Goal: Task Accomplishment & Management: Use online tool/utility

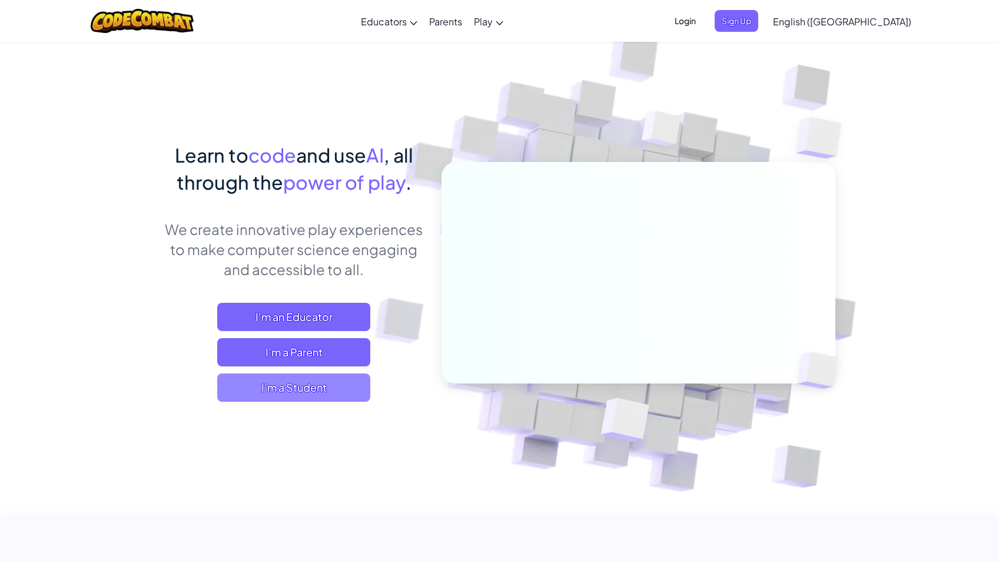
drag, startPoint x: 301, startPoint y: 382, endPoint x: 307, endPoint y: 384, distance: 6.9
click at [307, 384] on span "I'm a Student" at bounding box center [293, 387] width 153 height 28
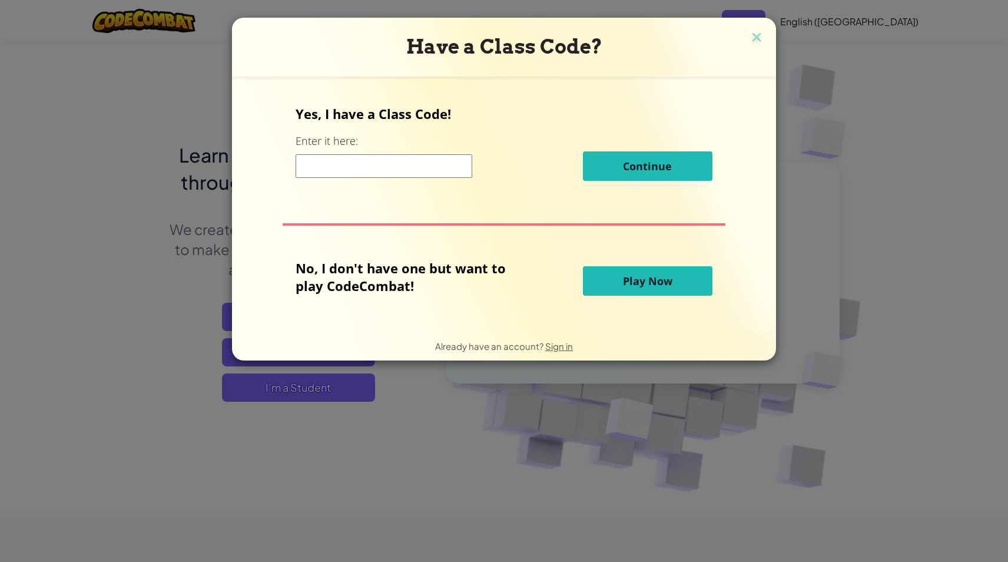
click at [379, 173] on input at bounding box center [384, 166] width 177 height 24
click at [420, 417] on div "Have a Class Code? Yes, I have a Class Code! Enter it here: Continue No, I don'…" at bounding box center [504, 281] width 1008 height 562
click at [746, 41] on h3 "Have a Class Code?" at bounding box center [504, 47] width 526 height 24
click at [750, 39] on img at bounding box center [756, 38] width 15 height 18
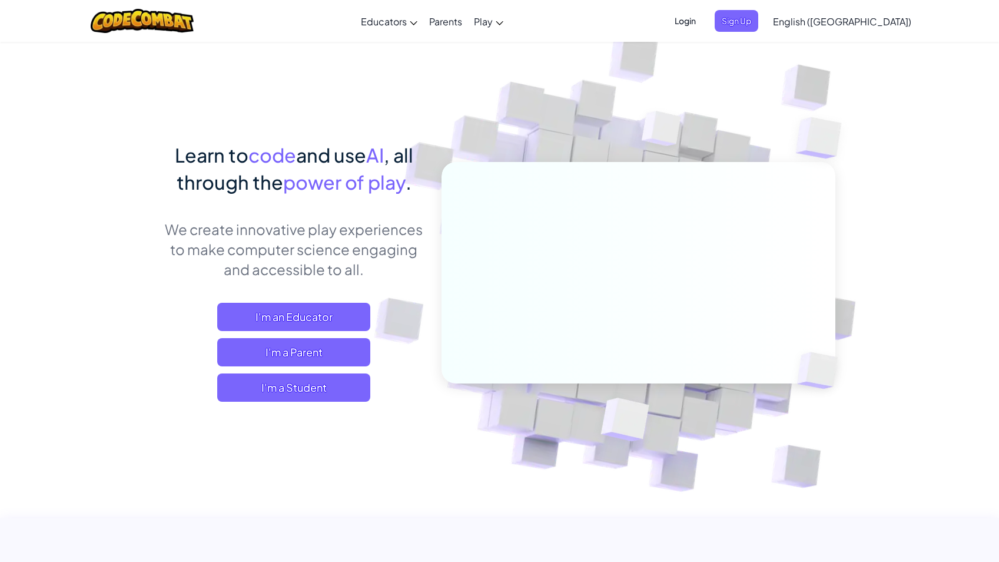
click at [703, 21] on span "Login" at bounding box center [685, 21] width 35 height 22
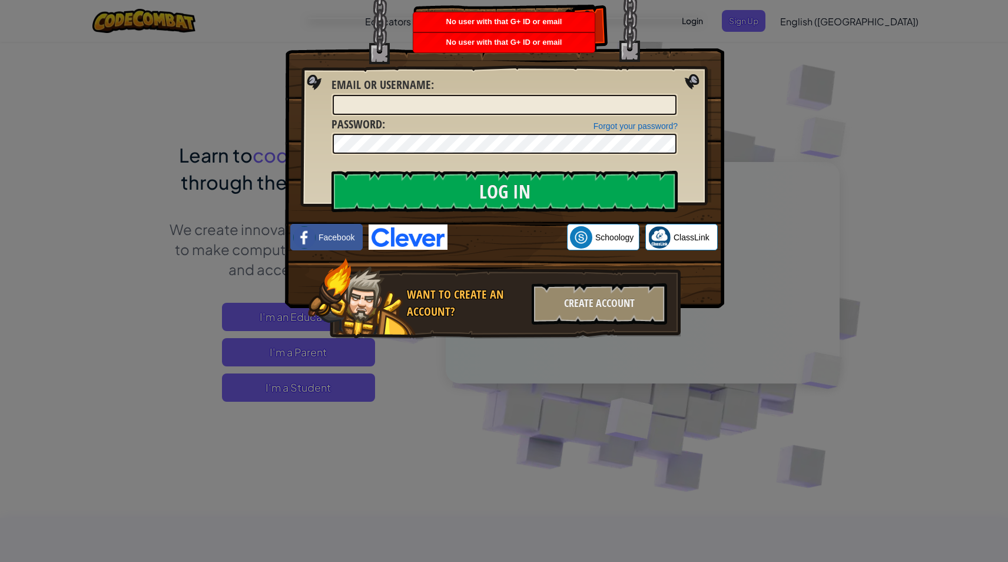
click at [812, 21] on div "Log In Unknown Error Email or Username : Forgot your password? Password : Log I…" at bounding box center [504, 281] width 1008 height 562
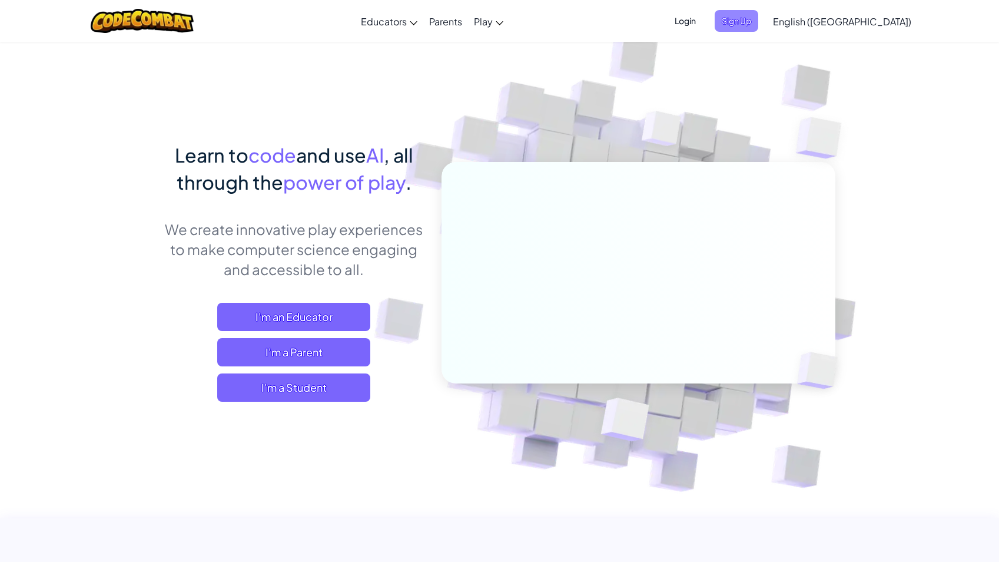
click at [759, 22] on span "Sign Up" at bounding box center [737, 21] width 44 height 22
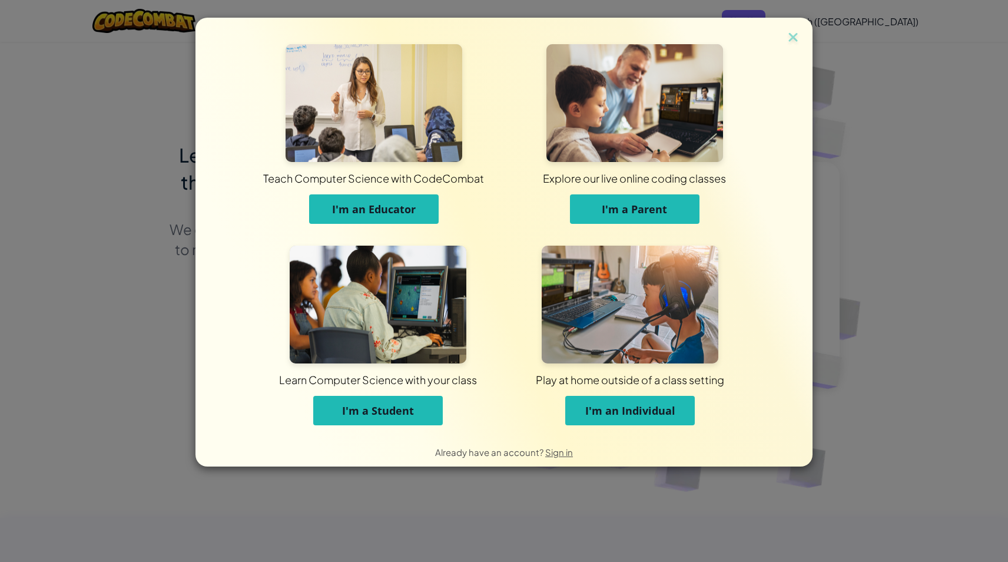
click at [373, 403] on span "I'm a Student" at bounding box center [378, 410] width 72 height 14
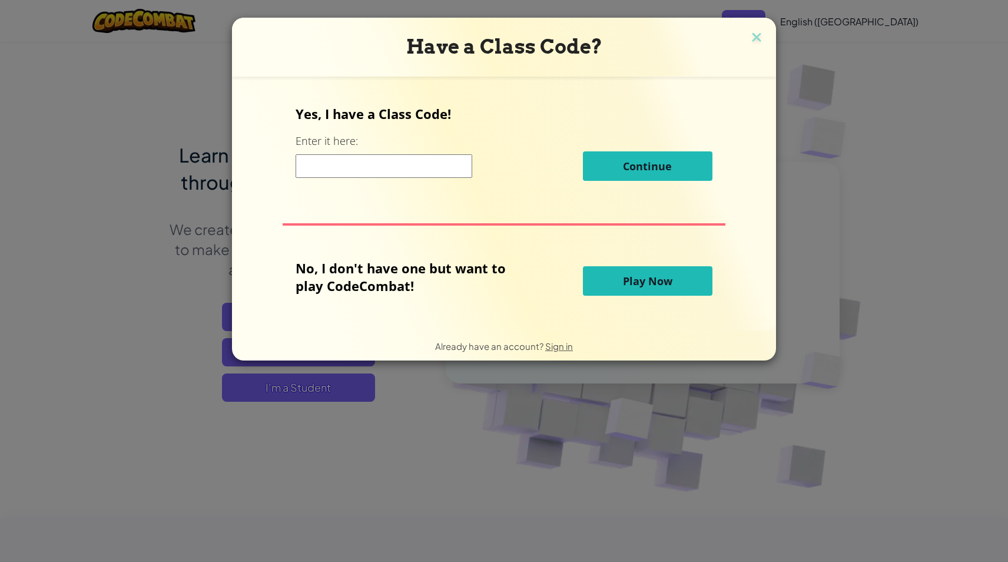
click at [405, 164] on input at bounding box center [384, 166] width 177 height 24
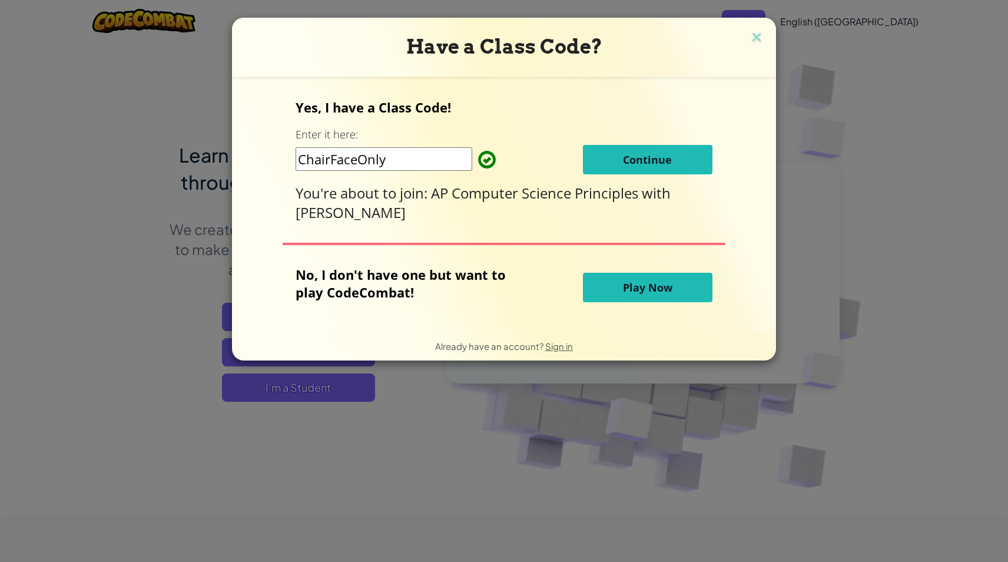
type input "ChairFaceOnly"
click at [617, 161] on button "Continue" at bounding box center [648, 159] width 130 height 29
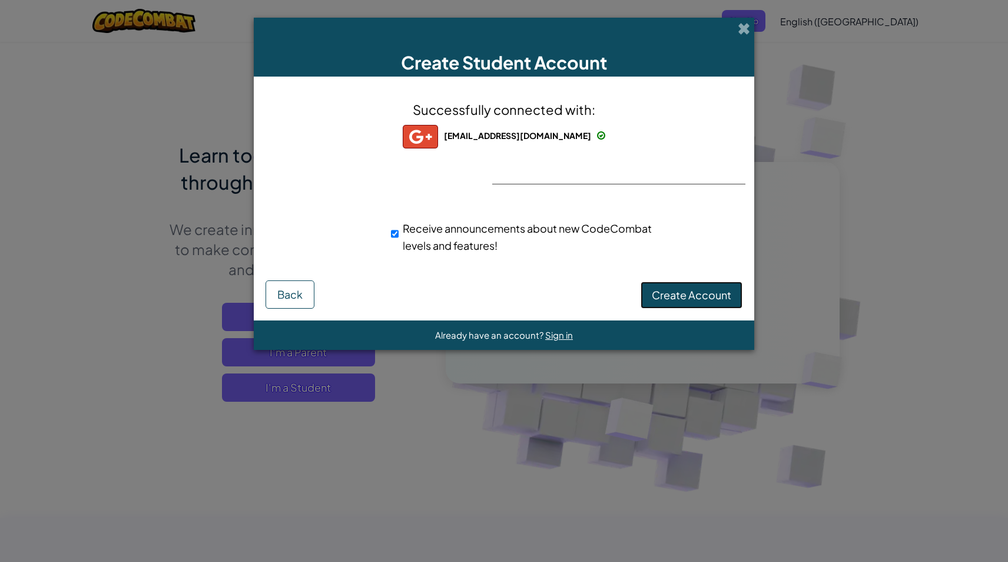
click at [653, 292] on span "Create Account" at bounding box center [692, 295] width 80 height 14
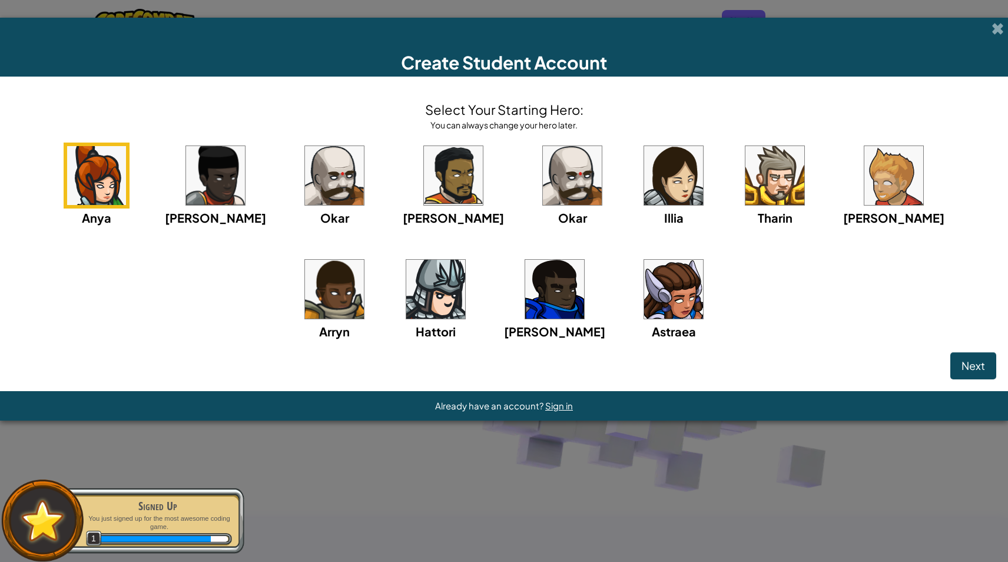
click at [411, 288] on img at bounding box center [435, 289] width 59 height 59
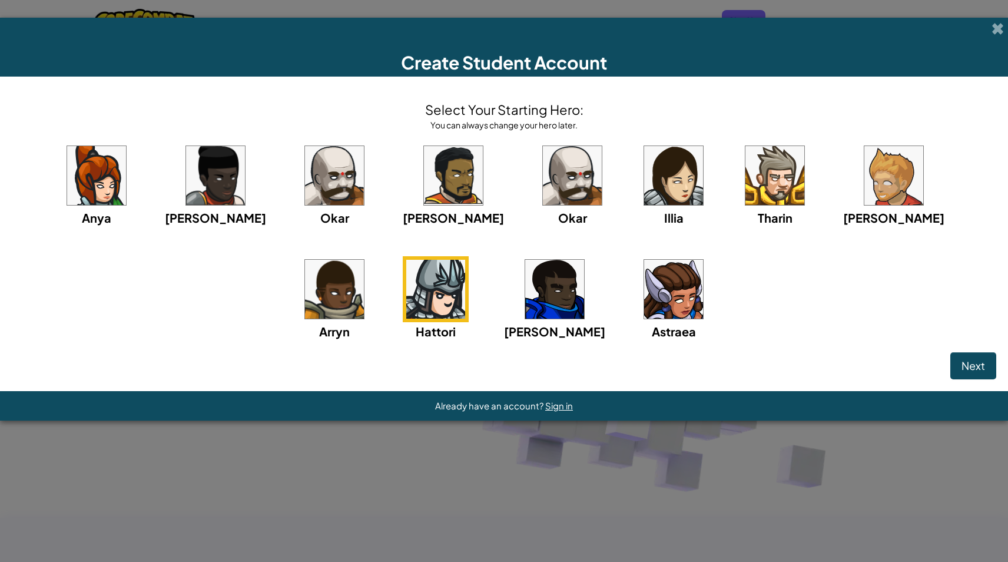
click at [949, 359] on div "Next" at bounding box center [504, 365] width 985 height 27
click at [955, 364] on button "Next" at bounding box center [974, 365] width 46 height 27
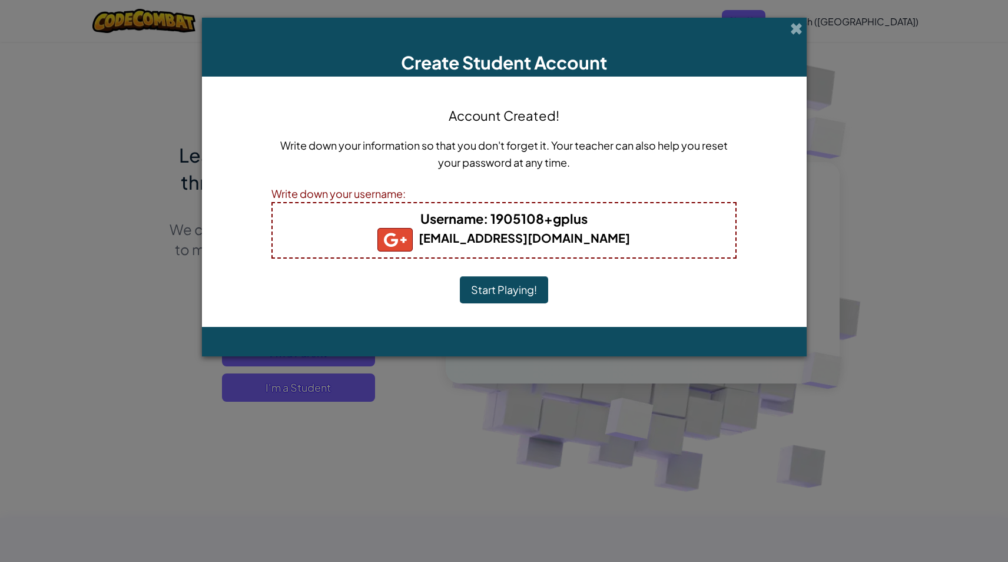
click at [504, 288] on button "Start Playing!" at bounding box center [504, 289] width 88 height 27
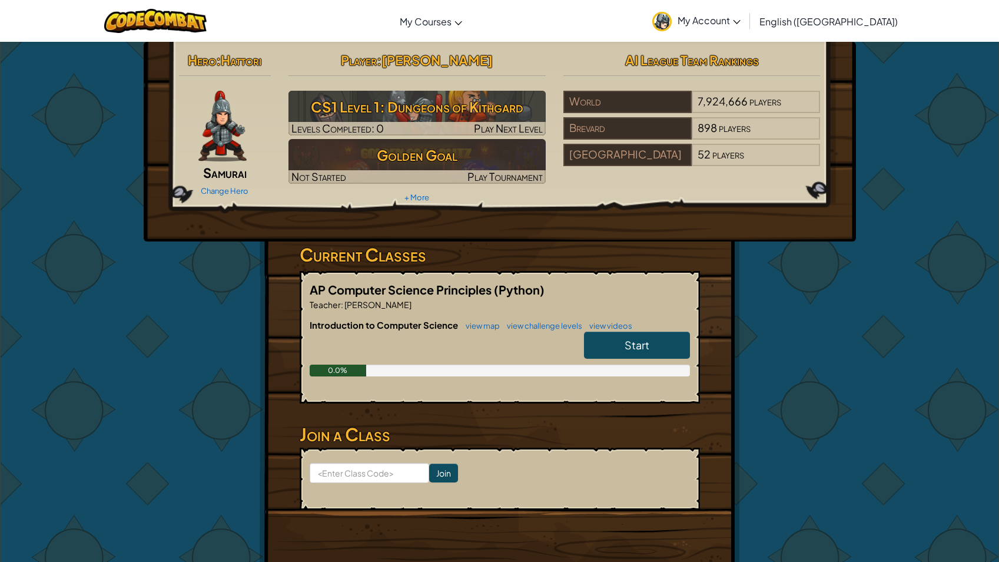
click at [747, 5] on link "My Account" at bounding box center [697, 20] width 100 height 37
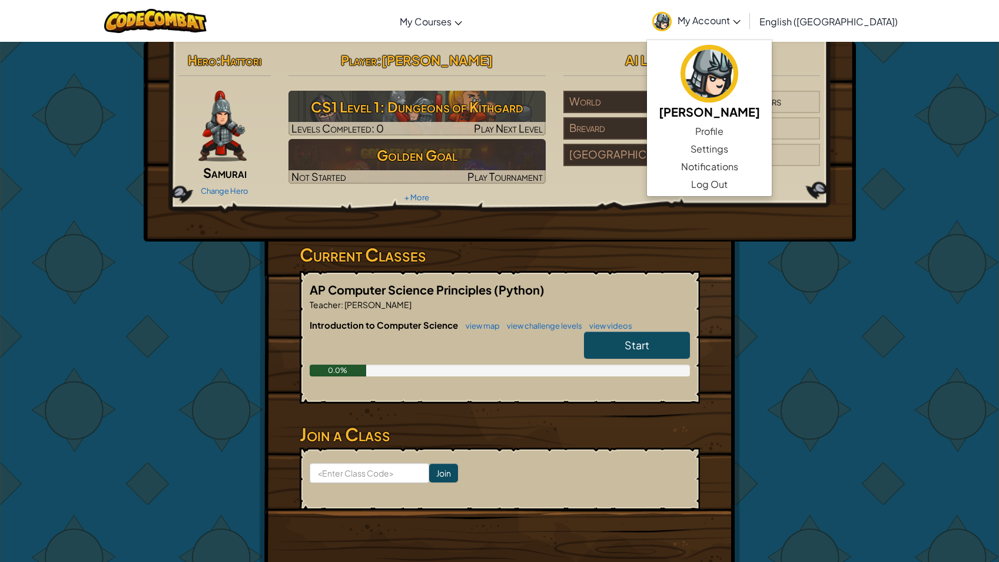
click at [741, 15] on span "My Account" at bounding box center [709, 20] width 63 height 12
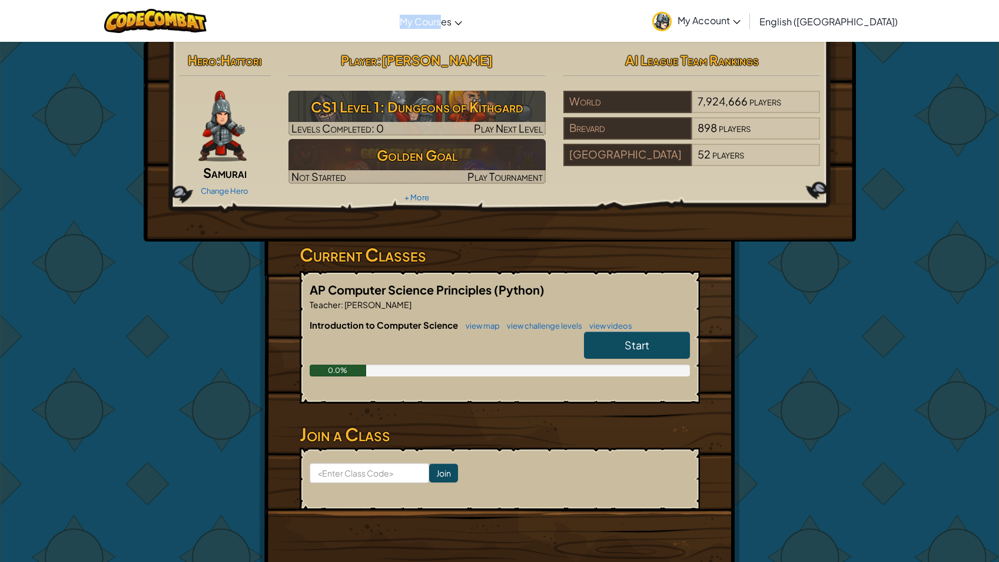
drag, startPoint x: 484, startPoint y: 23, endPoint x: 393, endPoint y: 41, distance: 91.8
click at [393, 41] on div "Toggle navigation My Courses CodeCombat Classroom Ozaria Classroom AI League Es…" at bounding box center [499, 21] width 1005 height 42
drag, startPoint x: 393, startPoint y: 41, endPoint x: 385, endPoint y: 30, distance: 13.4
click at [385, 30] on div "Toggle navigation My Courses CodeCombat Classroom Ozaria Classroom AI League Es…" at bounding box center [499, 21] width 1005 height 42
click at [811, 184] on div "Hero : Hattori Samurai Change Hero Player : Arthurs Arthurs CS1 Level 1: Dungeo…" at bounding box center [500, 127] width 660 height 158
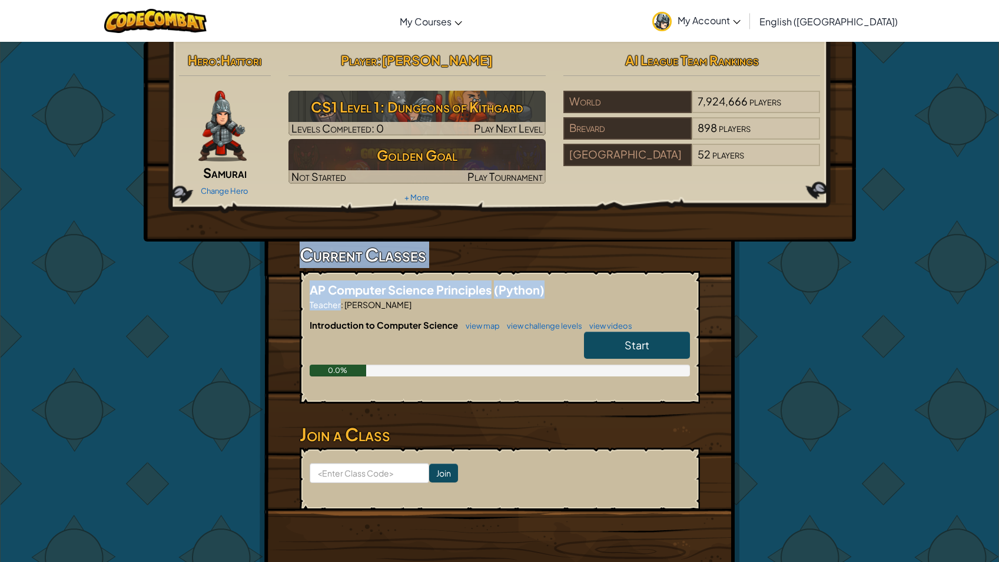
click at [244, 273] on div "Hero : Hattori Samurai Change Hero Player : Arthurs Arthurs CS1 Level 1: Dungeo…" at bounding box center [499, 308] width 689 height 533
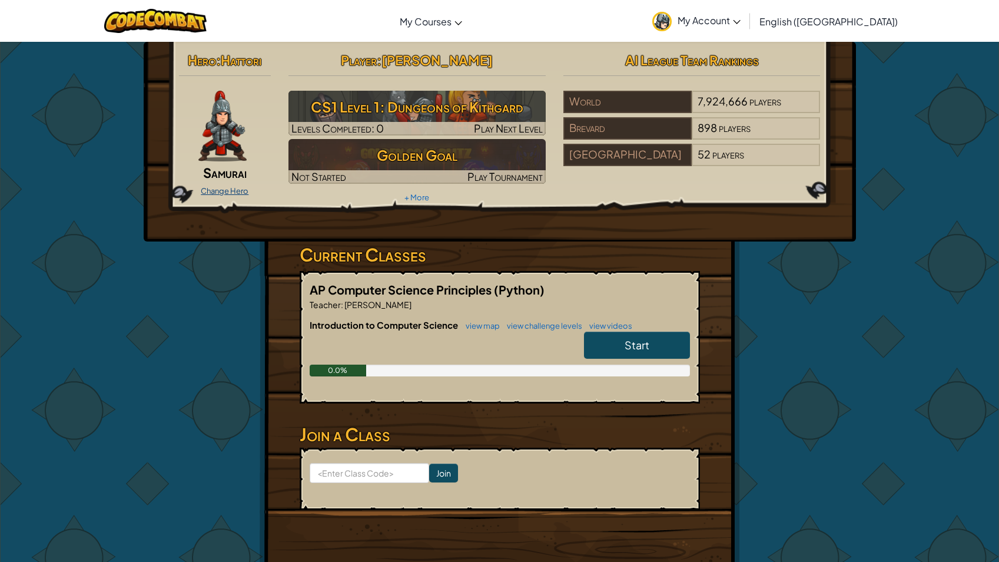
click at [227, 189] on link "Change Hero" at bounding box center [225, 190] width 48 height 9
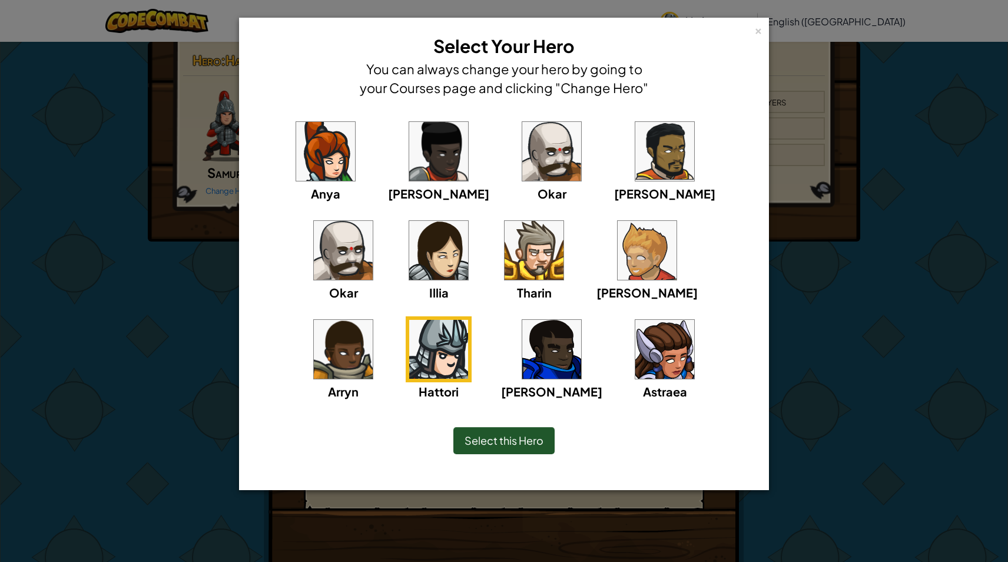
click at [741, 38] on div "× Select Your Hero You can always change your hero by going to your Courses pag…" at bounding box center [504, 65] width 517 height 82
click at [740, 39] on div "× Select Your Hero You can always change your hero by going to your Courses pag…" at bounding box center [504, 65] width 517 height 82
click at [740, 41] on div "× Select Your Hero You can always change your hero by going to your Courses pag…" at bounding box center [504, 65] width 517 height 82
click at [741, 41] on div "× Select Your Hero You can always change your hero by going to your Courses pag…" at bounding box center [504, 65] width 517 height 82
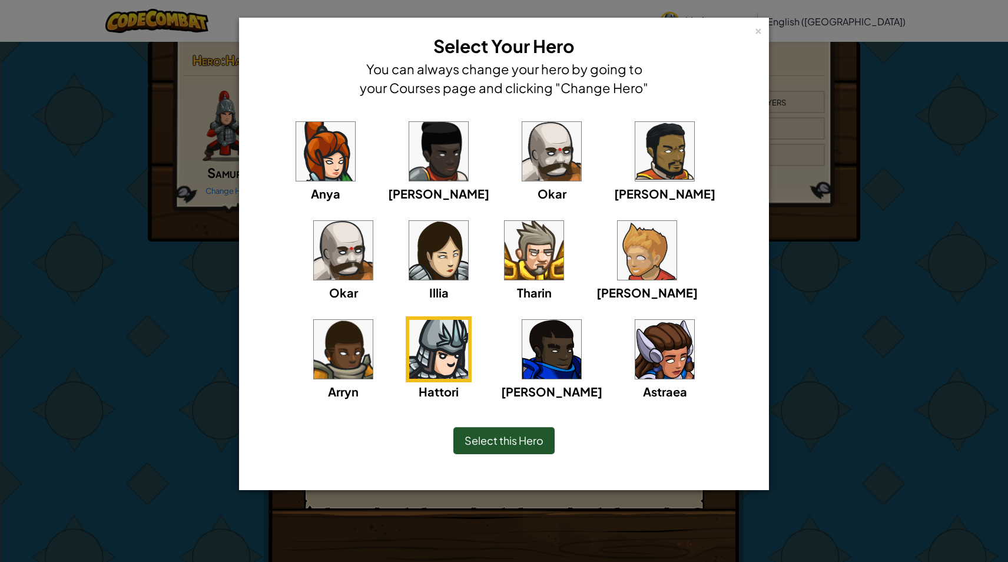
click at [752, 35] on div "× Select Your Hero You can always change your hero by going to your Courses pag…" at bounding box center [504, 65] width 517 height 82
click at [754, 35] on div "×" at bounding box center [758, 29] width 8 height 12
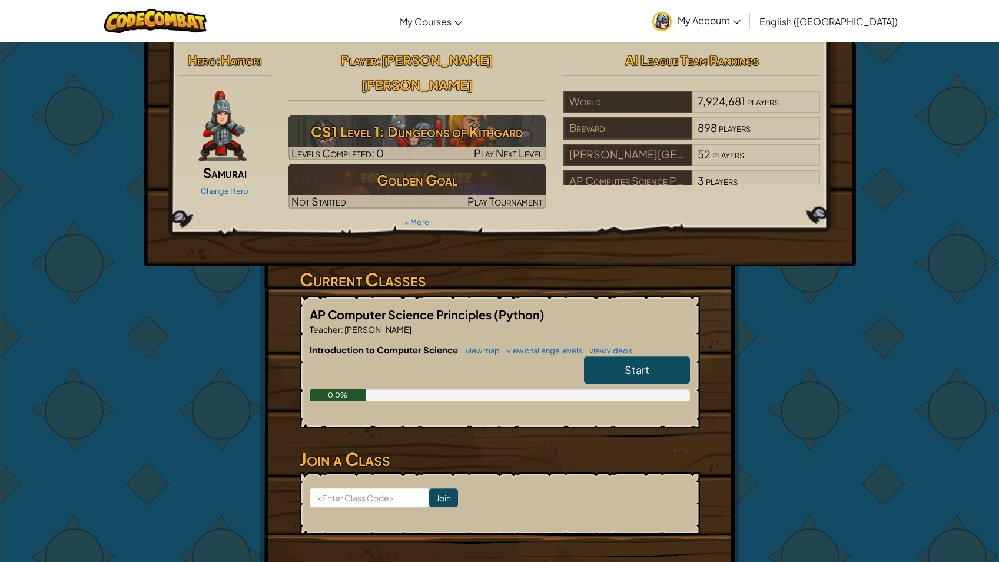
click at [628, 363] on span "Start" at bounding box center [637, 370] width 25 height 14
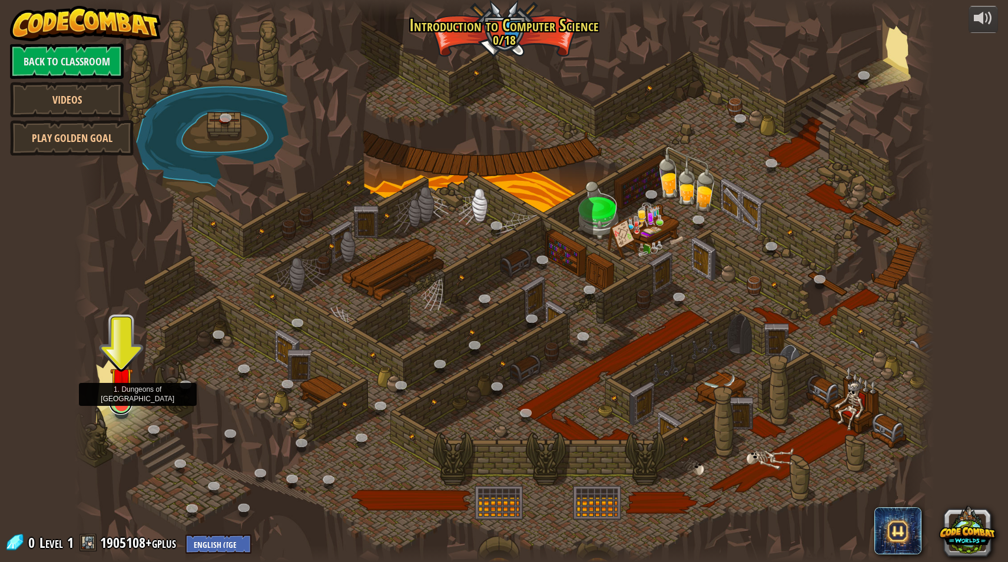
click at [119, 409] on link at bounding box center [121, 403] width 24 height 24
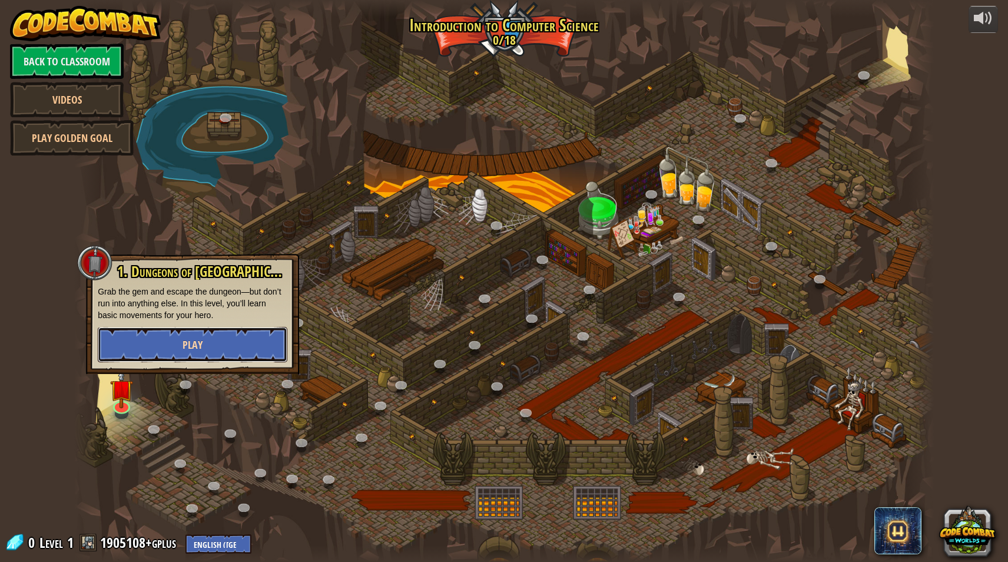
click at [192, 344] on span "Play" at bounding box center [193, 344] width 20 height 15
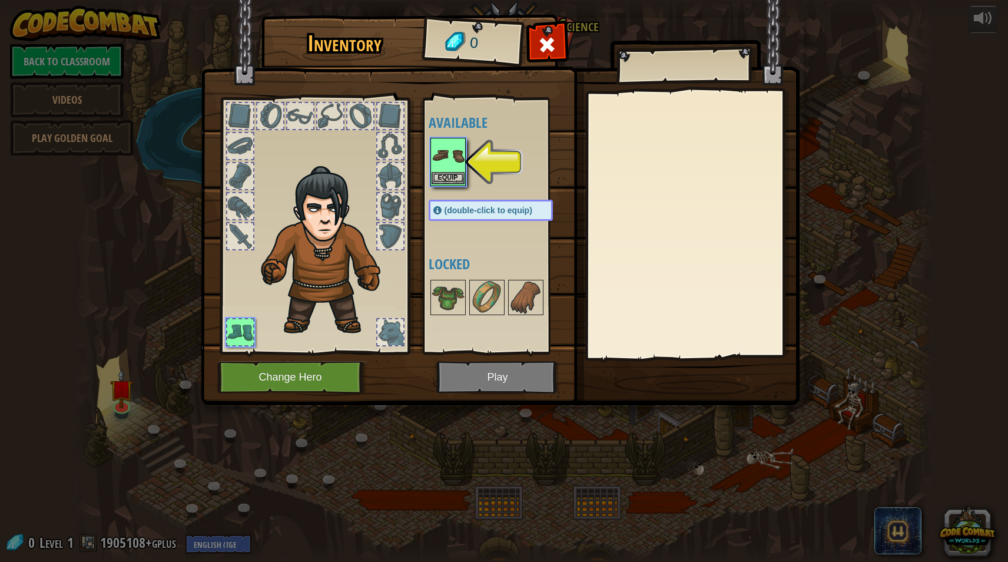
click at [442, 171] on img at bounding box center [448, 155] width 33 height 33
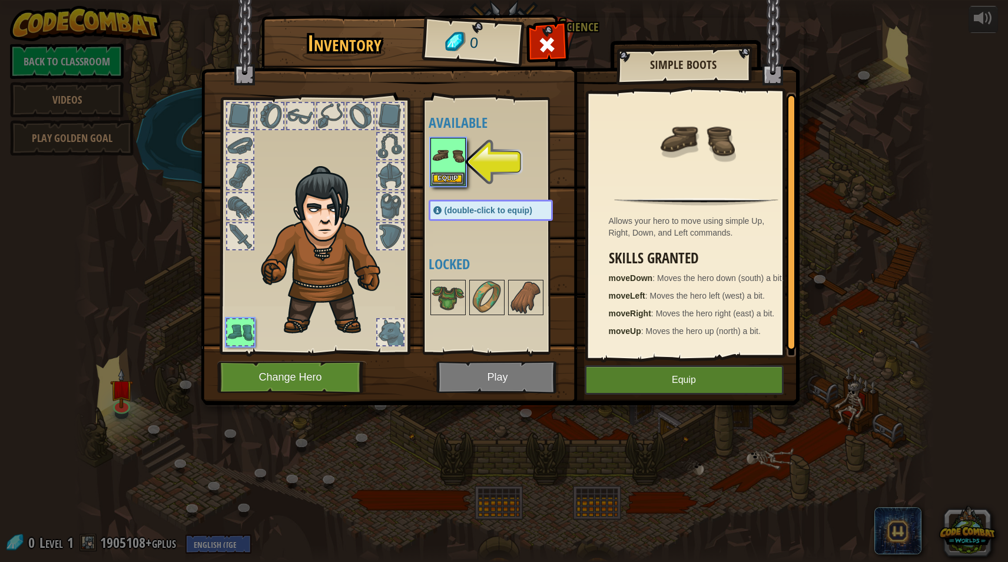
scroll to position [4, 0]
click at [688, 382] on button "Equip" at bounding box center [684, 379] width 199 height 29
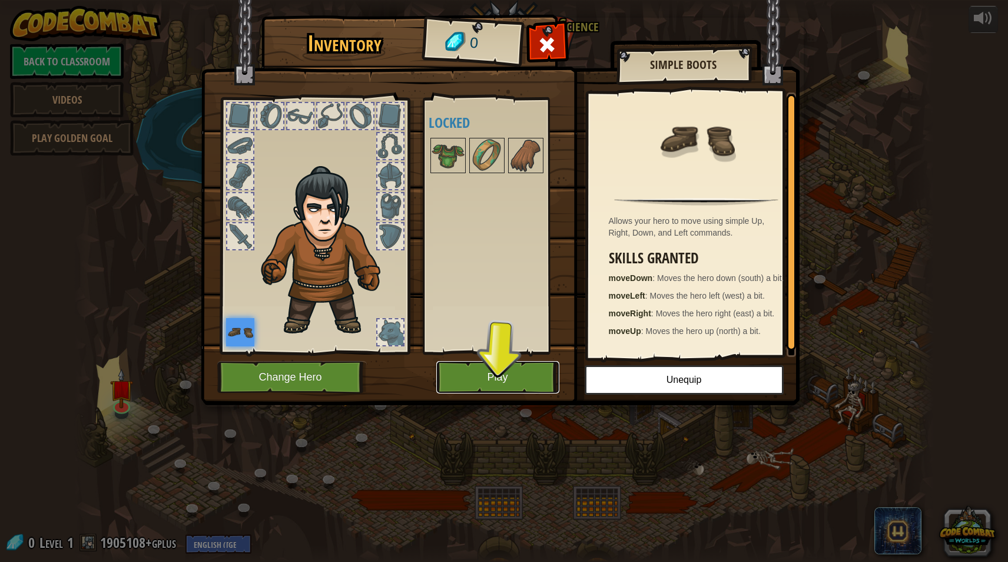
click at [515, 377] on button "Play" at bounding box center [497, 377] width 123 height 32
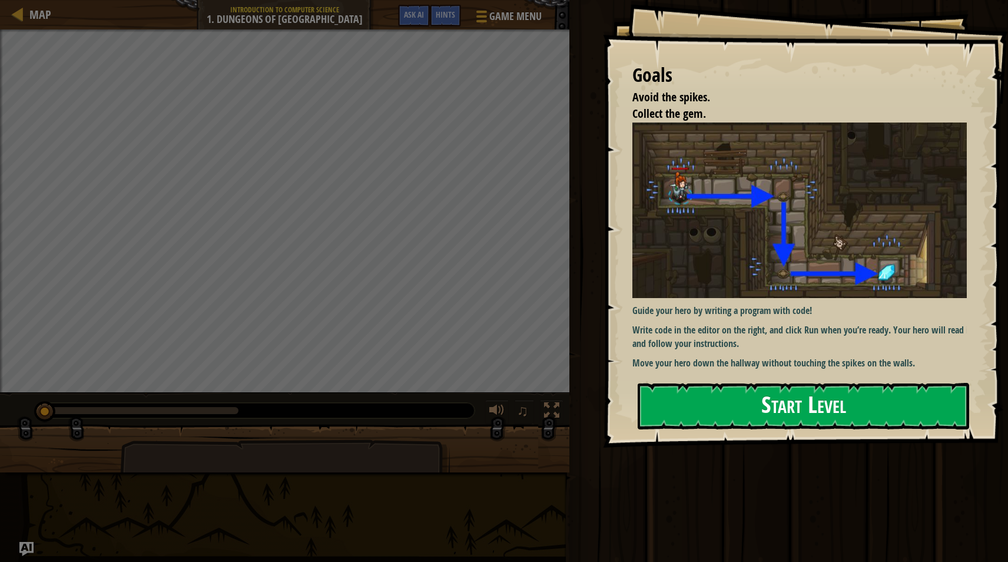
click at [743, 392] on button "Start Level" at bounding box center [804, 406] width 332 height 47
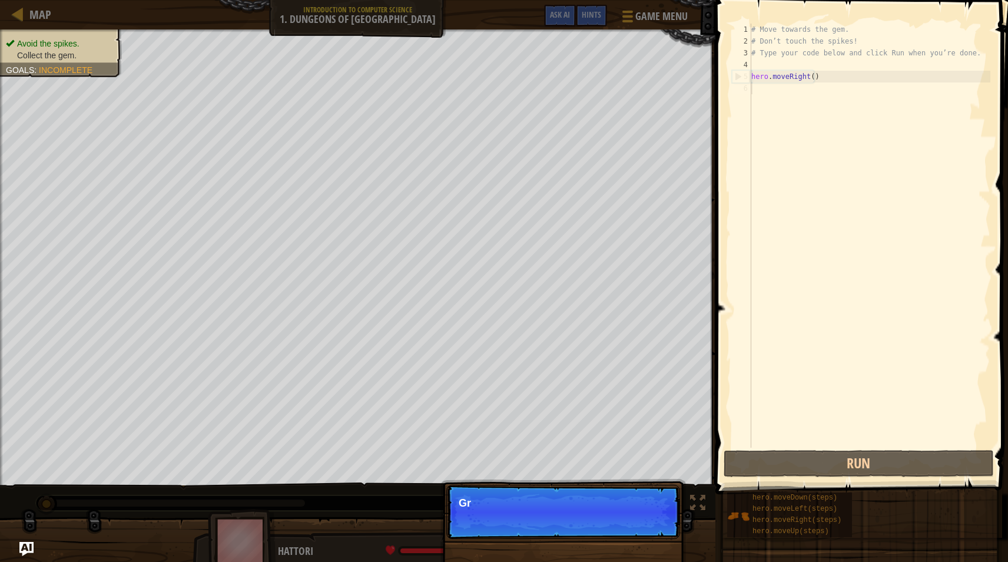
click at [824, 113] on div "# Move towards the gem. # Don’t touch the spikes! # Type your code below and cl…" at bounding box center [869, 248] width 241 height 448
click at [637, 519] on button "Continue" at bounding box center [646, 518] width 49 height 15
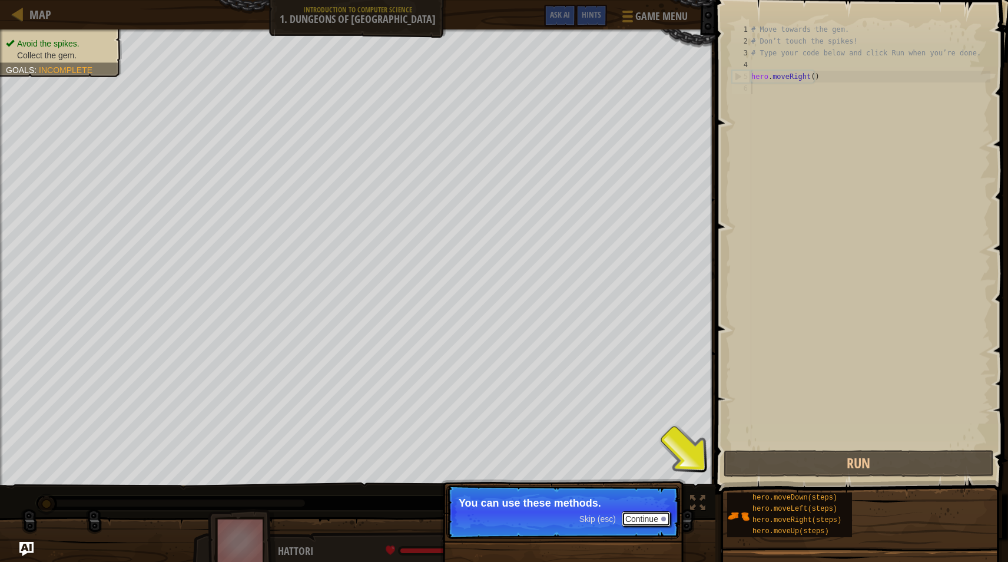
click at [637, 519] on button "Continue" at bounding box center [646, 518] width 49 height 15
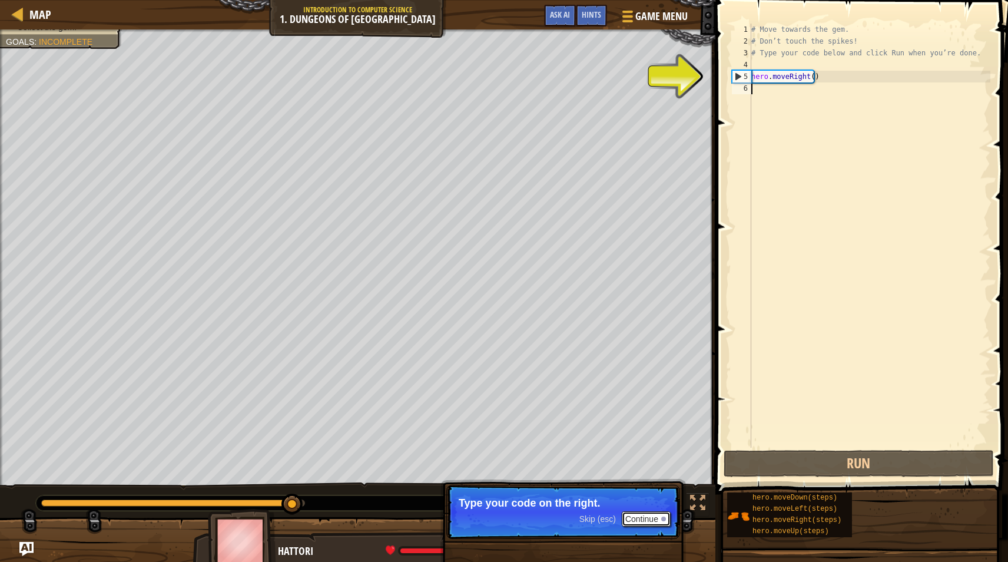
click at [646, 517] on button "Continue" at bounding box center [646, 518] width 49 height 15
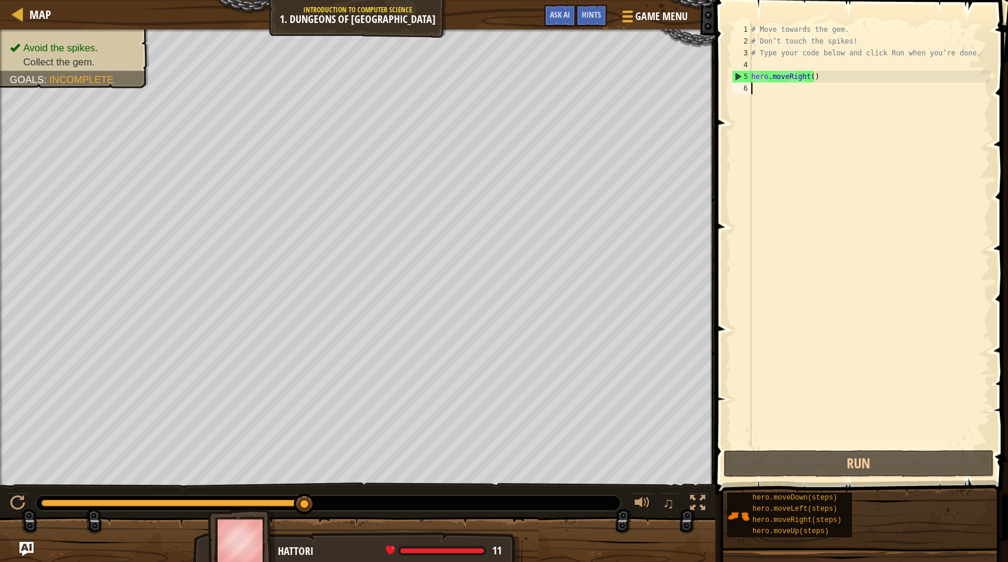
click at [793, 107] on div "# Move towards the gem. # Don’t touch the spikes! # Type your code below and cl…" at bounding box center [869, 248] width 241 height 448
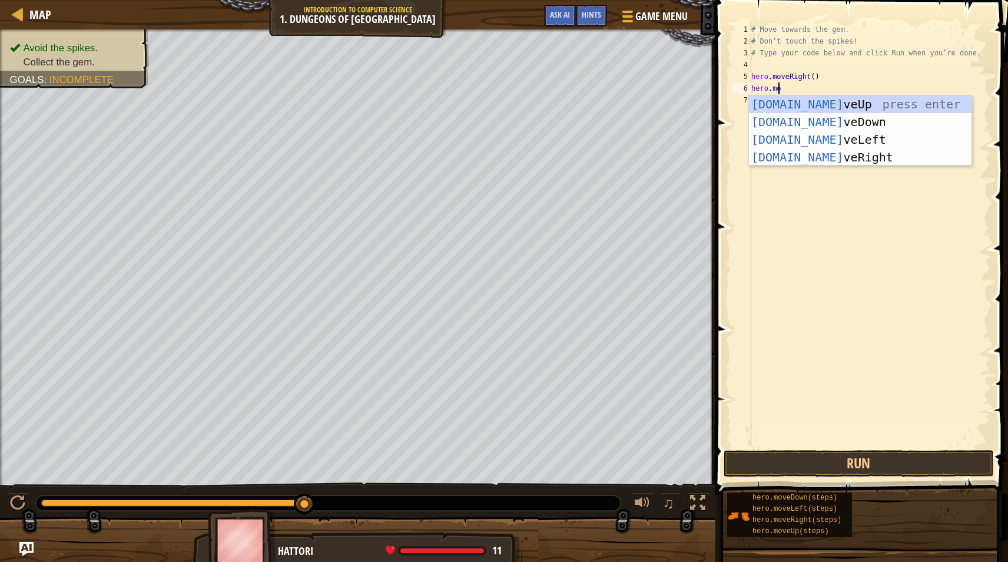
scroll to position [5, 2]
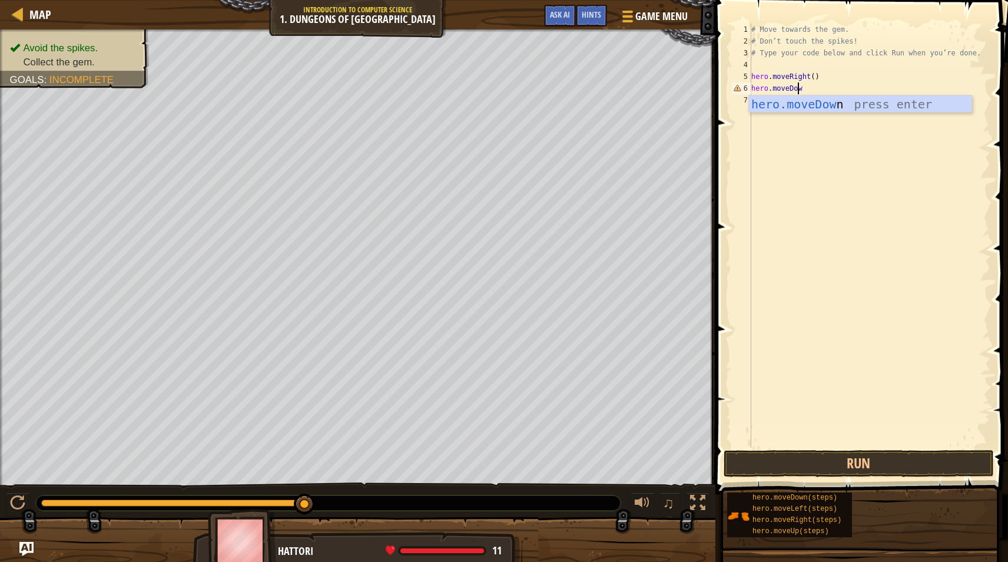
type textarea "hero.moveDown"
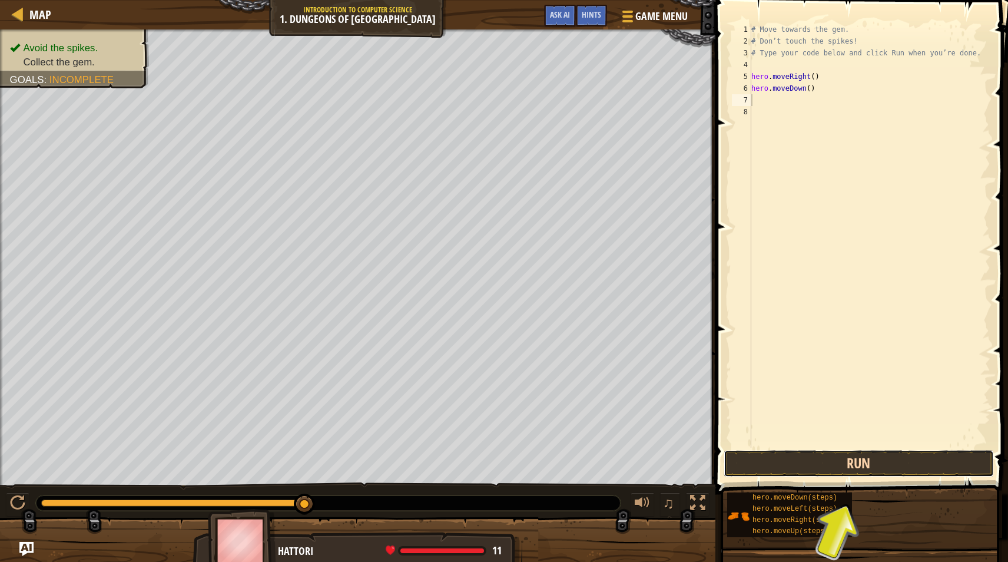
click at [822, 463] on button "Run" at bounding box center [859, 463] width 270 height 27
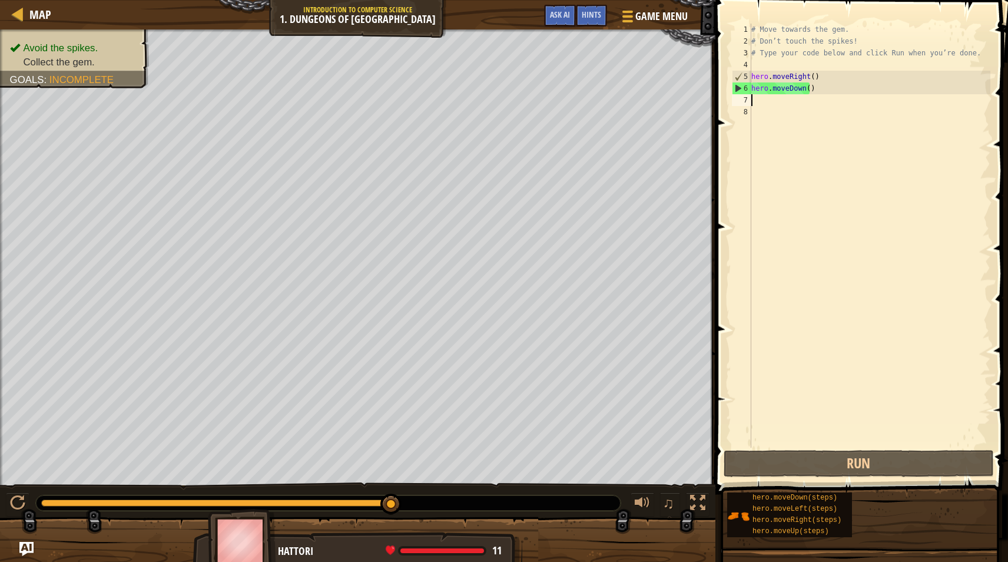
click at [843, 131] on div "# Move towards the gem. # Don’t touch the spikes! # Type your code below and cl…" at bounding box center [869, 248] width 241 height 448
click at [831, 114] on div "# Move towards the gem. # Don’t touch the spikes! # Type your code below and cl…" at bounding box center [869, 248] width 241 height 448
click at [827, 108] on div "# Move towards the gem. # Don’t touch the spikes! # Type your code below and cl…" at bounding box center [869, 248] width 241 height 448
click at [823, 101] on div "# Move towards the gem. # Don’t touch the spikes! # Type your code below and cl…" at bounding box center [869, 248] width 241 height 448
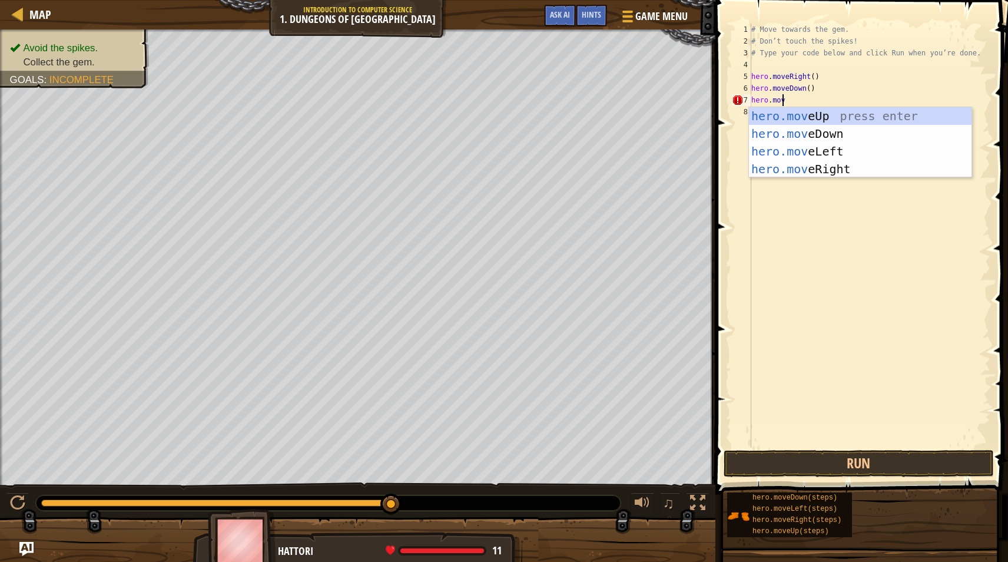
scroll to position [5, 2]
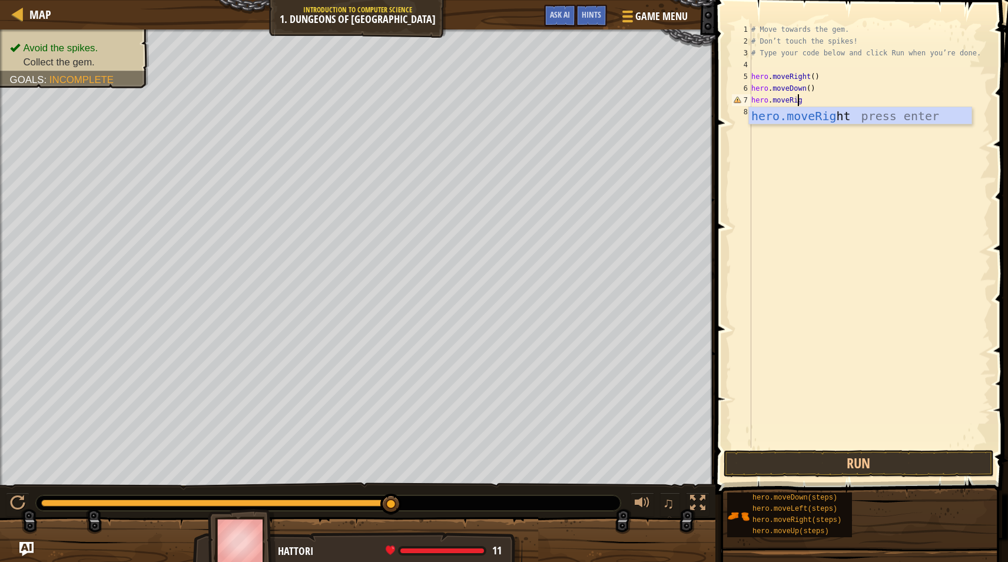
type textarea "hero.moveRight"
click at [846, 173] on div "# Move towards the gem. # Don’t touch the spikes! # Type your code below and cl…" at bounding box center [869, 248] width 241 height 448
click at [842, 103] on div "# Move towards the gem. # Don’t touch the spikes! # Type your code below and cl…" at bounding box center [869, 248] width 241 height 448
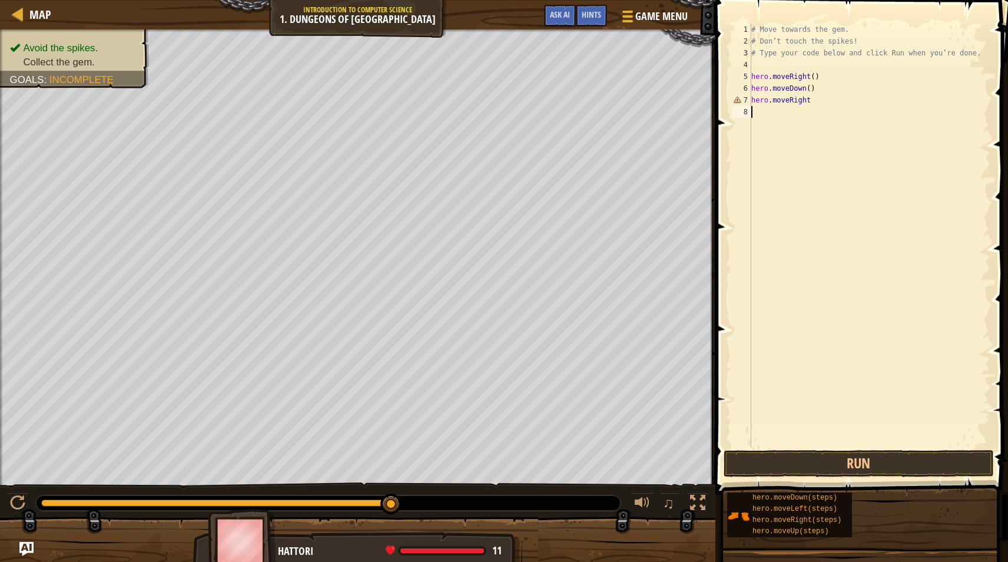
type textarea "hero.moveRight"
click at [794, 103] on div "# Move towards the gem. # Don’t touch the spikes! # Type your code below and cl…" at bounding box center [869, 248] width 241 height 448
type textarea "hero.moveRight"
click at [789, 103] on div "# Move towards the gem. # Don’t touch the spikes! # Type your code below and cl…" at bounding box center [869, 248] width 241 height 448
click at [776, 107] on div "# Move towards the gem. # Don’t touch the spikes! # Type your code below and cl…" at bounding box center [869, 248] width 241 height 448
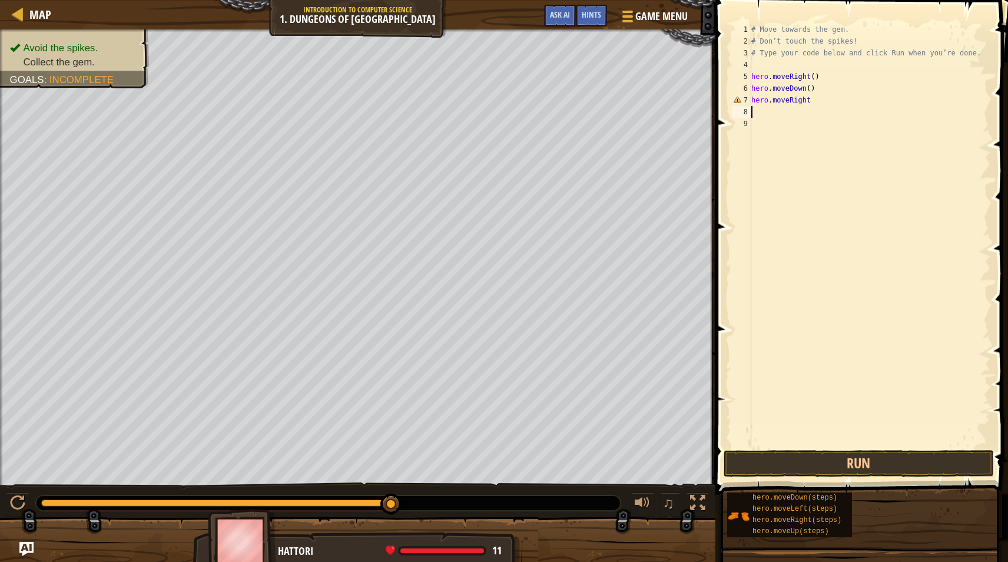
click at [811, 100] on div "# Move towards the gem. # Don’t touch the spikes! # Type your code below and cl…" at bounding box center [869, 248] width 241 height 448
type textarea "h"
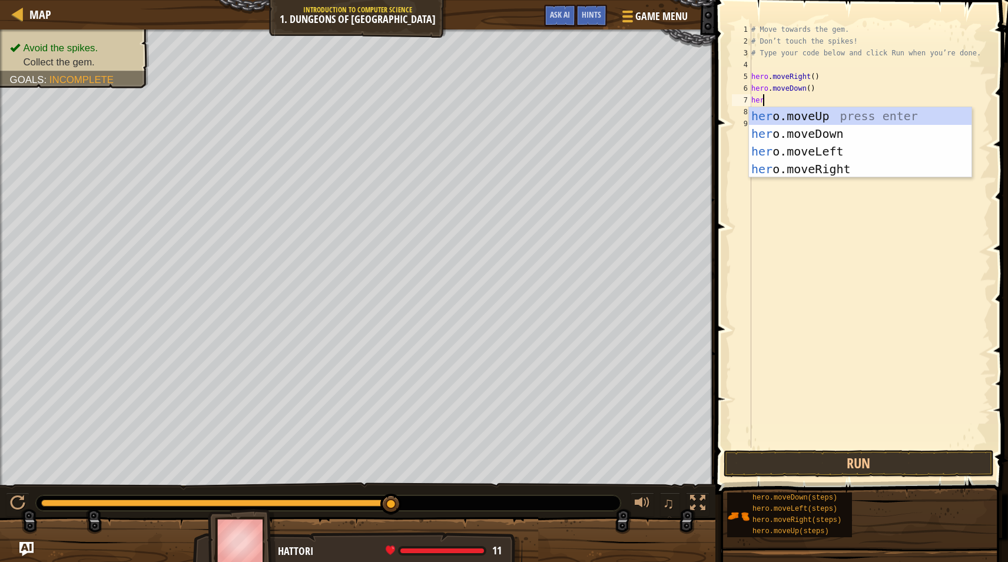
type textarea "hero"
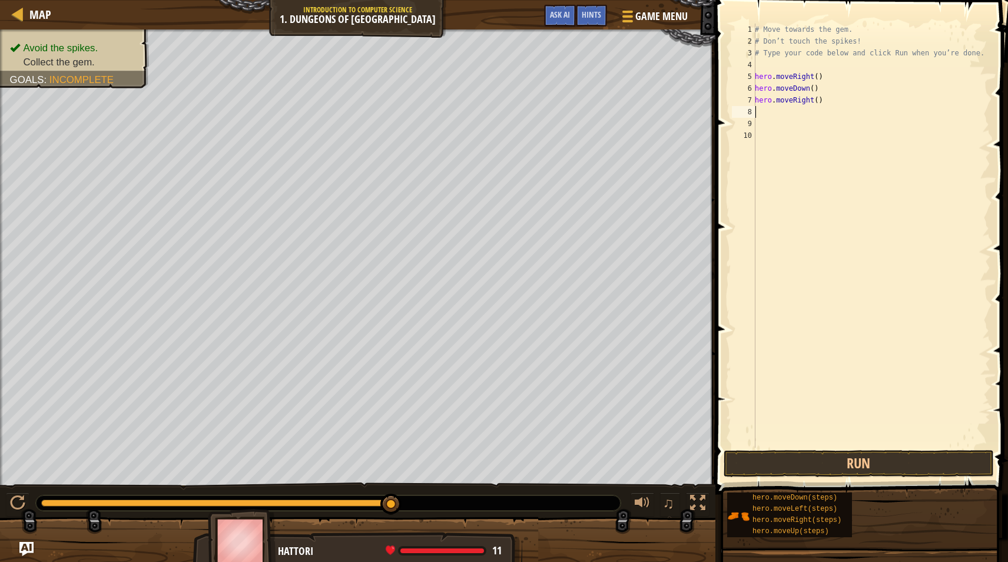
click at [829, 446] on div "# Move towards the gem. # Don’t touch the spikes! # Type your code below and cl…" at bounding box center [872, 248] width 238 height 448
click at [836, 459] on button "Run" at bounding box center [859, 463] width 270 height 27
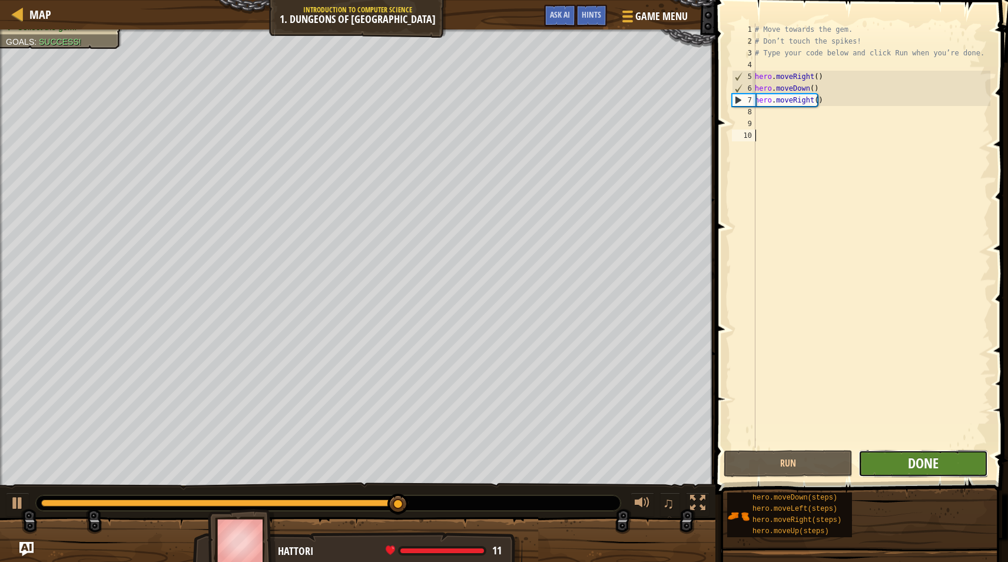
click at [910, 462] on span "Done" at bounding box center [923, 462] width 31 height 19
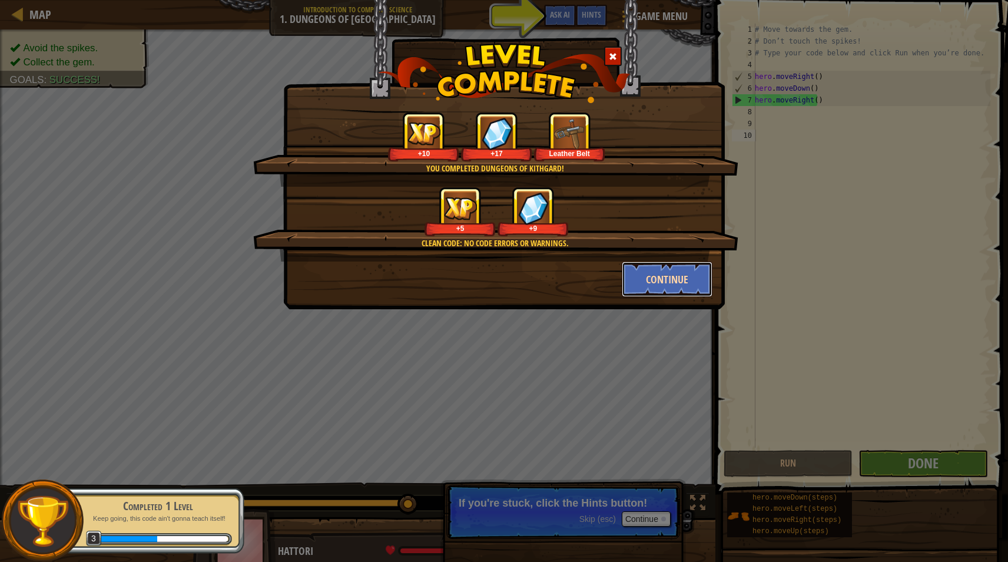
click at [675, 277] on button "Continue" at bounding box center [667, 278] width 91 height 35
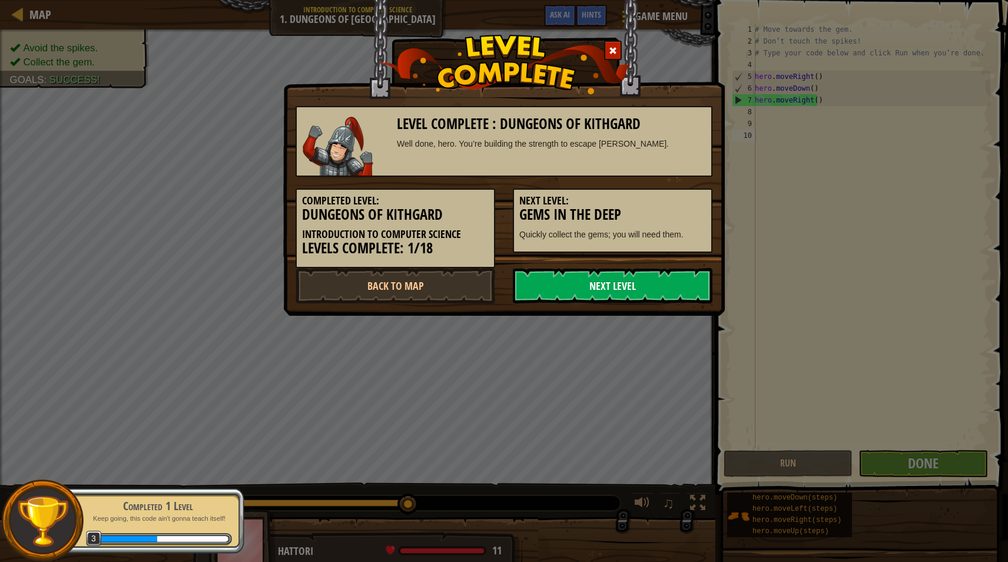
click at [568, 286] on link "Next Level" at bounding box center [613, 285] width 200 height 35
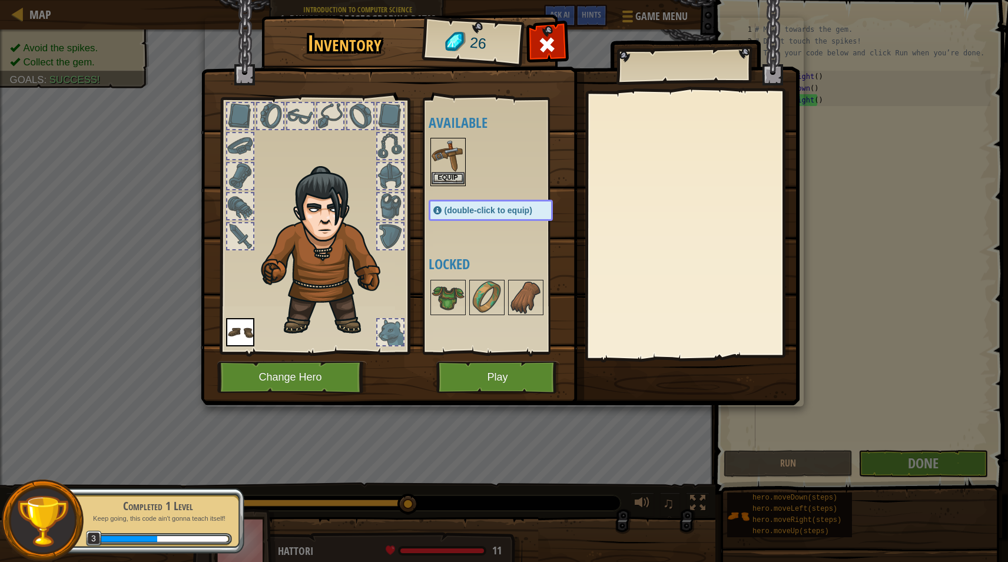
click at [452, 161] on img at bounding box center [448, 155] width 33 height 33
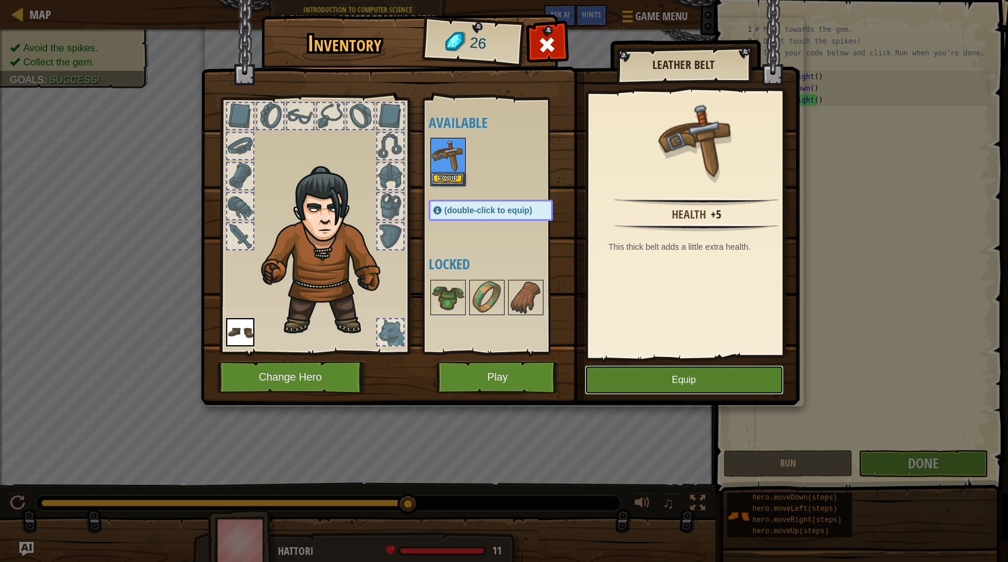
click at [700, 377] on button "Equip" at bounding box center [684, 379] width 199 height 29
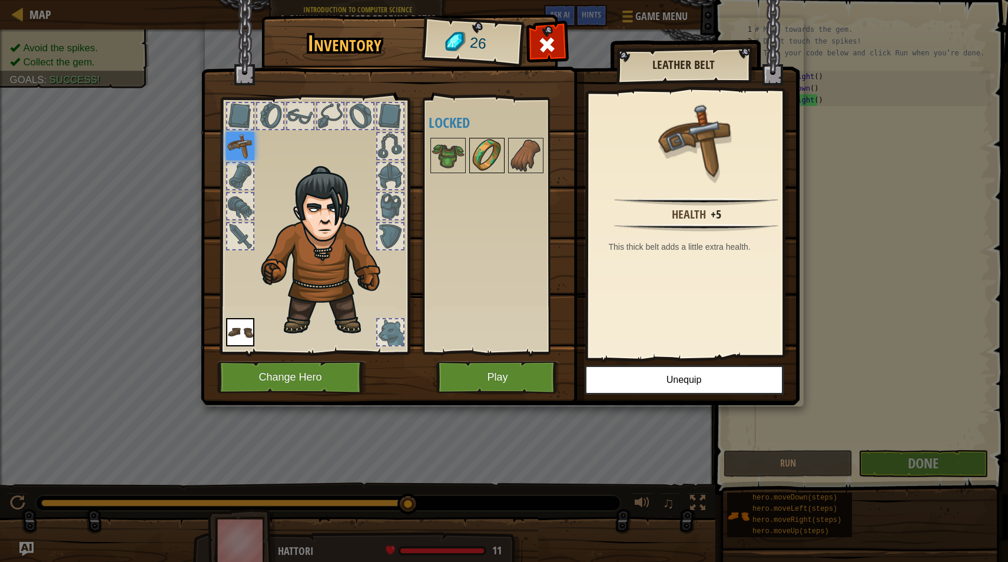
click at [494, 161] on img at bounding box center [487, 155] width 33 height 33
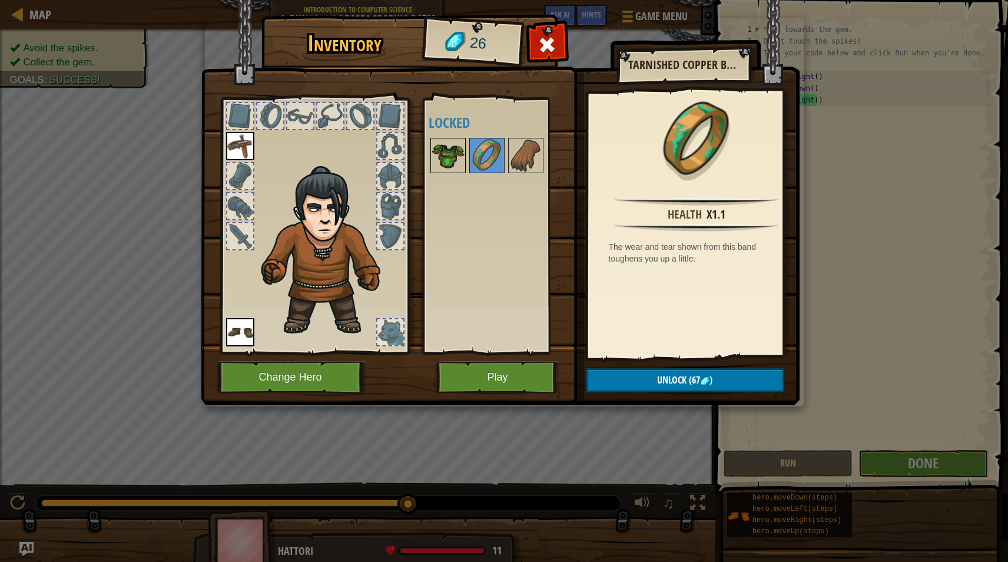
click at [461, 163] on img at bounding box center [448, 155] width 33 height 33
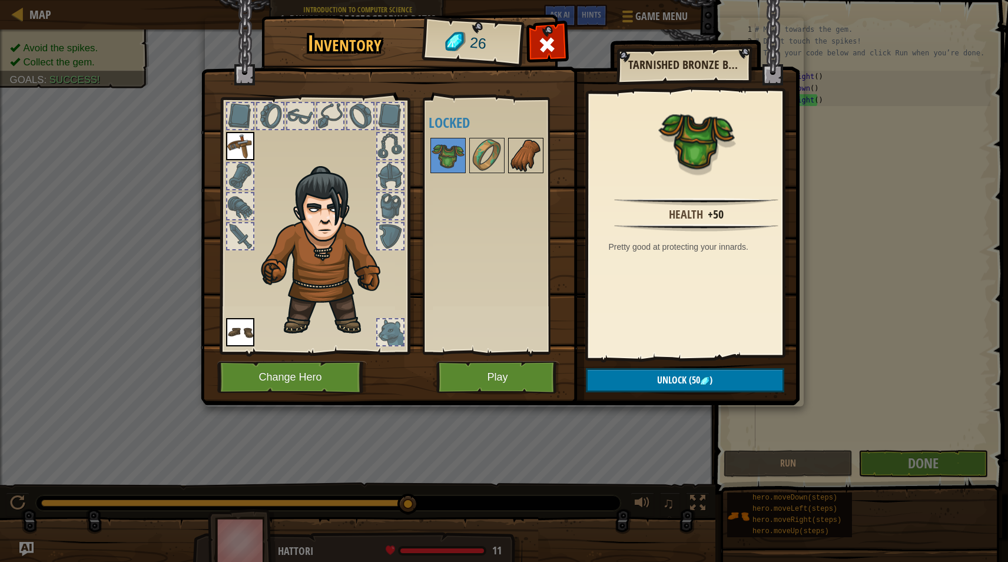
click at [508, 163] on div at bounding box center [525, 155] width 35 height 35
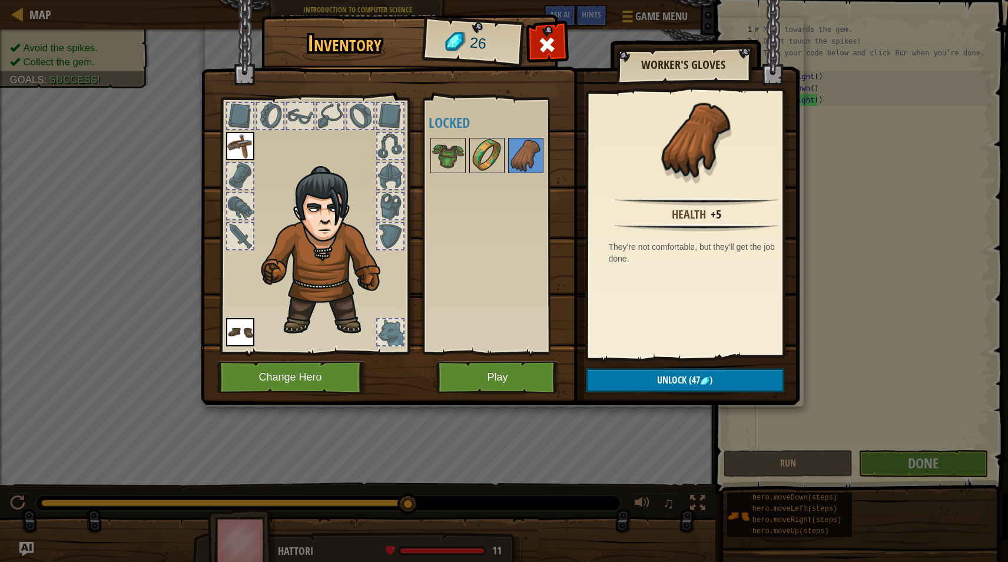
click at [502, 165] on img at bounding box center [487, 155] width 33 height 33
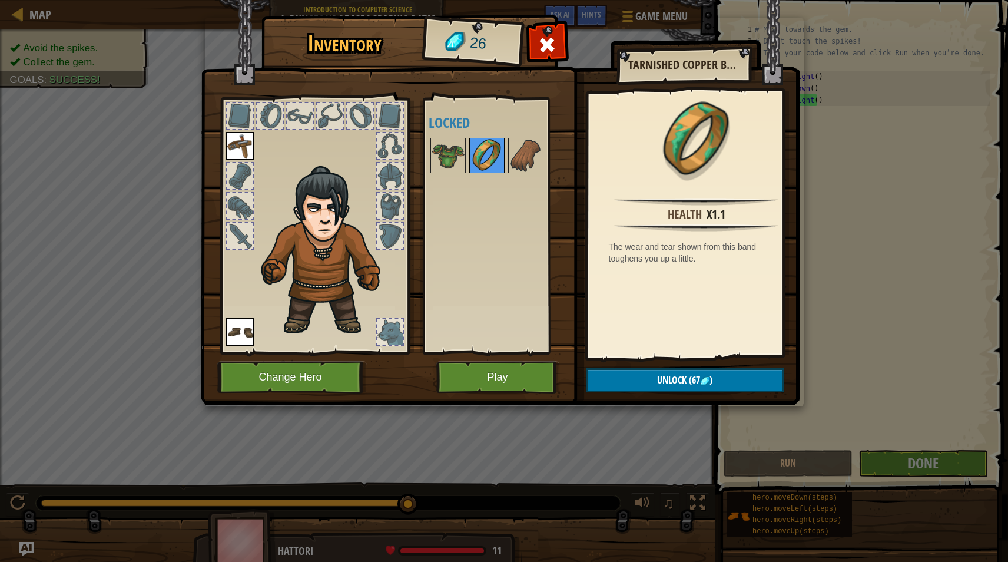
click at [477, 170] on img at bounding box center [487, 155] width 33 height 33
click at [478, 368] on button "Play" at bounding box center [497, 377] width 123 height 32
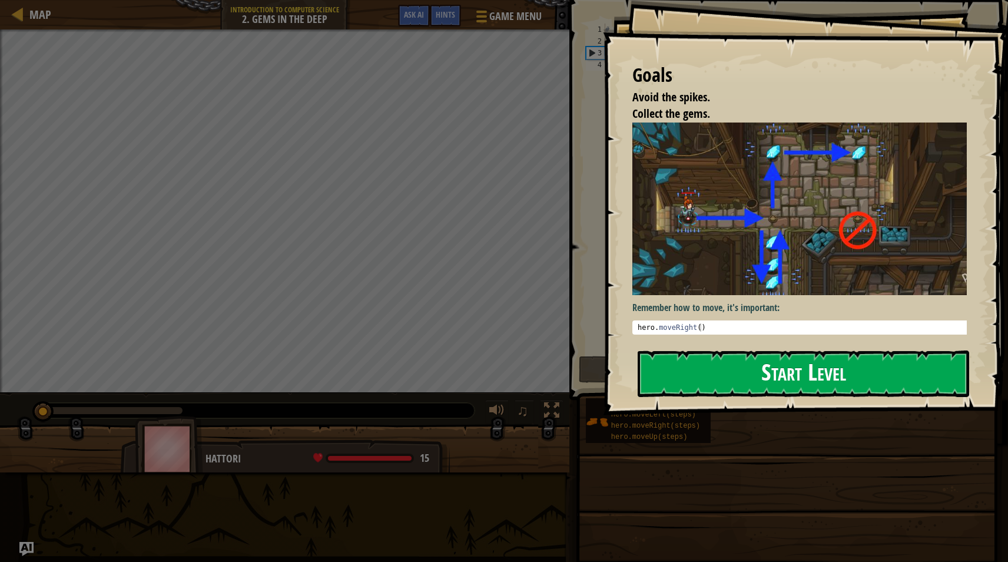
click at [748, 373] on button "Start Level" at bounding box center [804, 373] width 332 height 47
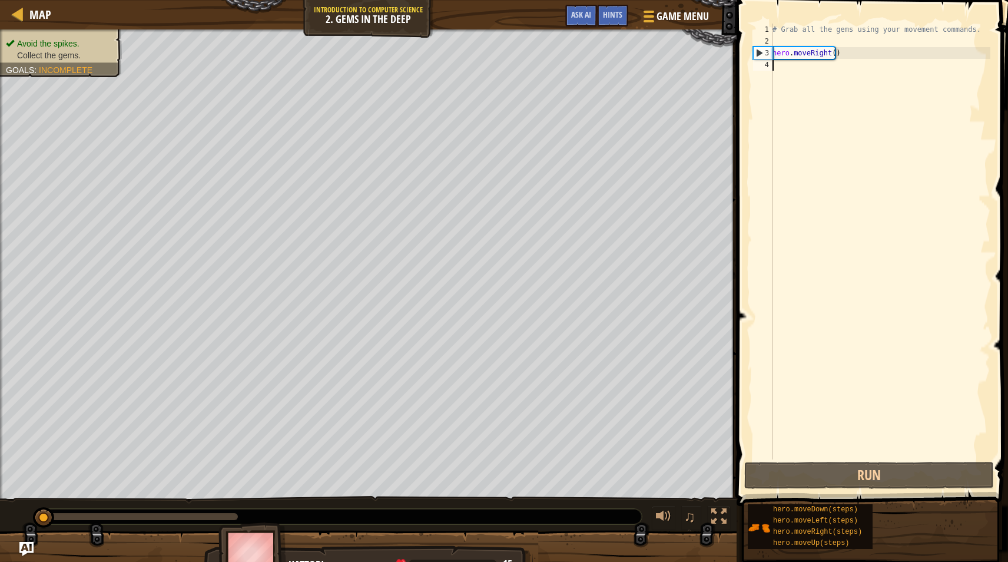
click at [837, 69] on div "# Grab all the gems using your movement commands. hero . moveRight ( )" at bounding box center [880, 253] width 220 height 459
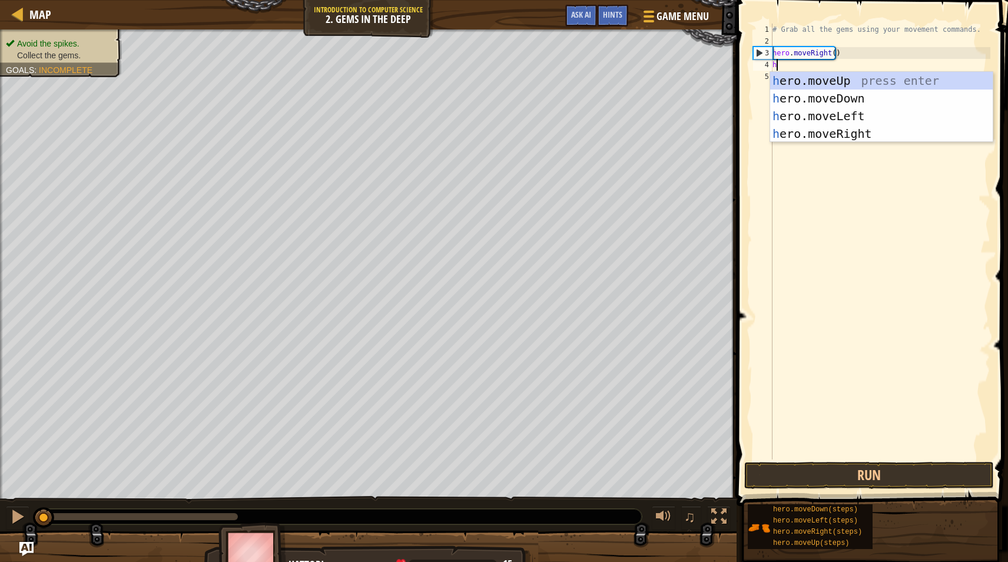
scroll to position [5, 0]
type textarea "hero"
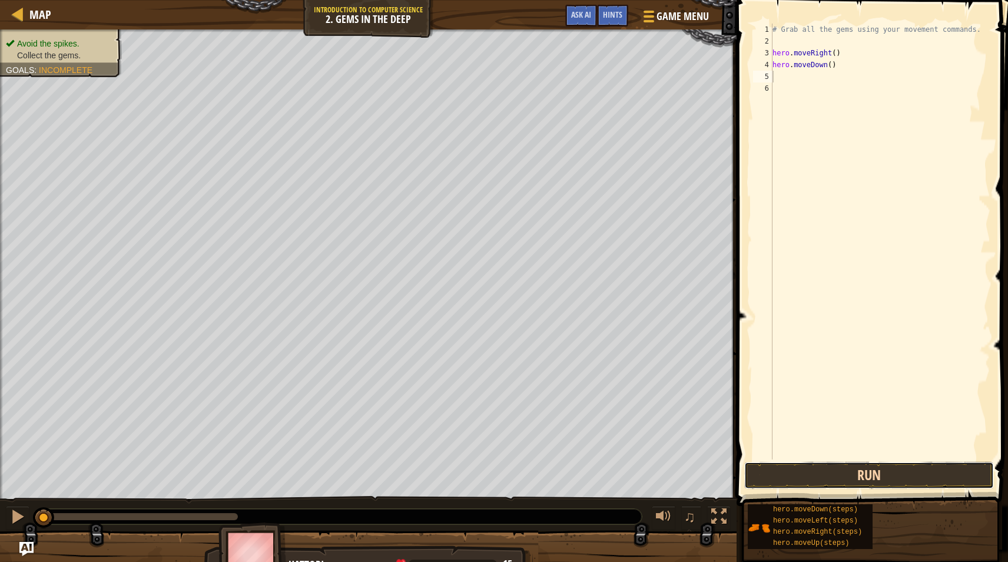
click at [917, 473] on button "Run" at bounding box center [869, 475] width 250 height 27
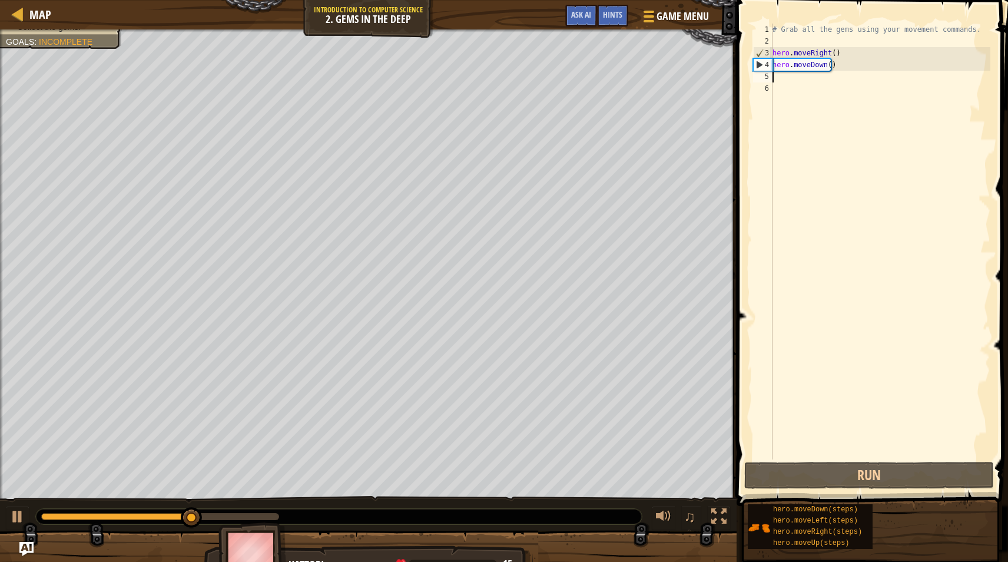
click at [811, 90] on div "# Grab all the gems using your movement commands. hero . moveRight ( ) hero . m…" at bounding box center [880, 253] width 220 height 459
click at [812, 87] on div "# Grab all the gems using your movement commands. hero . moveRight ( ) hero . m…" at bounding box center [880, 253] width 220 height 459
click at [812, 80] on div "# Grab all the gems using your movement commands. hero . moveRight ( ) hero . m…" at bounding box center [880, 253] width 220 height 459
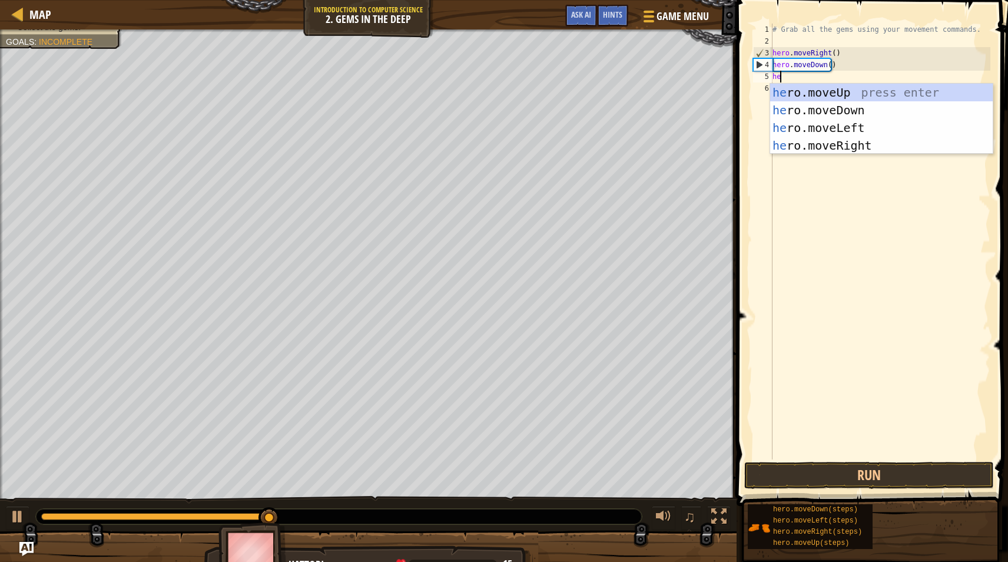
type textarea "hero"
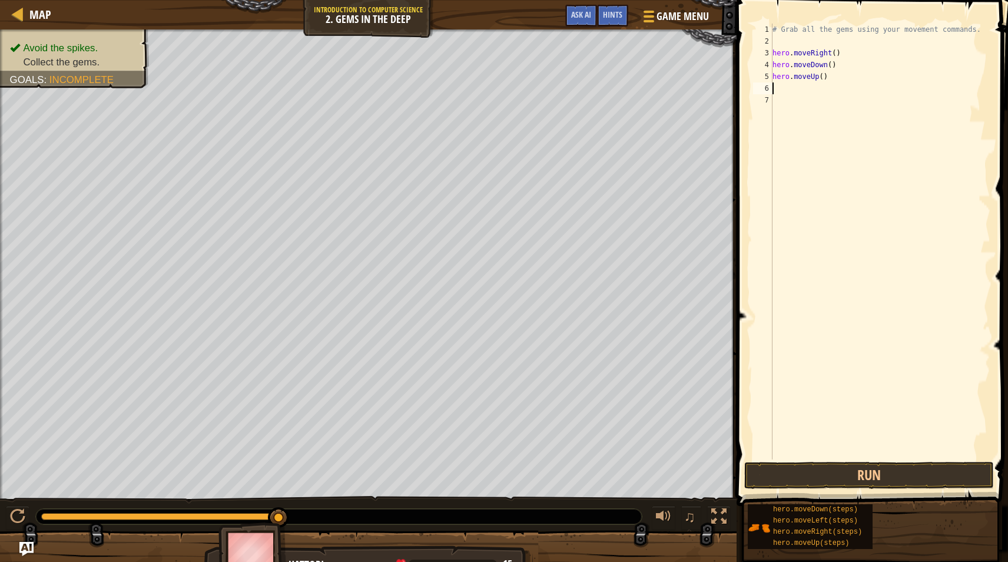
type textarea "h"
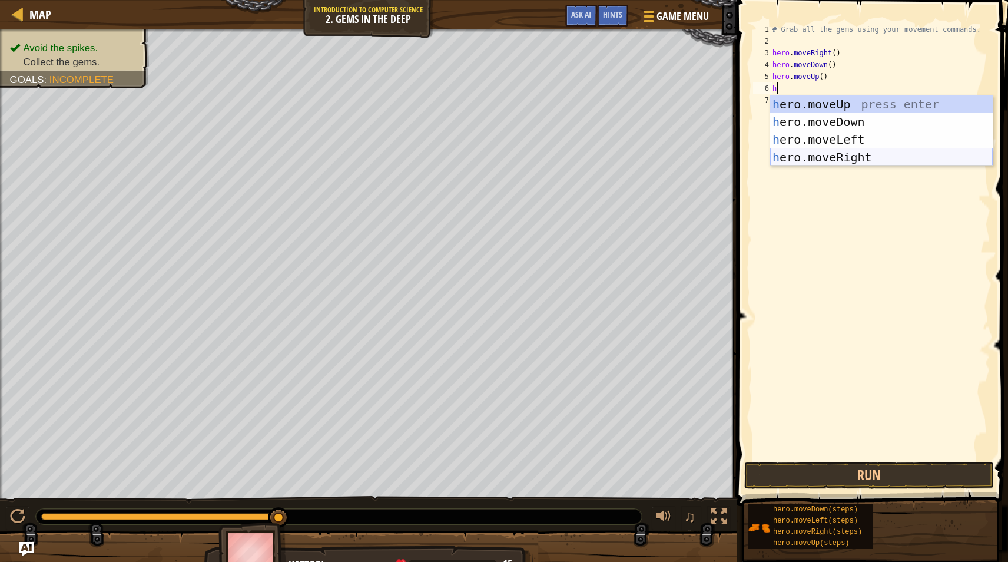
click at [838, 153] on div "h ero.moveUp press enter h ero.moveDown press enter h ero.moveLeft press enter …" at bounding box center [881, 148] width 223 height 106
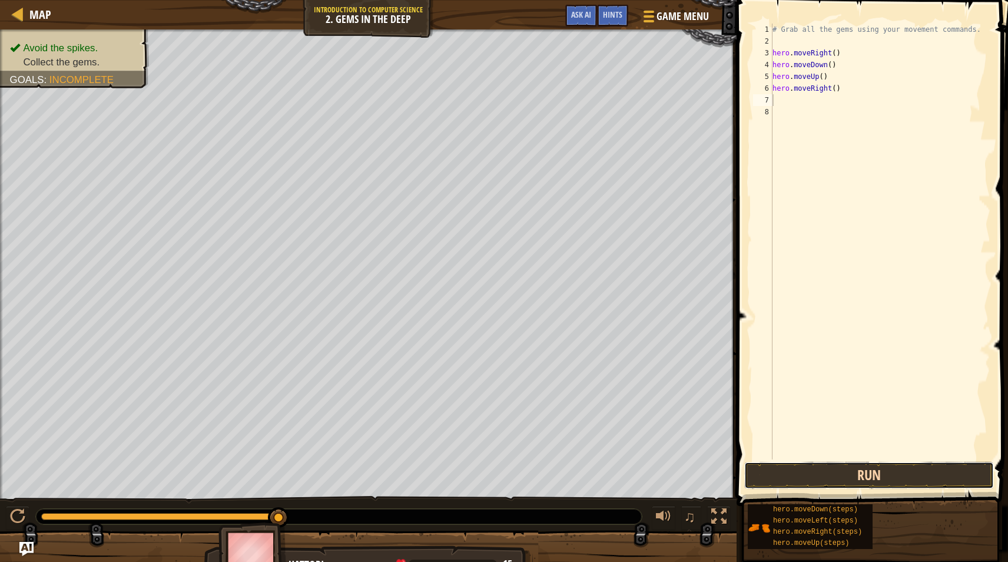
click at [834, 473] on button "Run" at bounding box center [869, 475] width 250 height 27
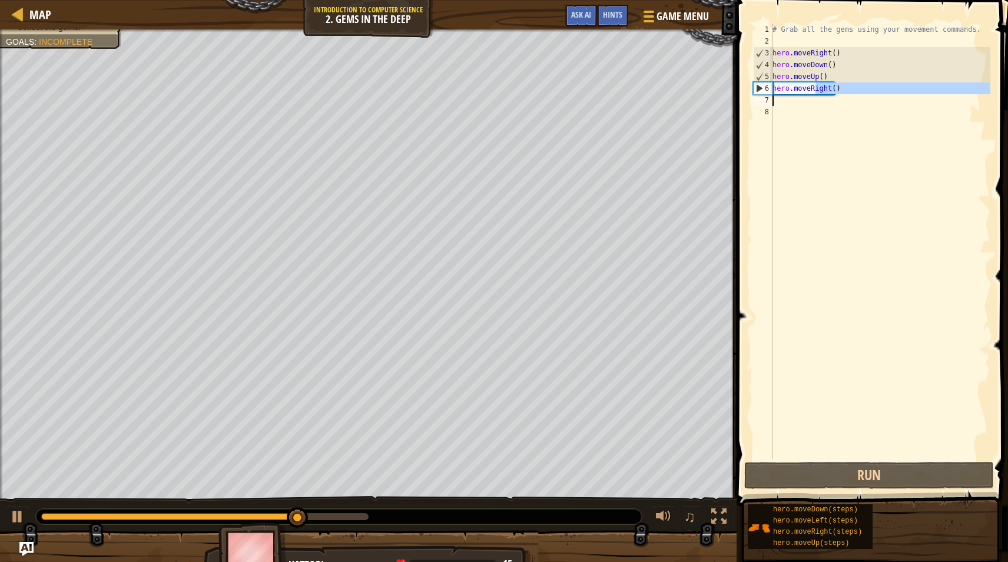
drag, startPoint x: 814, startPoint y: 87, endPoint x: 827, endPoint y: 91, distance: 13.4
click at [827, 91] on div "# Grab all the gems using your movement commands. hero . moveRight ( ) hero . m…" at bounding box center [880, 253] width 220 height 459
click at [828, 88] on div "# Grab all the gems using your movement commands. hero . moveRight ( ) hero . m…" at bounding box center [880, 242] width 220 height 436
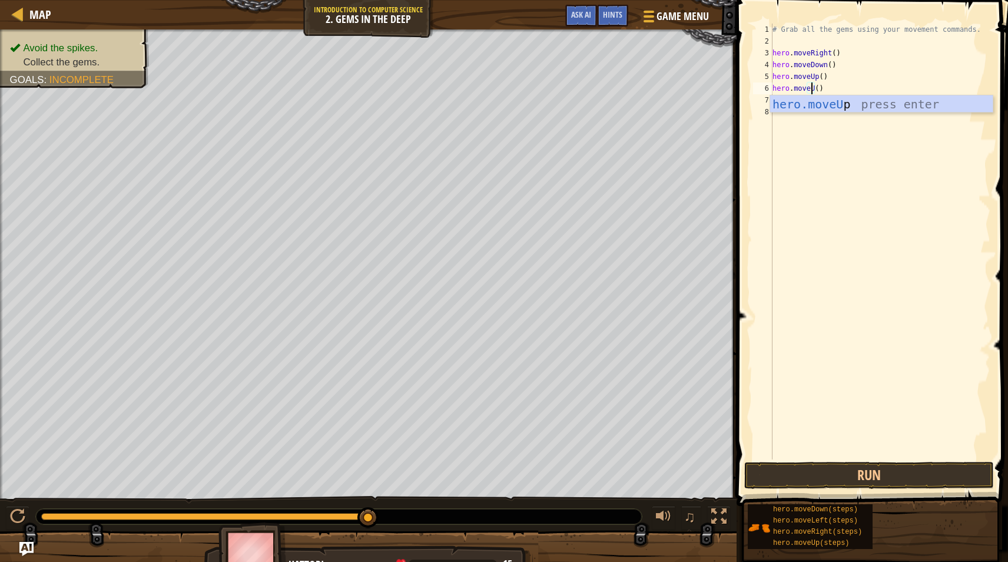
scroll to position [5, 3]
type textarea "hero.moveUp"
click at [856, 111] on div "# Grab all the gems using your movement commands. hero . moveRight ( ) hero . m…" at bounding box center [880, 253] width 220 height 459
click at [840, 91] on div "# Grab all the gems using your movement commands. hero . moveRight ( ) hero . m…" at bounding box center [880, 253] width 220 height 459
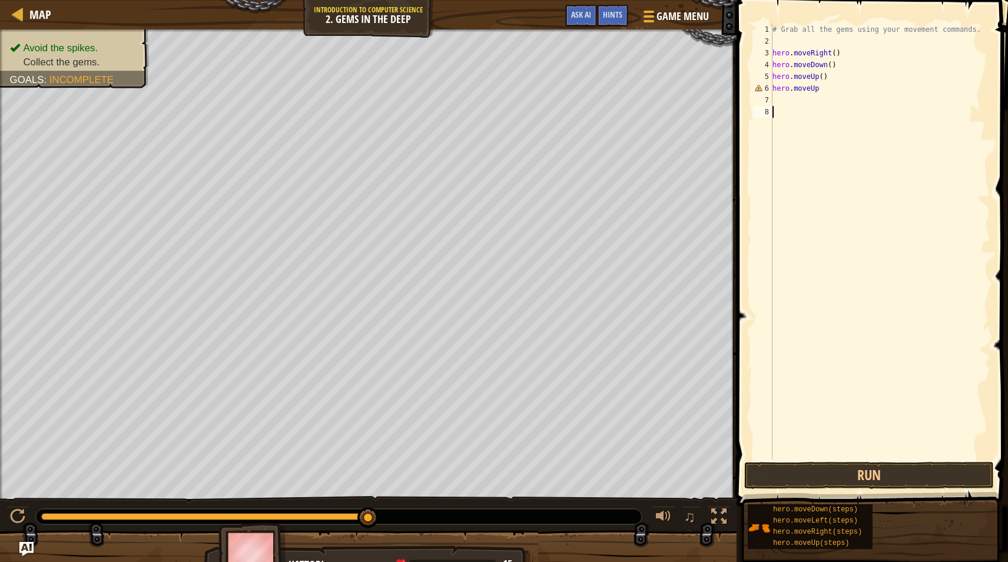
type textarea "hero.moveUp"
click at [827, 105] on div "# Grab all the gems using your movement commands. hero . moveRight ( ) hero . m…" at bounding box center [880, 253] width 220 height 459
type textarea "h"
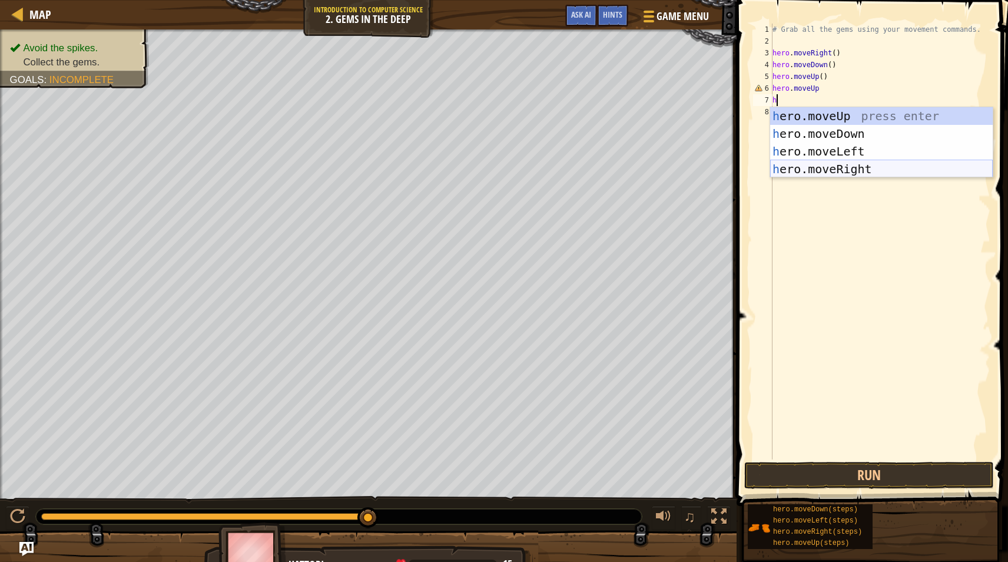
click at [851, 163] on div "h ero.moveUp press enter h ero.moveDown press enter h ero.moveLeft press enter …" at bounding box center [881, 160] width 223 height 106
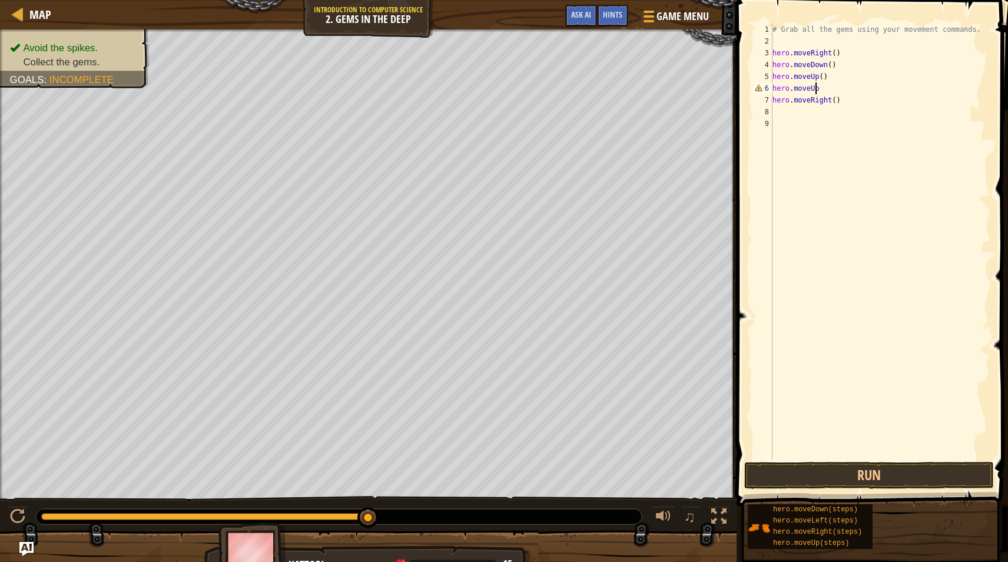
click at [818, 90] on div "# Grab all the gems using your movement commands. hero . moveRight ( ) hero . m…" at bounding box center [880, 253] width 220 height 459
click at [680, 100] on div "Map Introduction to Computer Science 2. Gems in the Deep Game Menu Done Hints A…" at bounding box center [504, 281] width 1008 height 562
click at [782, 87] on div "# Grab all the gems using your movement commands. hero . moveRight ( ) hero . m…" at bounding box center [880, 253] width 220 height 459
click at [680, 96] on div "Map Introduction to Computer Science 2. Gems in the Deep Game Menu Done Hints A…" at bounding box center [504, 281] width 1008 height 562
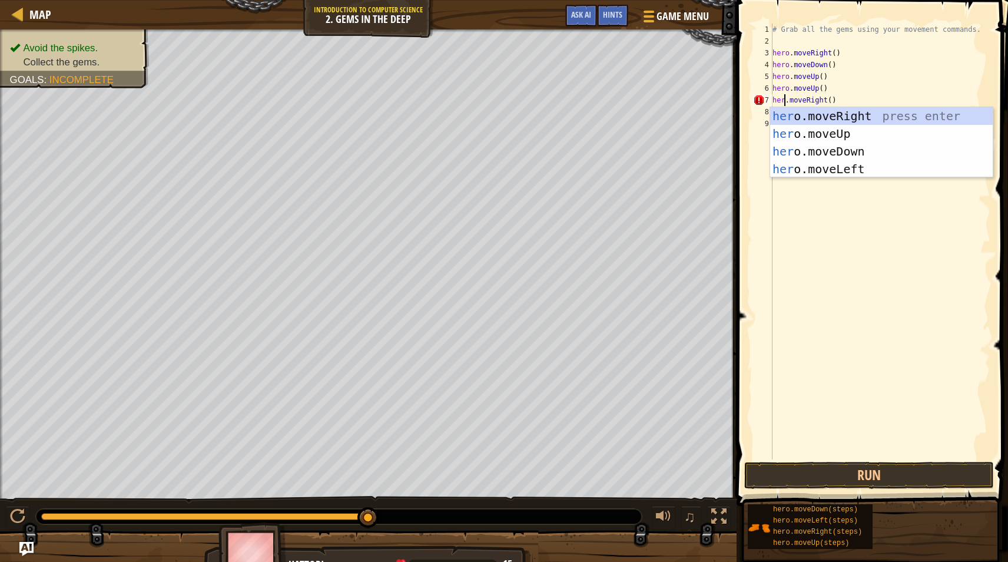
type textarea "hero.moveRight()"
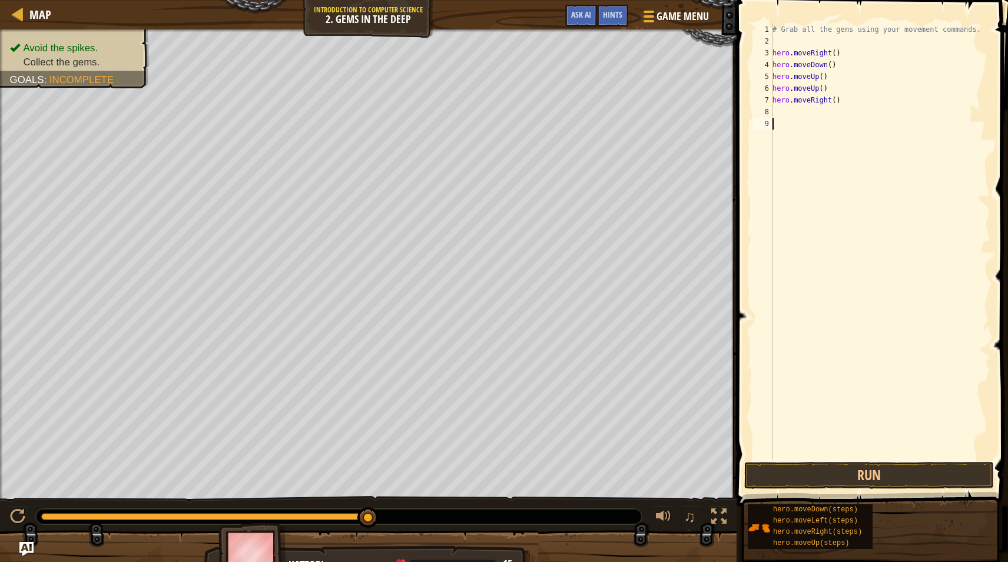
click at [840, 356] on div "# Grab all the gems using your movement commands. hero . moveRight ( ) hero . m…" at bounding box center [880, 253] width 220 height 459
click at [879, 472] on button "Run" at bounding box center [869, 475] width 250 height 27
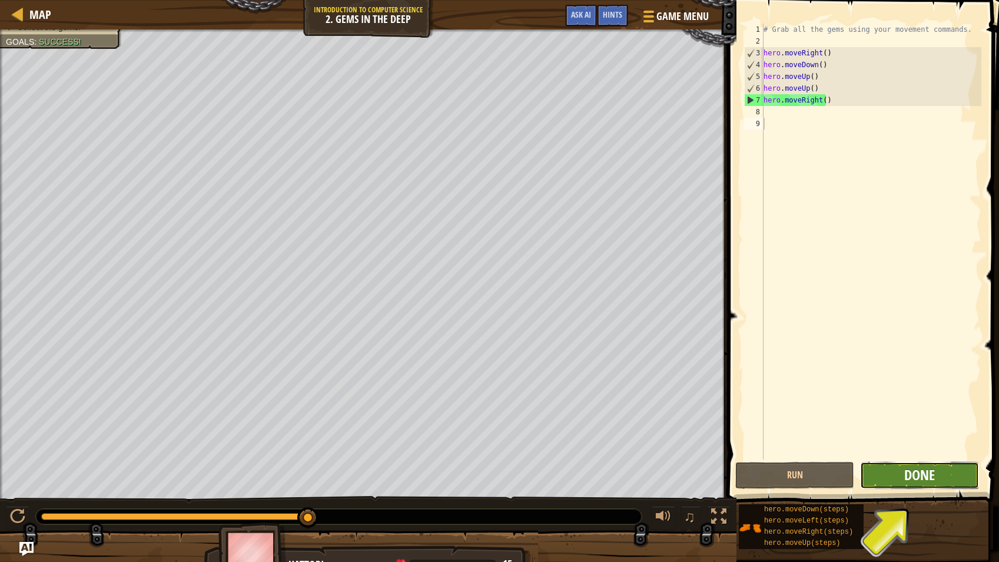
click at [935, 470] on span "Done" at bounding box center [920, 474] width 31 height 19
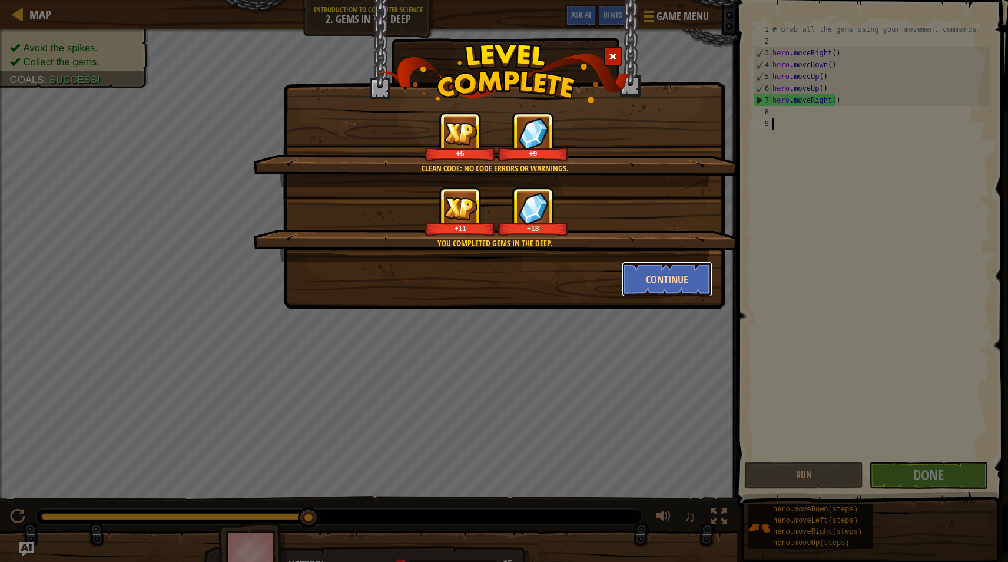
click at [675, 285] on button "Continue" at bounding box center [667, 278] width 91 height 35
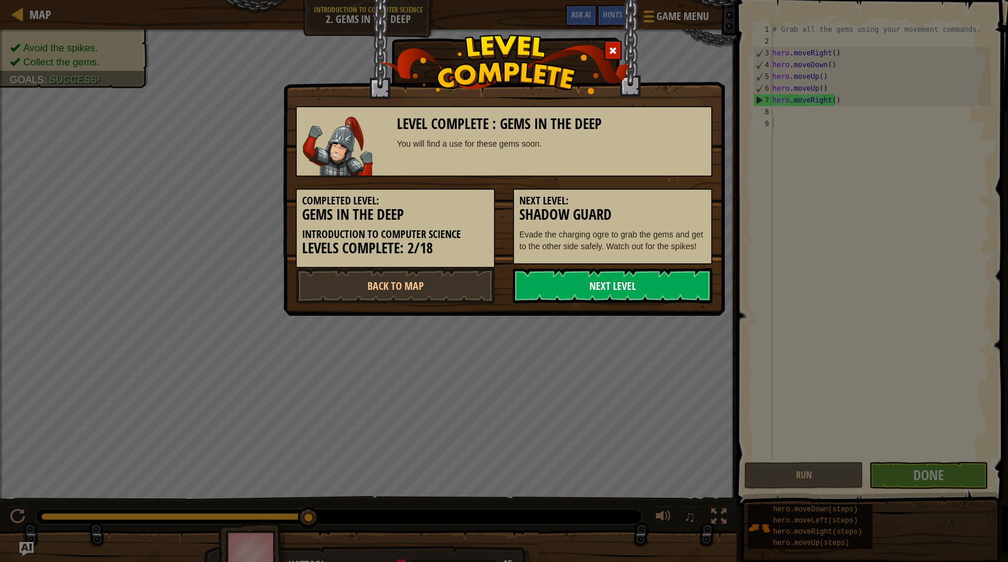
click at [661, 286] on link "Next Level" at bounding box center [613, 285] width 200 height 35
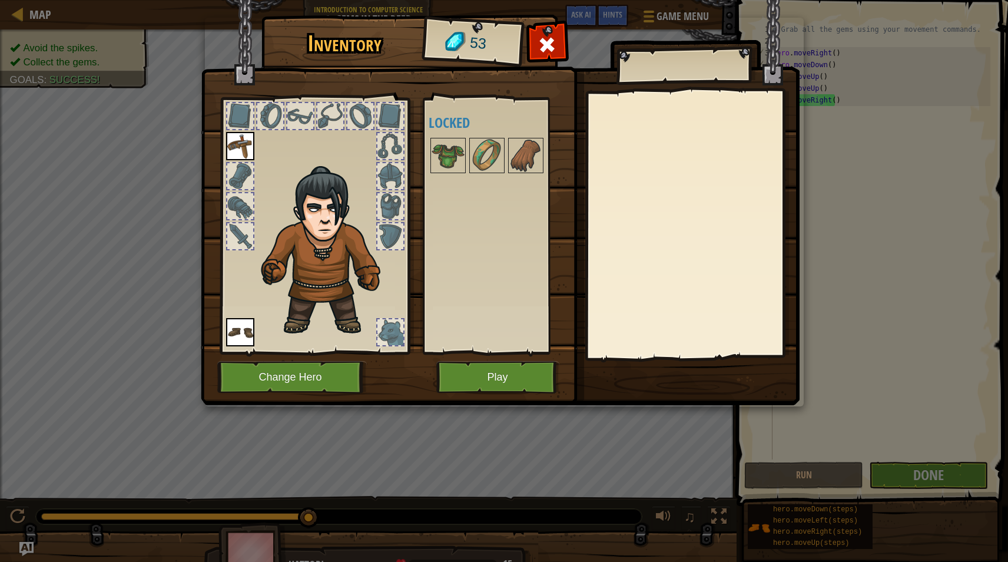
click at [478, 135] on div "Available Equip Equip (double-click to equip) Locked" at bounding box center [503, 226] width 148 height 246
click at [460, 153] on img at bounding box center [448, 155] width 33 height 33
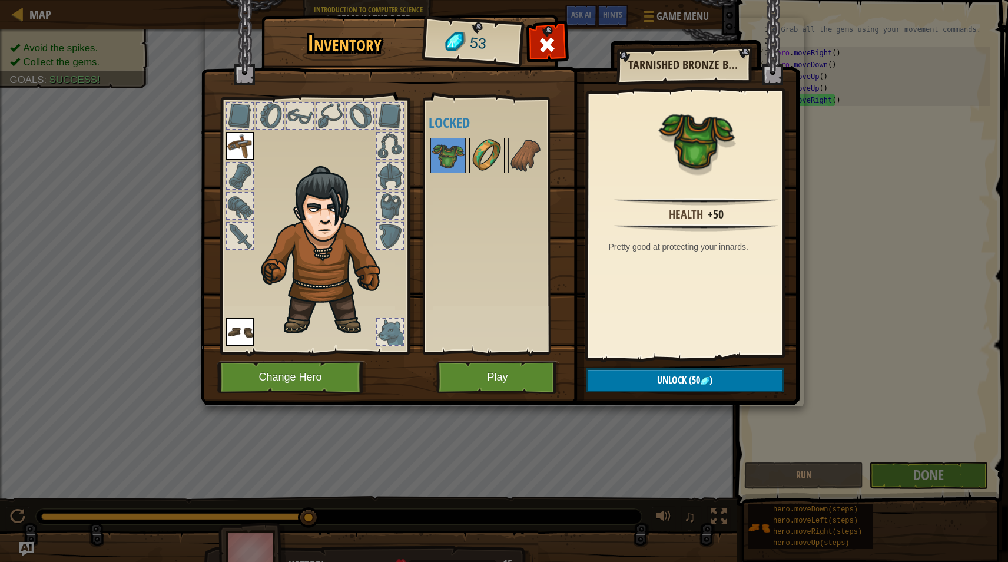
click at [486, 161] on img at bounding box center [487, 155] width 33 height 33
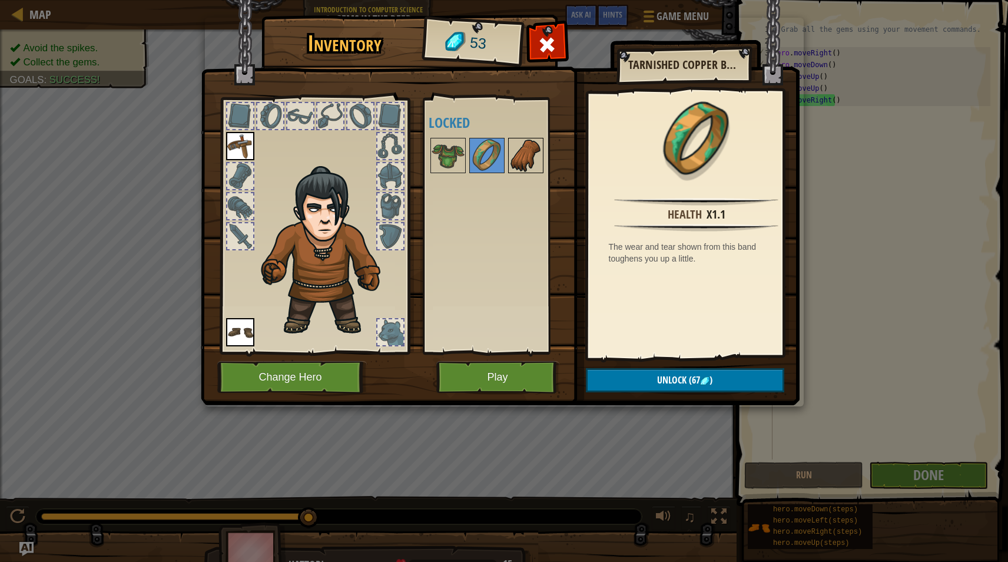
click at [509, 155] on img at bounding box center [525, 155] width 33 height 33
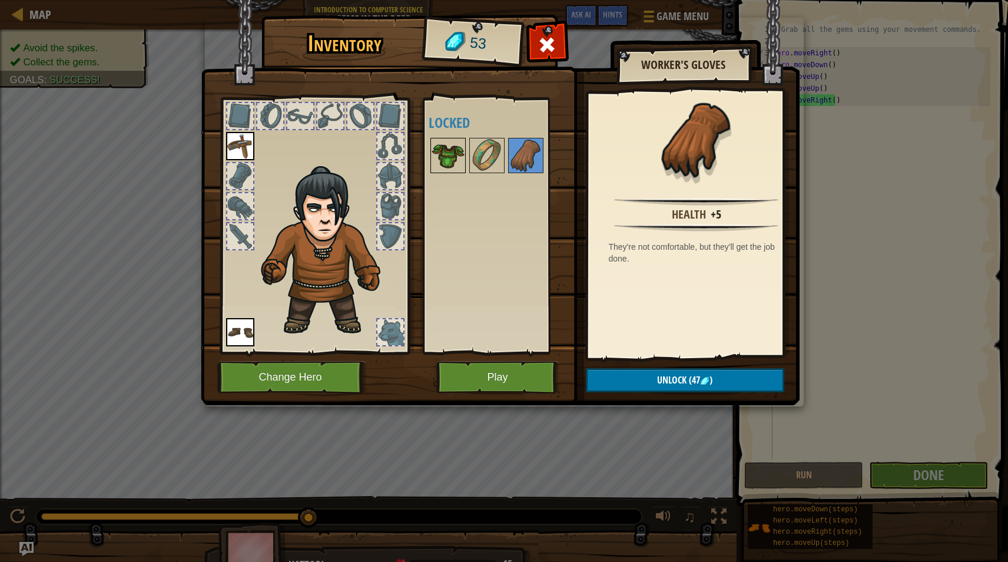
click at [446, 163] on img at bounding box center [448, 155] width 33 height 33
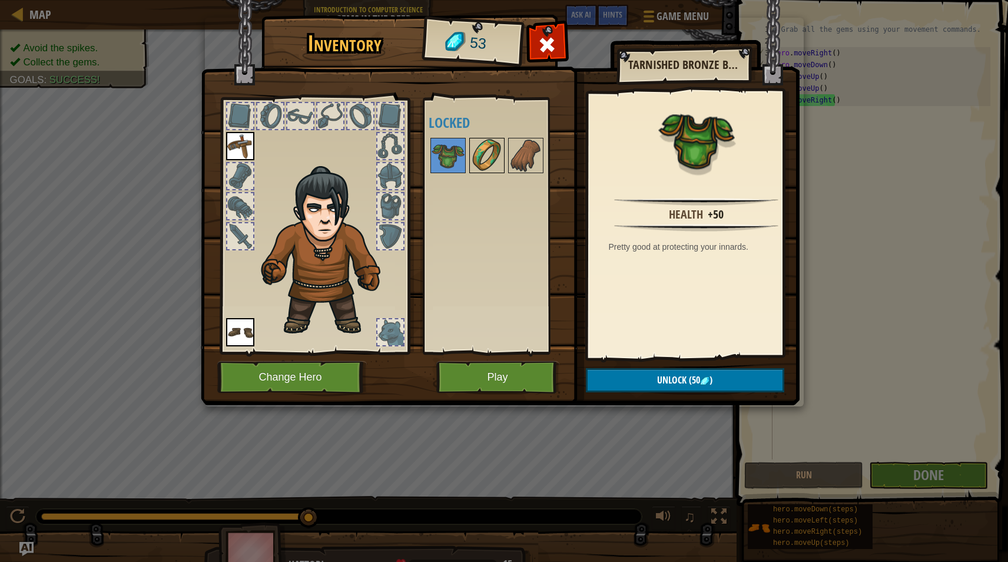
click at [479, 153] on img at bounding box center [487, 155] width 33 height 33
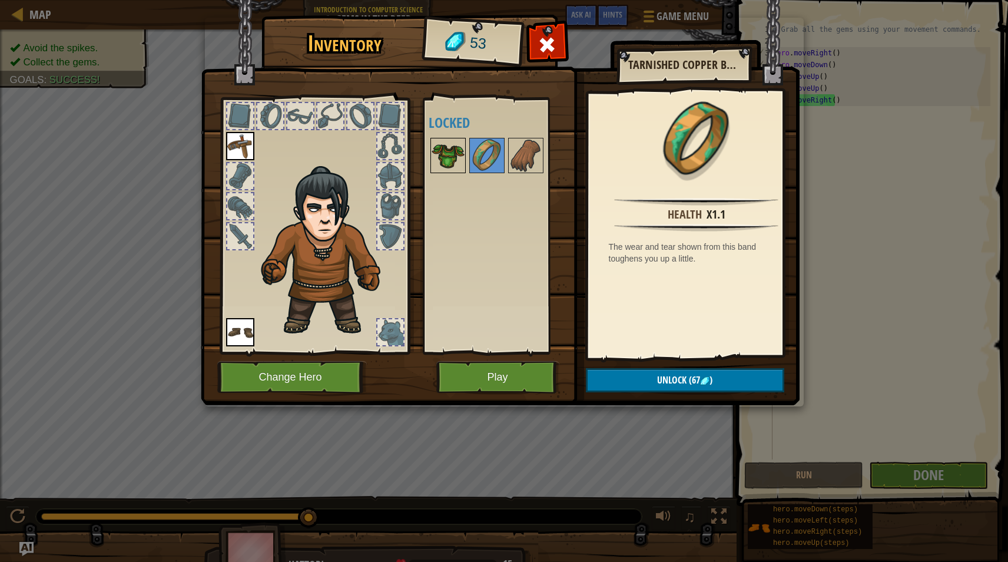
click at [446, 156] on img at bounding box center [448, 155] width 33 height 33
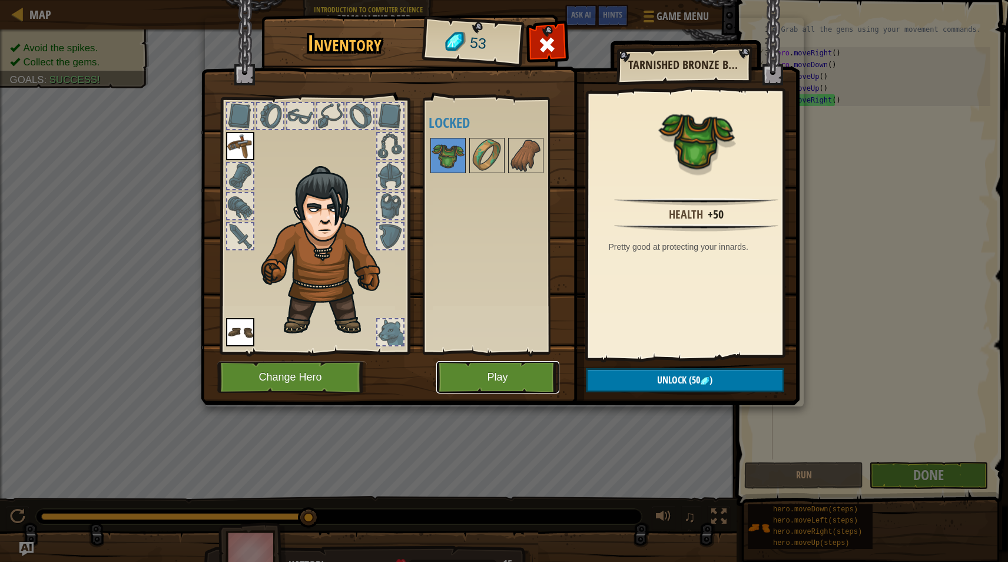
click at [539, 376] on button "Play" at bounding box center [497, 377] width 123 height 32
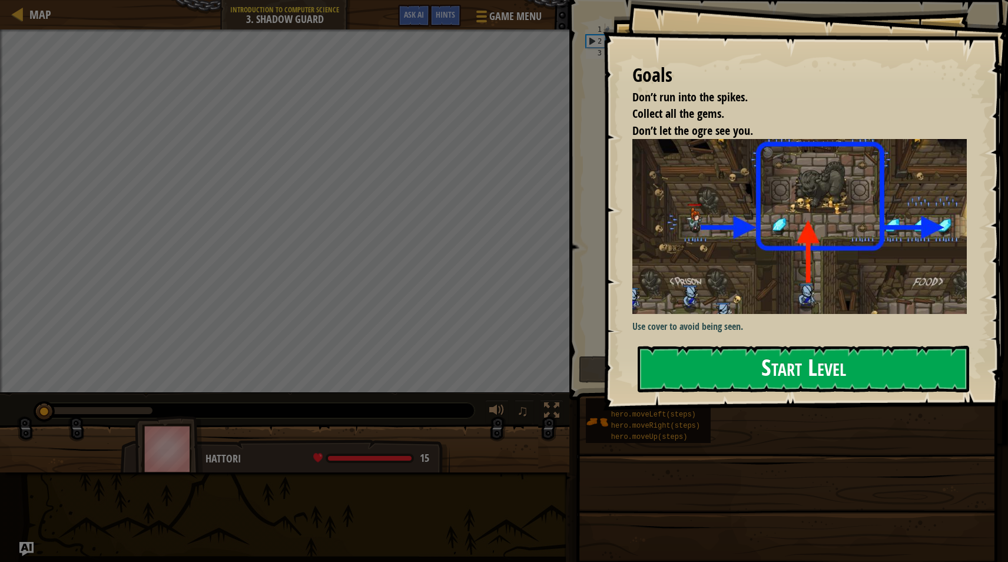
click at [809, 366] on button "Start Level" at bounding box center [804, 369] width 332 height 47
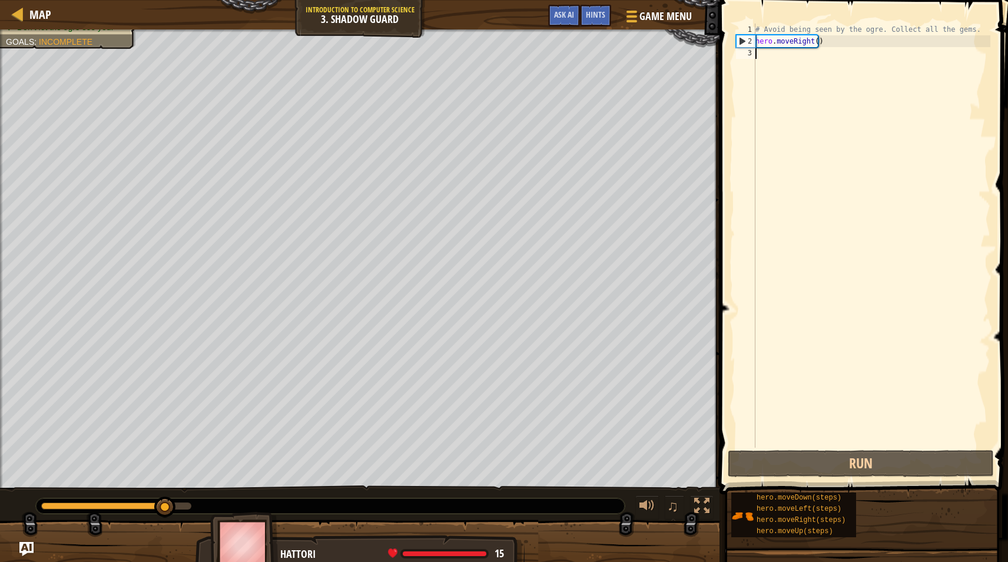
click at [786, 61] on div "# Avoid being seen by the ogre. Collect all the gems. hero . moveRight ( )" at bounding box center [871, 248] width 237 height 448
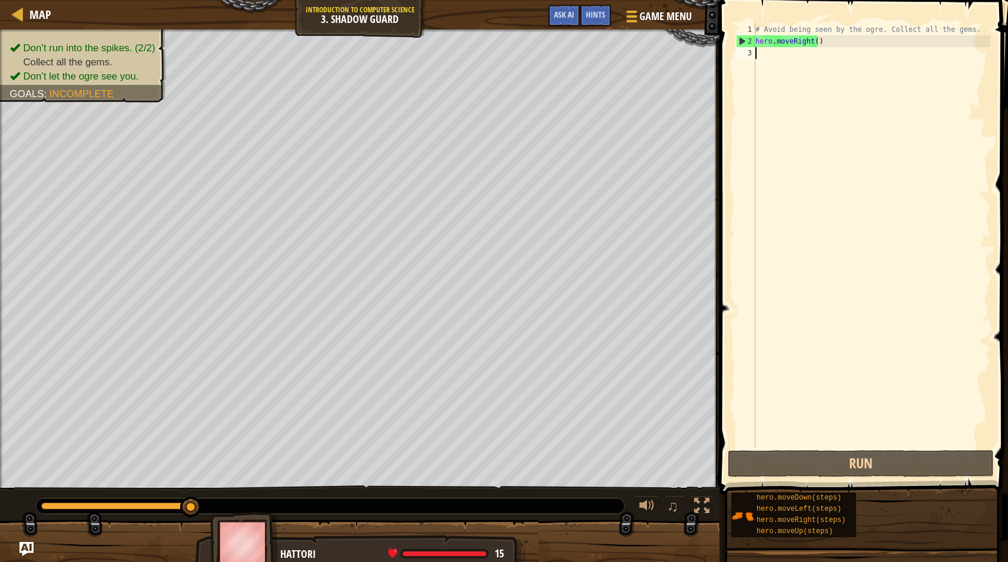
type textarea "h"
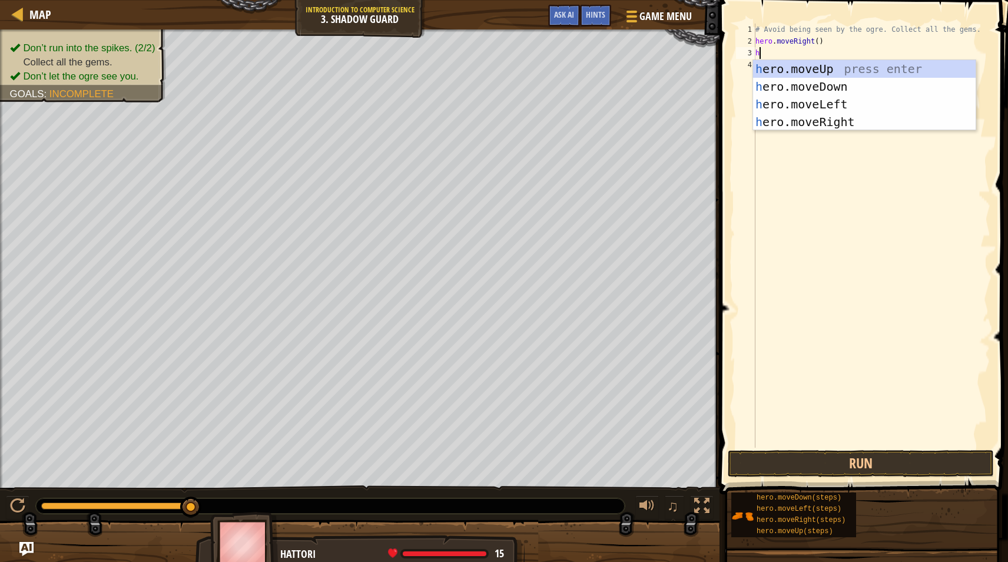
click at [786, 61] on div "h ero.moveUp press enter h ero.moveDown press enter h ero.moveLeft press enter …" at bounding box center [864, 113] width 223 height 106
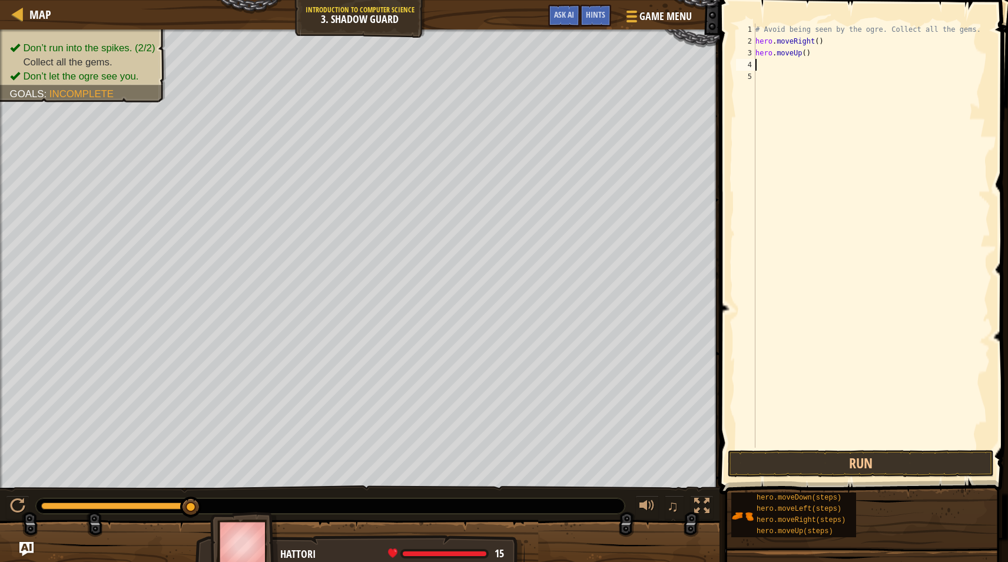
click at [782, 64] on div "# Avoid being seen by the ogre. Collect all the gems. hero . moveRight ( ) hero…" at bounding box center [871, 248] width 237 height 448
type textarea "h"
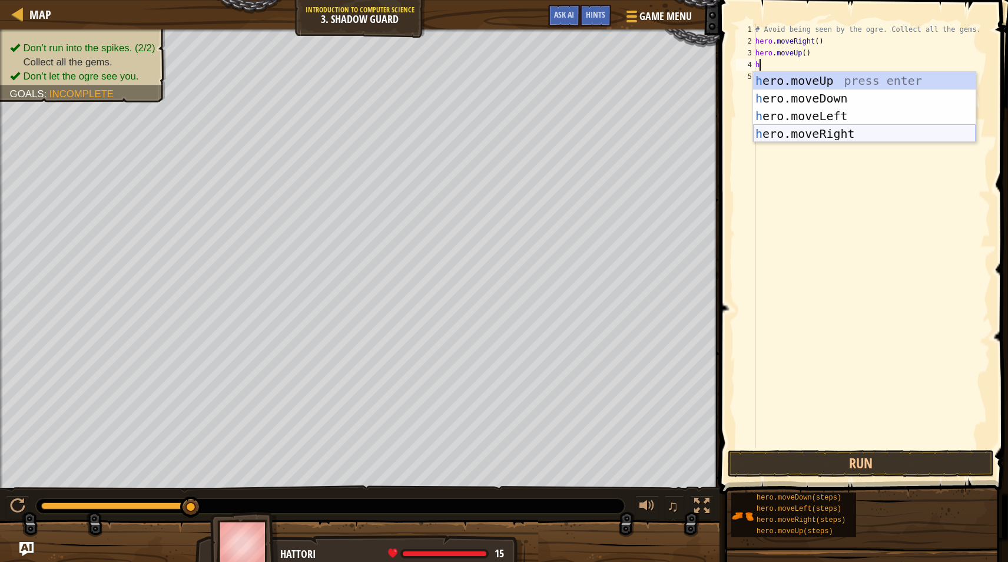
click at [813, 133] on div "h ero.moveUp press enter h ero.moveDown press enter h ero.moveLeft press enter …" at bounding box center [864, 125] width 223 height 106
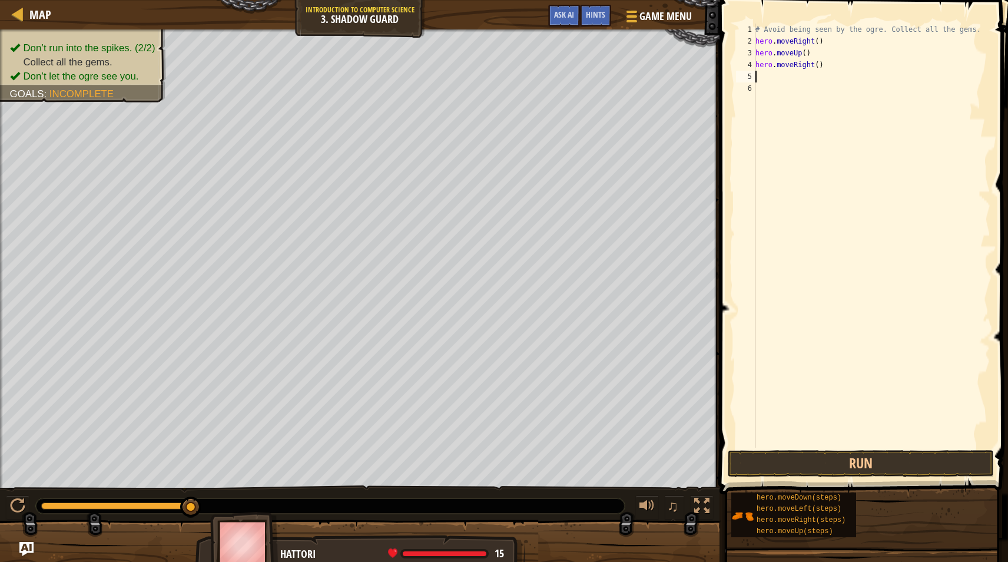
type textarea "h"
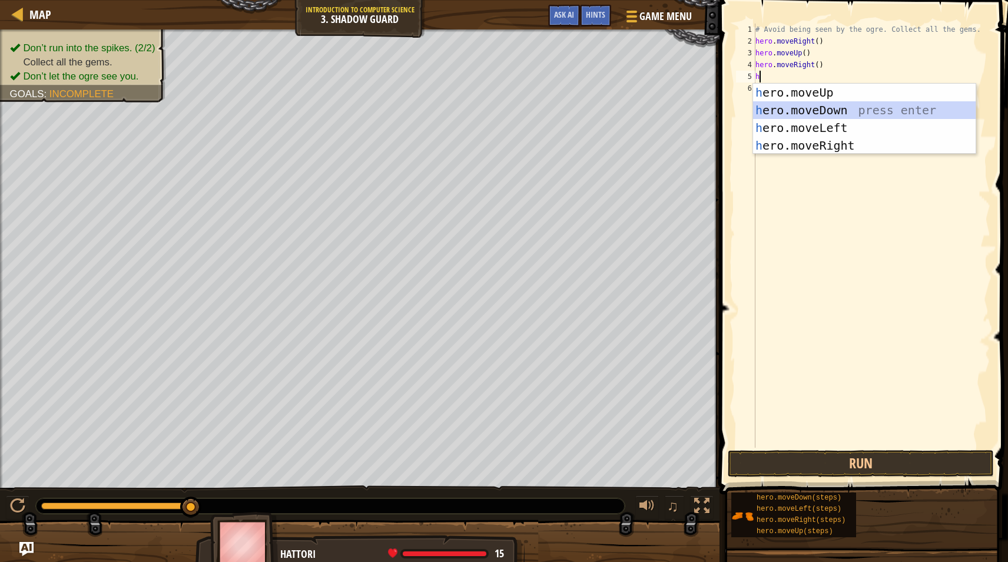
click at [819, 115] on div "h ero.moveUp press enter h ero.moveDown press enter h ero.moveLeft press enter …" at bounding box center [864, 137] width 223 height 106
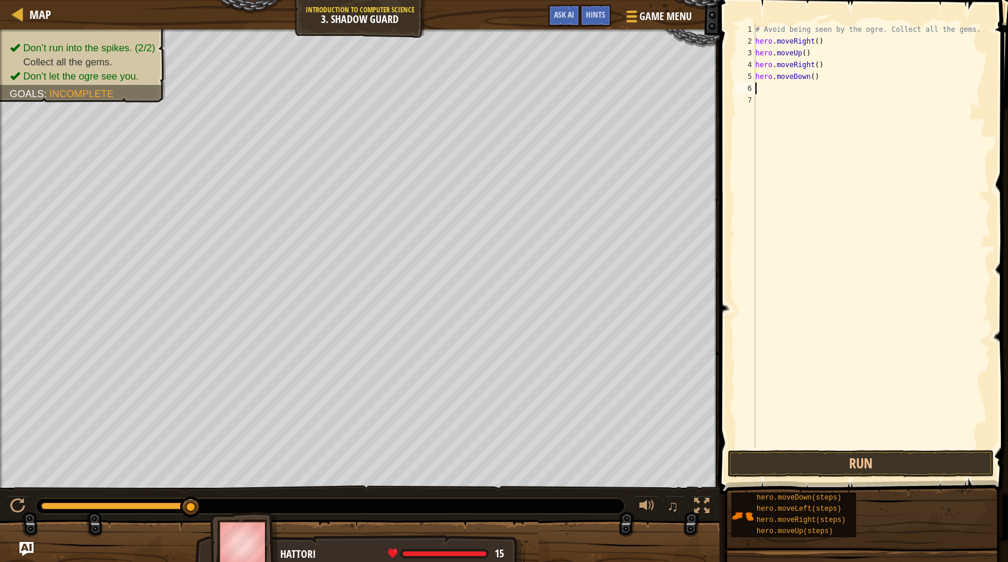
type textarea "h"
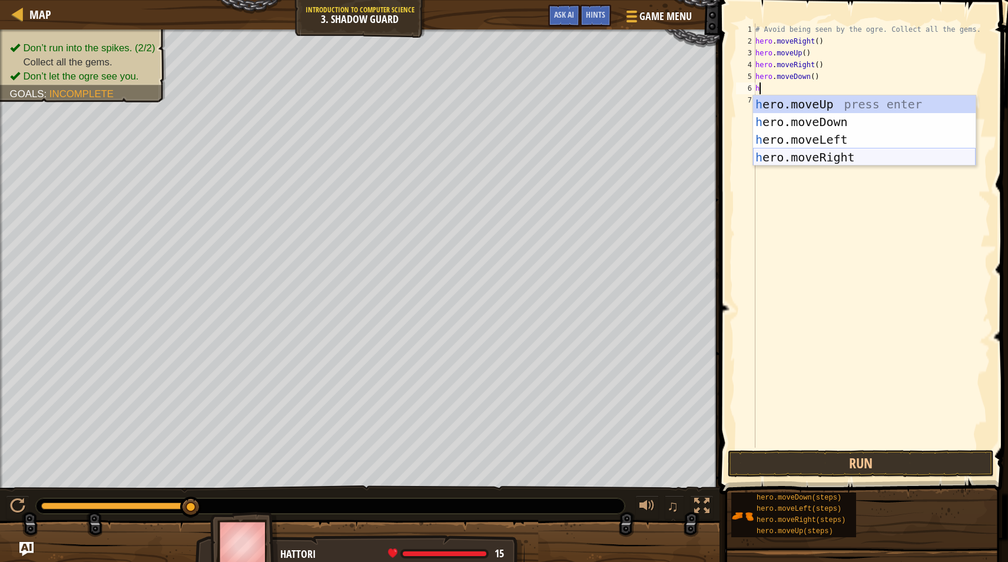
click at [820, 155] on div "h ero.moveUp press enter h ero.moveDown press enter h ero.moveLeft press enter …" at bounding box center [864, 148] width 223 height 106
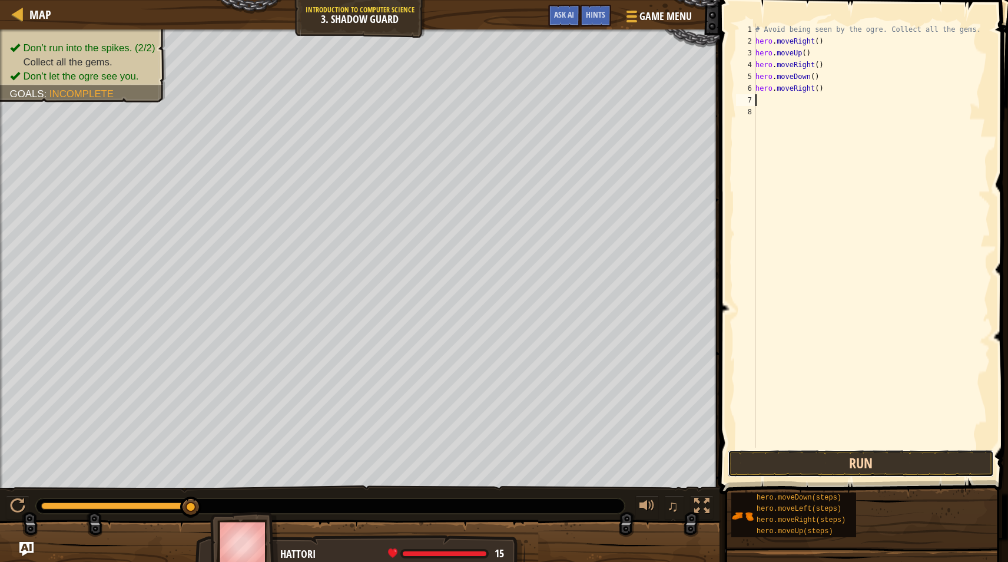
click at [910, 466] on button "Run" at bounding box center [861, 463] width 266 height 27
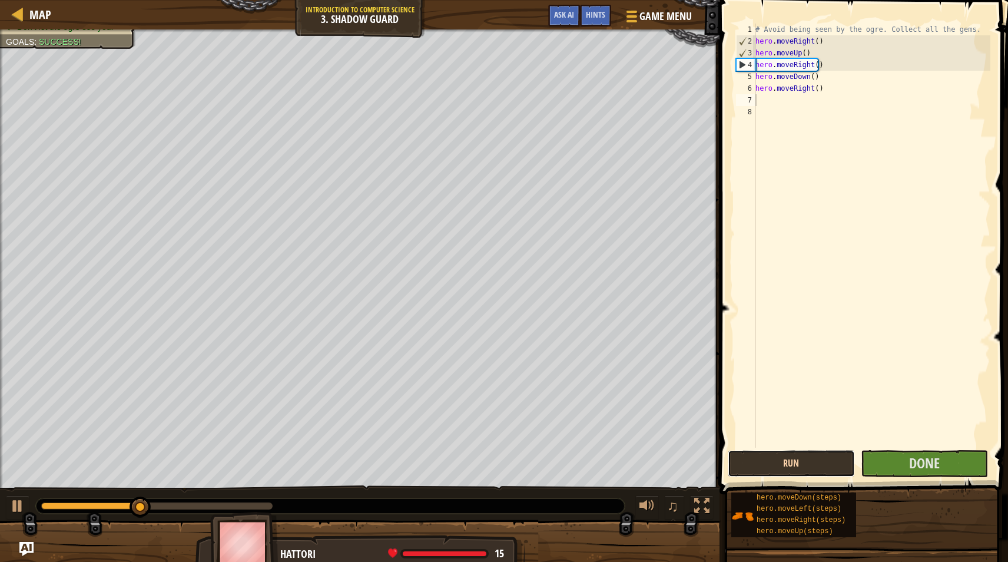
click at [823, 471] on button "Run" at bounding box center [791, 463] width 127 height 27
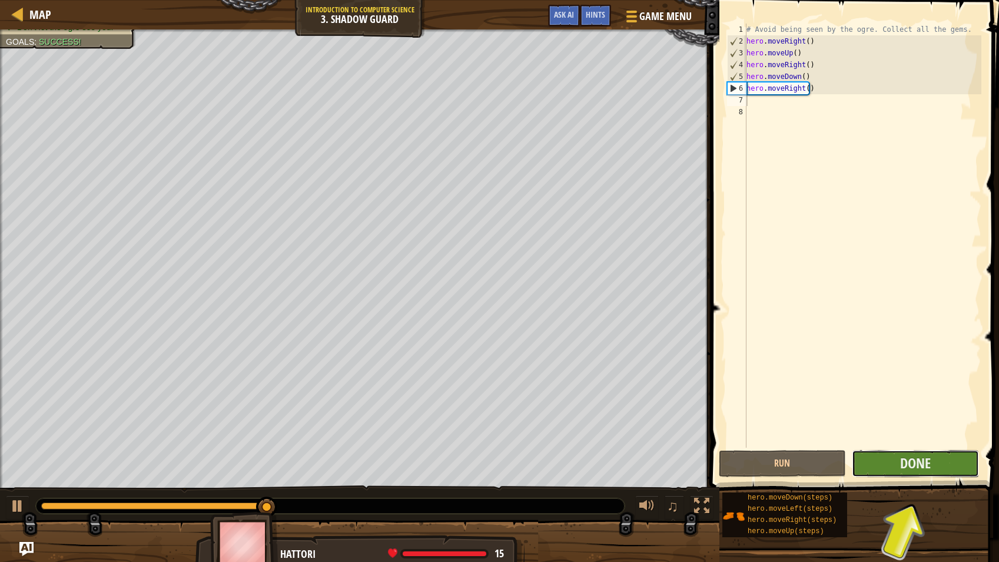
click at [922, 473] on button "Done" at bounding box center [915, 463] width 127 height 27
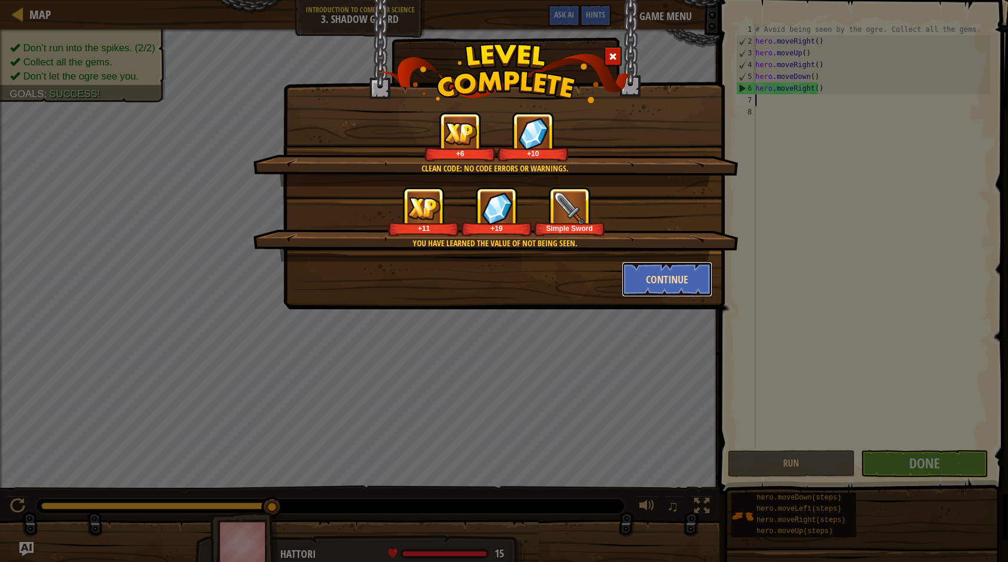
click at [662, 284] on button "Continue" at bounding box center [667, 278] width 91 height 35
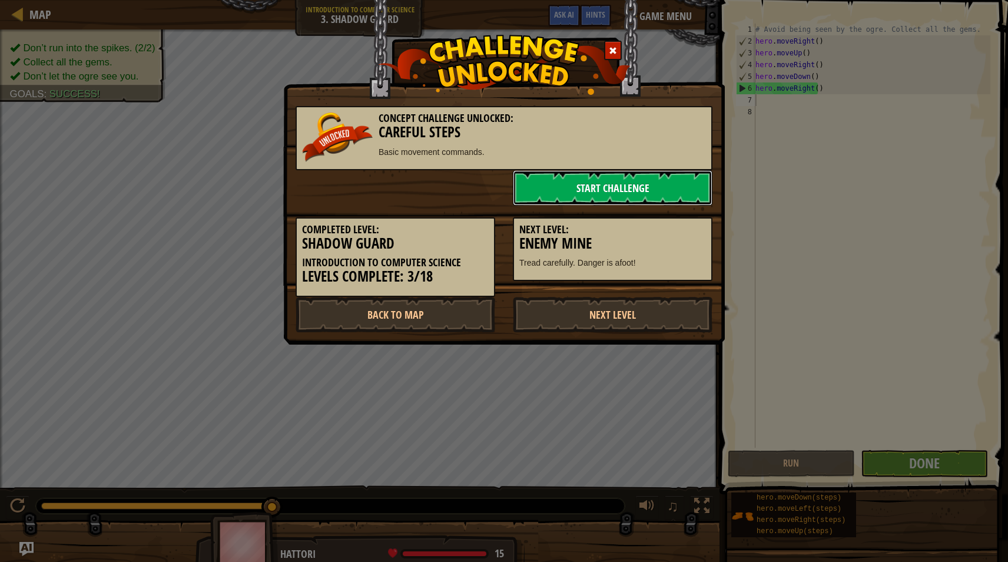
click at [564, 185] on link "Start Challenge" at bounding box center [613, 187] width 200 height 35
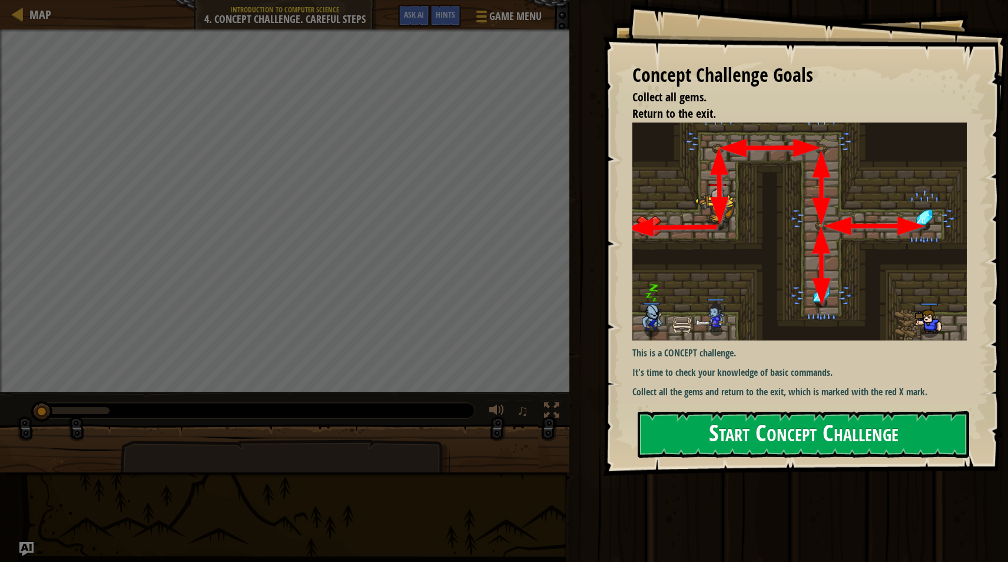
click at [697, 432] on button "Start Concept Challenge" at bounding box center [804, 434] width 332 height 47
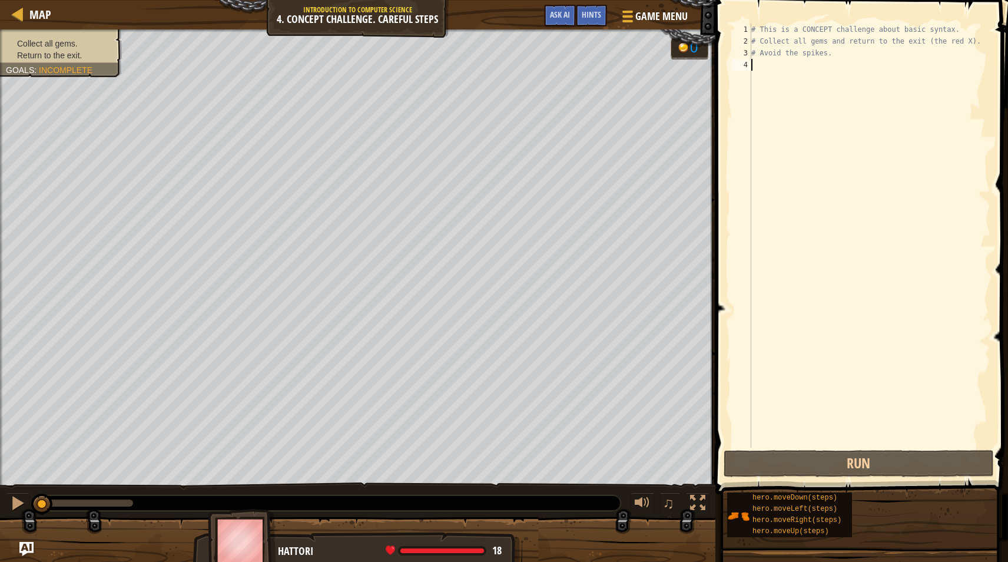
type textarea "h"
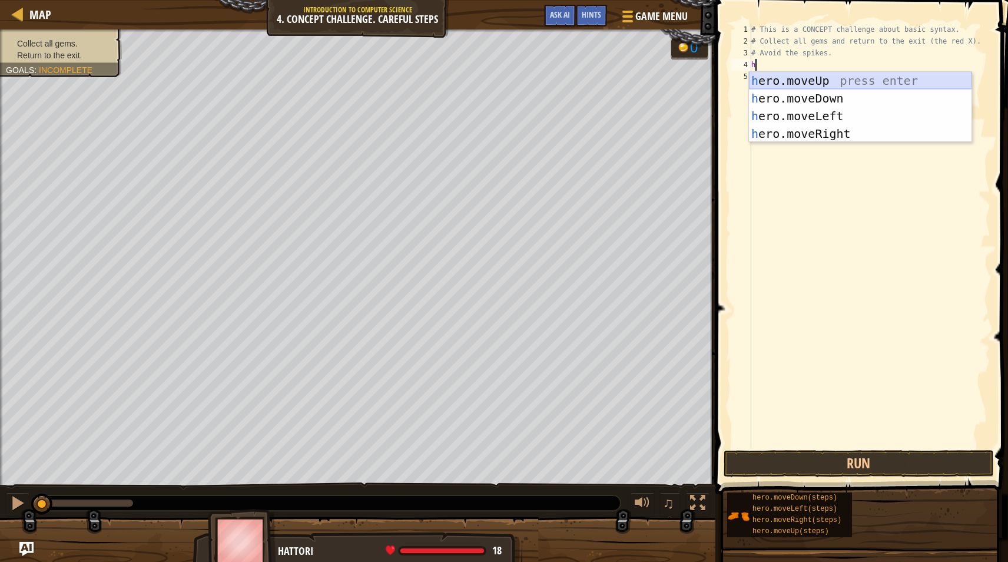
click at [815, 84] on div "h ero.moveUp press enter h ero.moveDown press enter h ero.moveLeft press enter …" at bounding box center [860, 125] width 223 height 106
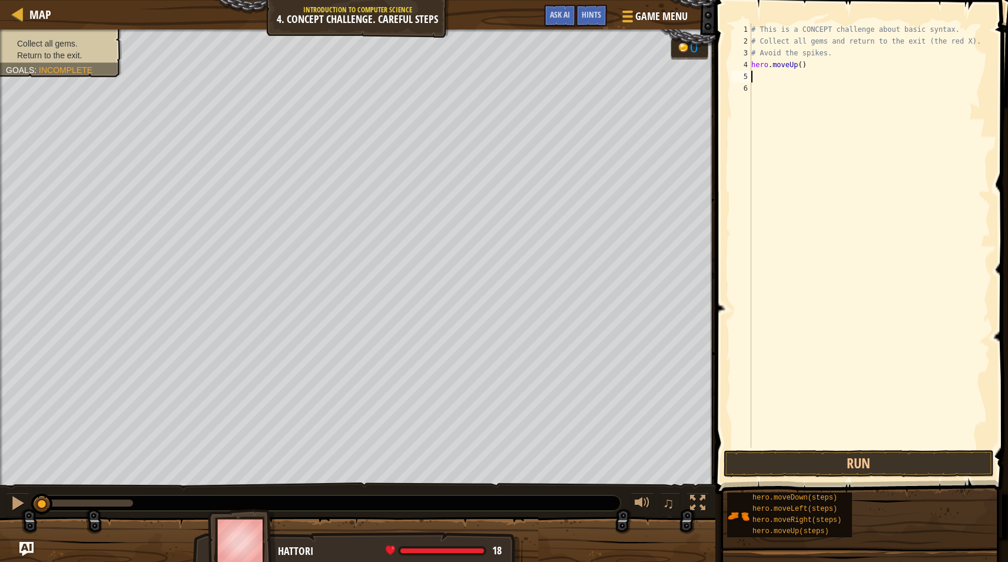
type textarea "h"
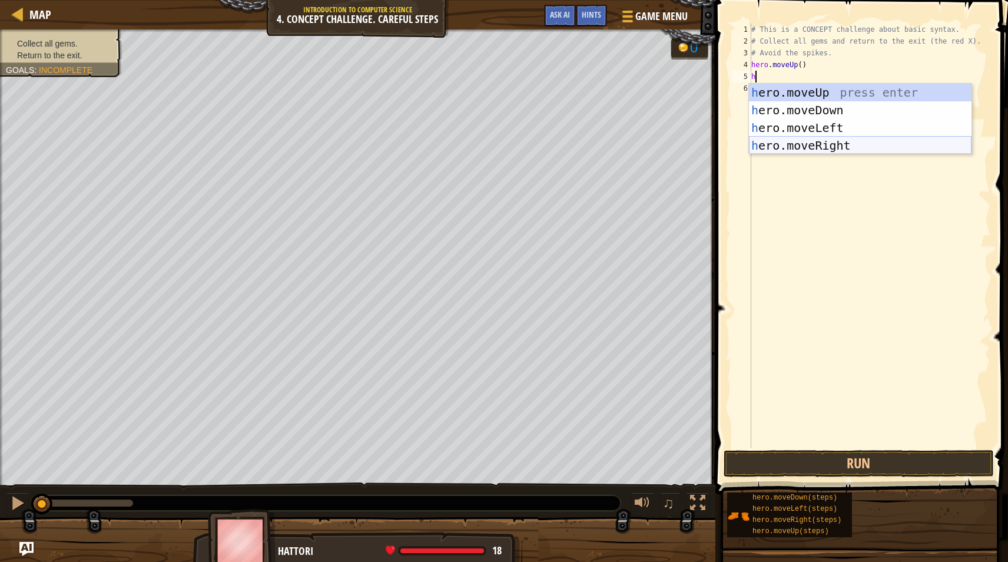
click at [829, 145] on div "h ero.moveUp press enter h ero.moveDown press enter h ero.moveLeft press enter …" at bounding box center [860, 137] width 223 height 106
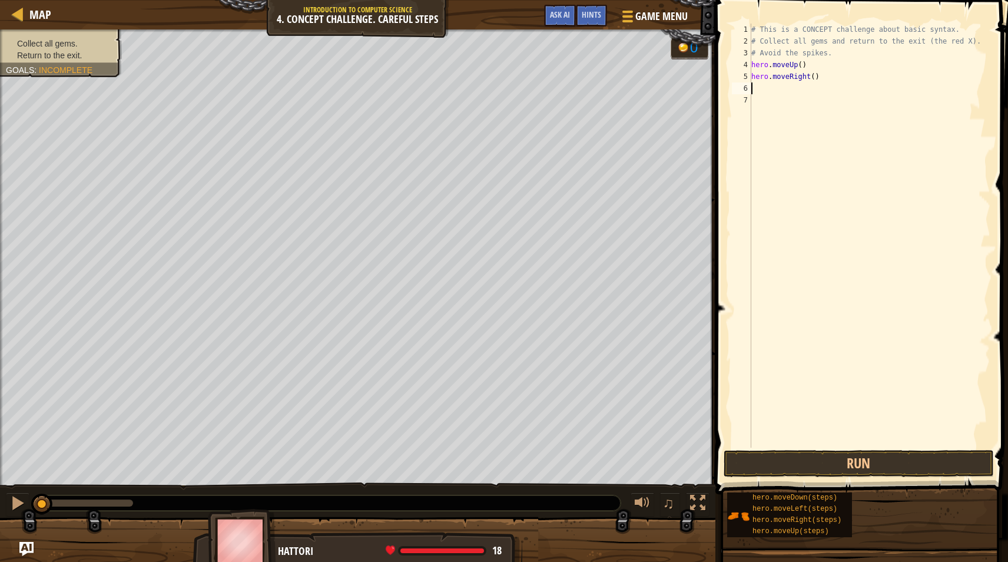
type textarea "h"
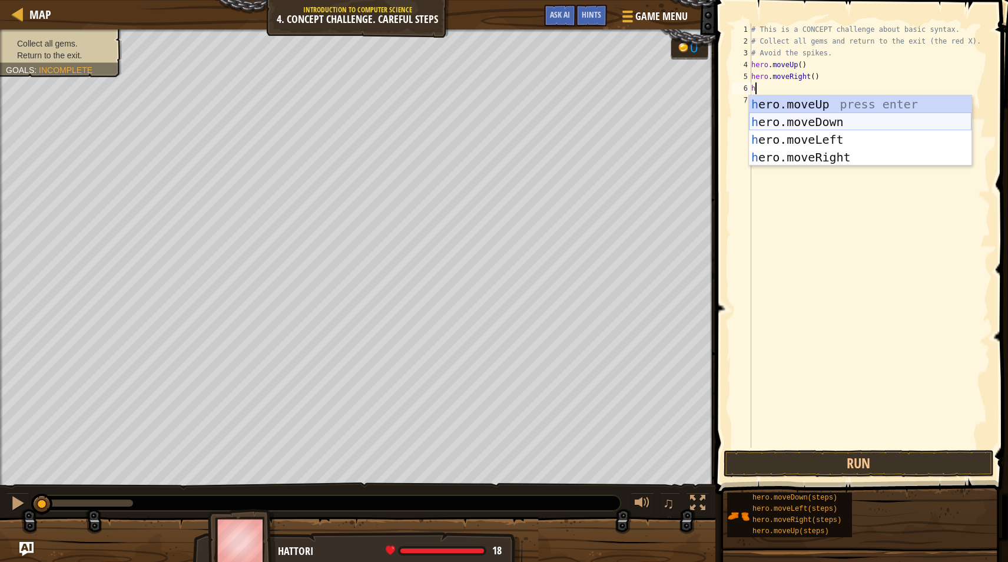
click at [830, 122] on div "h ero.moveUp press enter h ero.moveDown press enter h ero.moveLeft press enter …" at bounding box center [860, 148] width 223 height 106
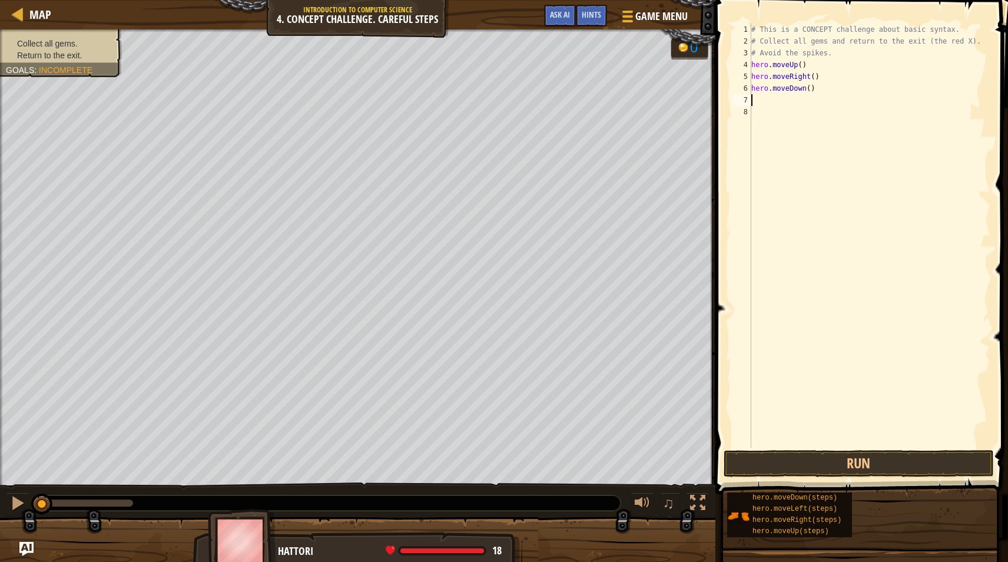
type textarea "h"
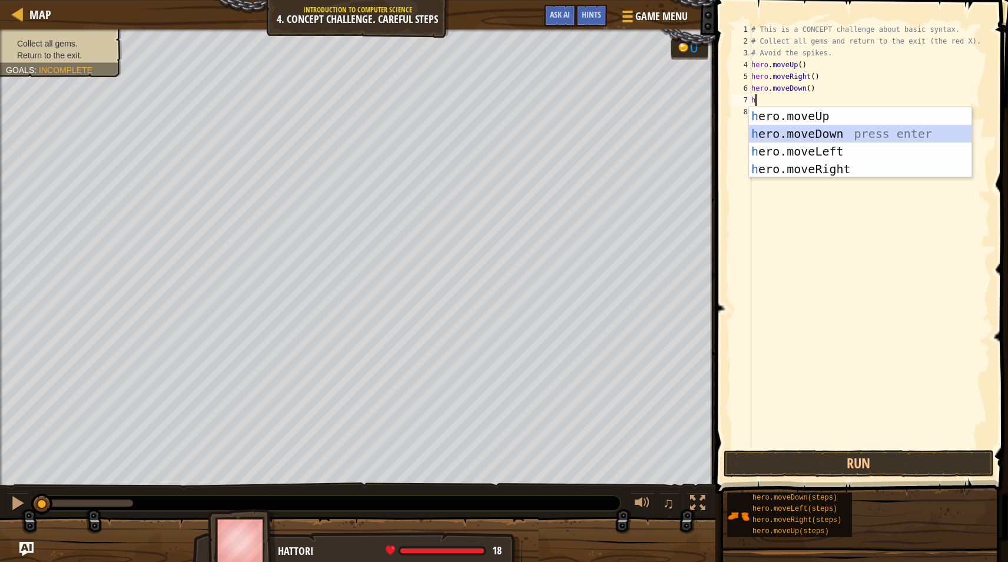
click at [827, 131] on div "h ero.moveUp press enter h ero.moveDown press enter h ero.moveLeft press enter …" at bounding box center [860, 160] width 223 height 106
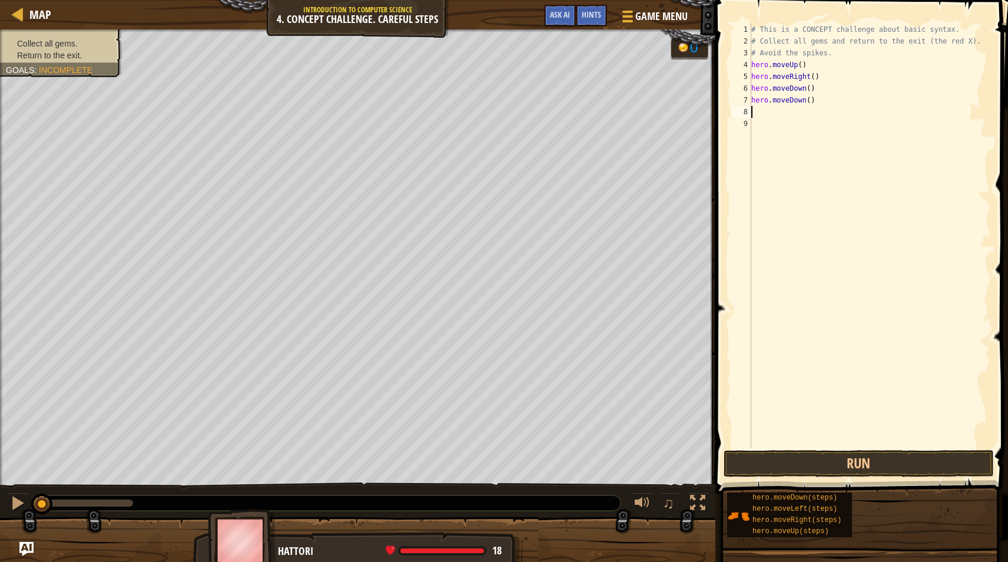
type textarea "h"
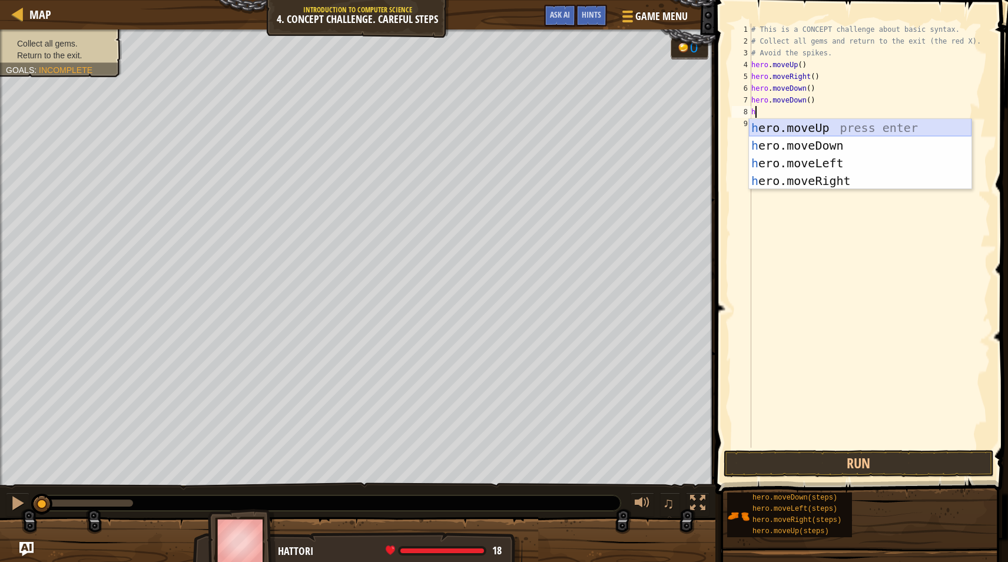
click at [837, 128] on div "h ero.moveUp press enter h ero.moveDown press enter h ero.moveLeft press enter …" at bounding box center [860, 172] width 223 height 106
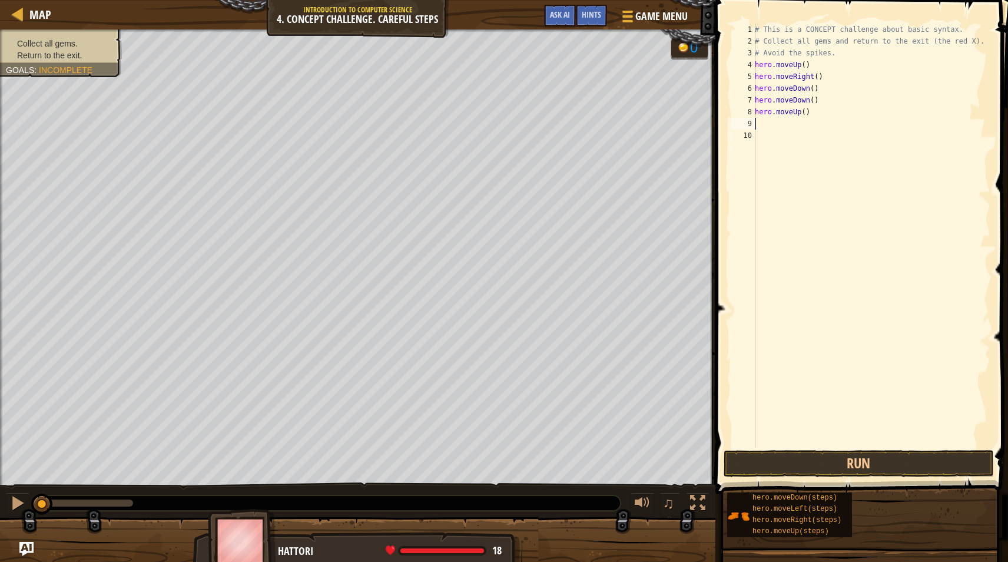
type textarea "h"
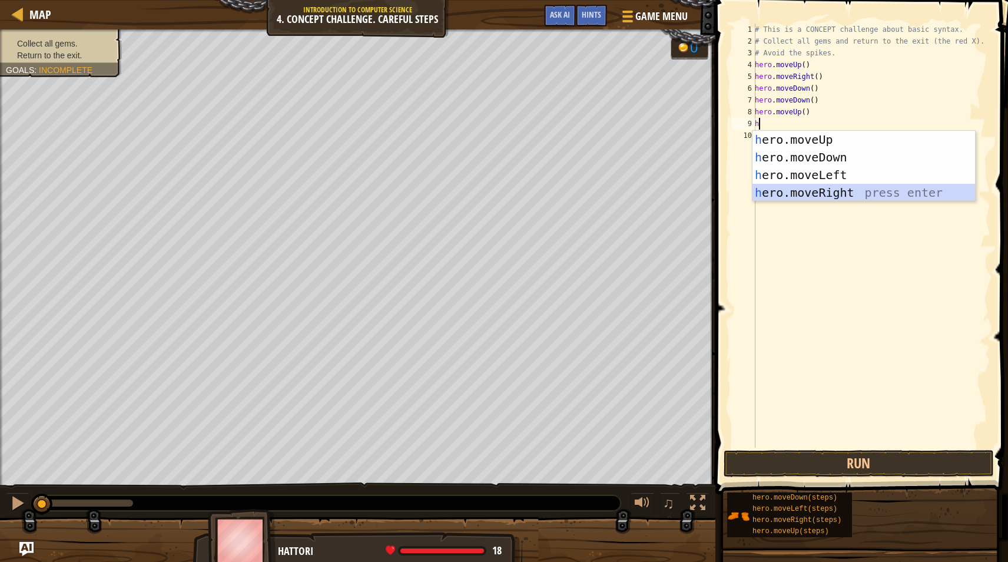
click at [853, 190] on div "h ero.moveUp press enter h ero.moveDown press enter h ero.moveLeft press enter …" at bounding box center [864, 184] width 223 height 106
type textarea "h"
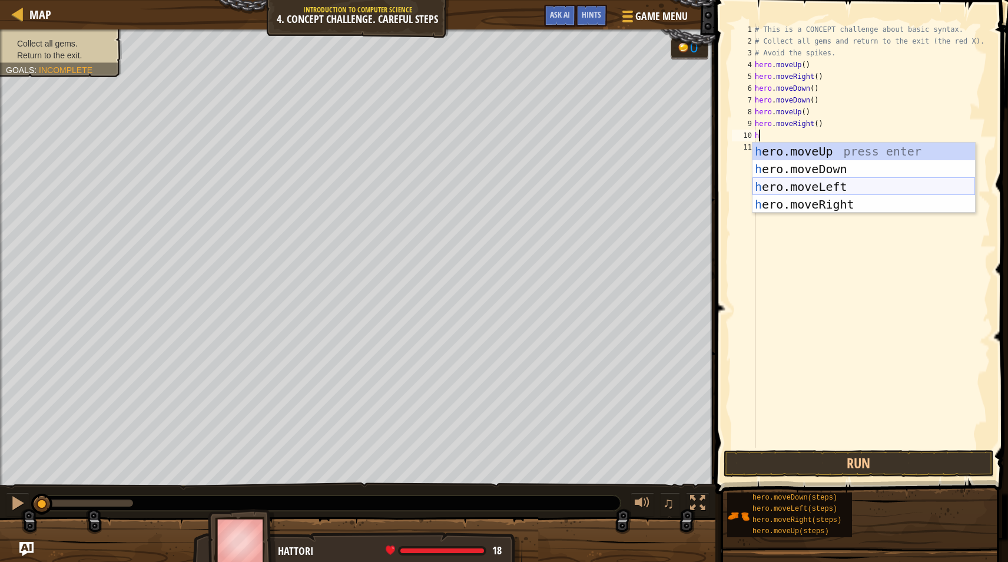
click at [847, 186] on div "h ero.moveUp press enter h ero.moveDown press enter h ero.moveLeft press enter …" at bounding box center [864, 196] width 223 height 106
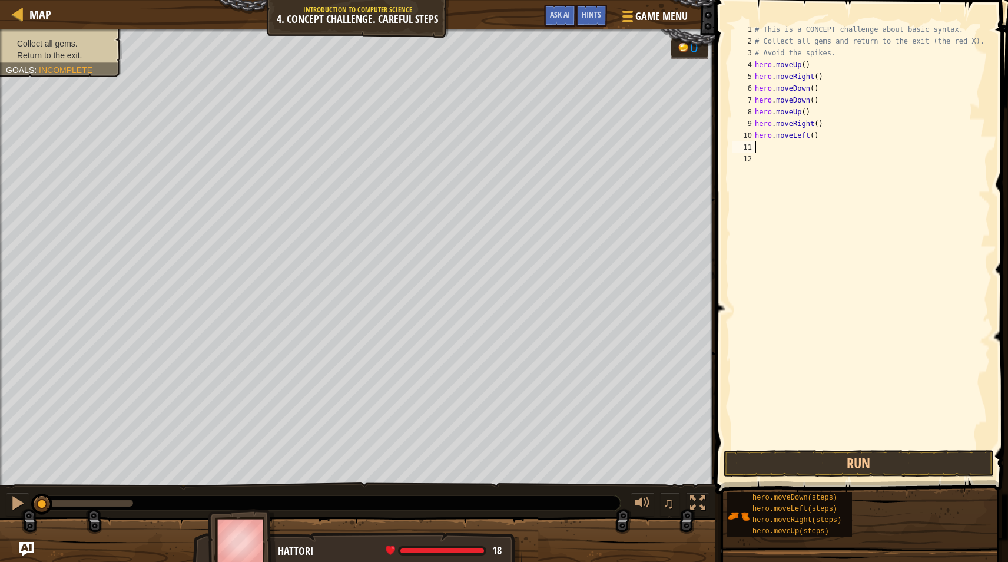
type textarea "h"
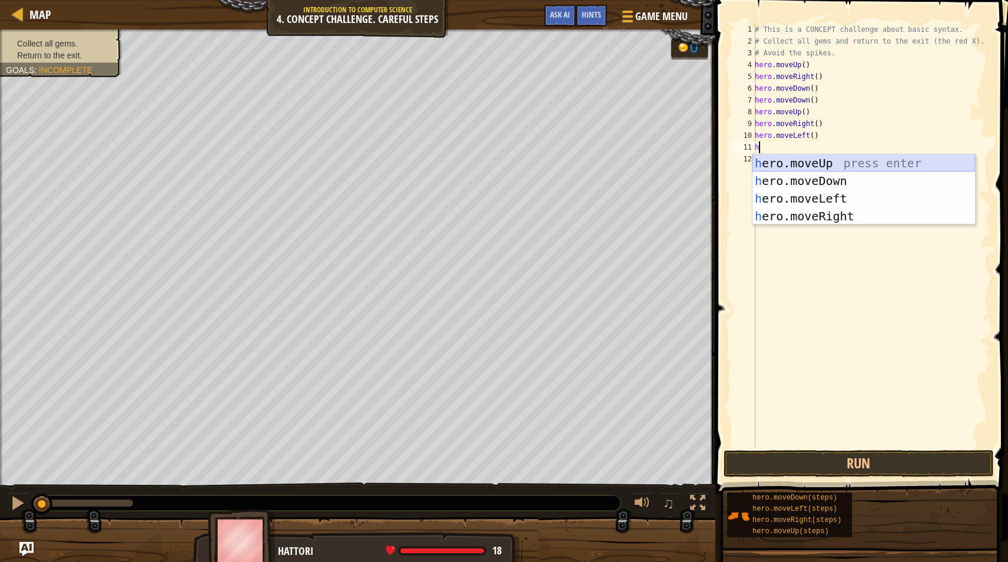
click at [840, 161] on div "h ero.moveUp press enter h ero.moveDown press enter h ero.moveLeft press enter …" at bounding box center [864, 207] width 223 height 106
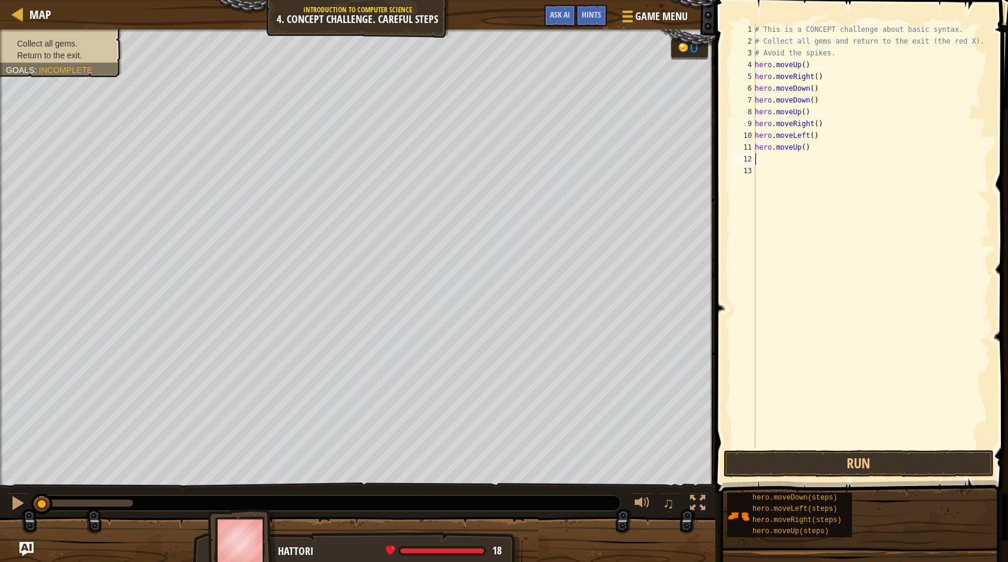
type textarea "h"
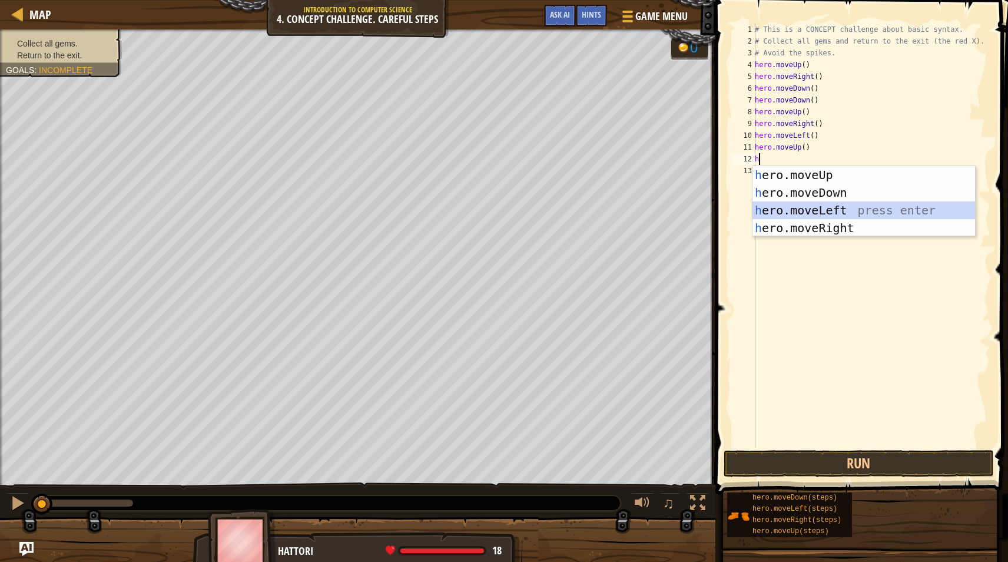
click at [841, 204] on div "h ero.moveUp press enter h ero.moveDown press enter h ero.moveLeft press enter …" at bounding box center [864, 219] width 223 height 106
type textarea "h"
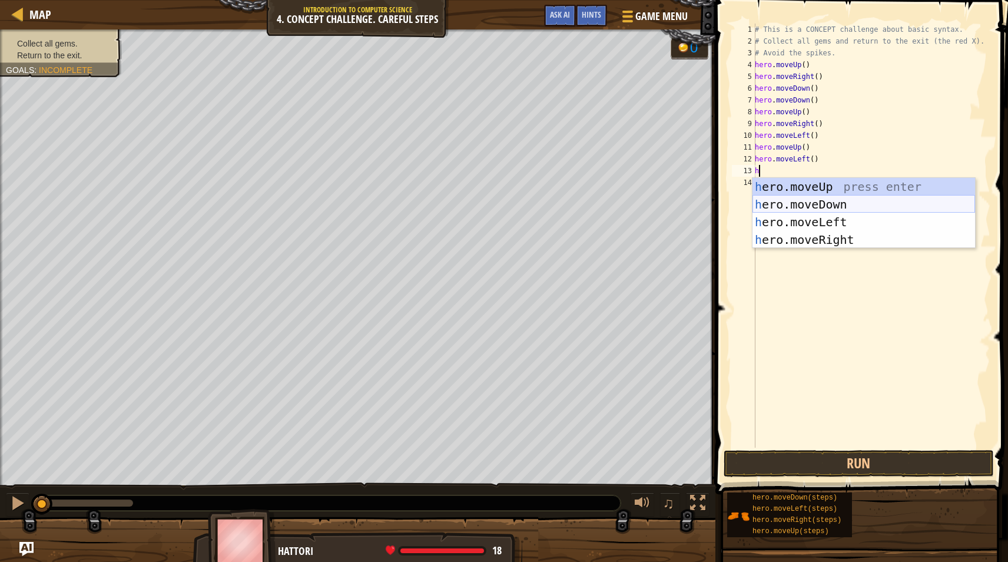
click at [839, 200] on div "h ero.moveUp press enter h ero.moveDown press enter h ero.moveLeft press enter …" at bounding box center [864, 231] width 223 height 106
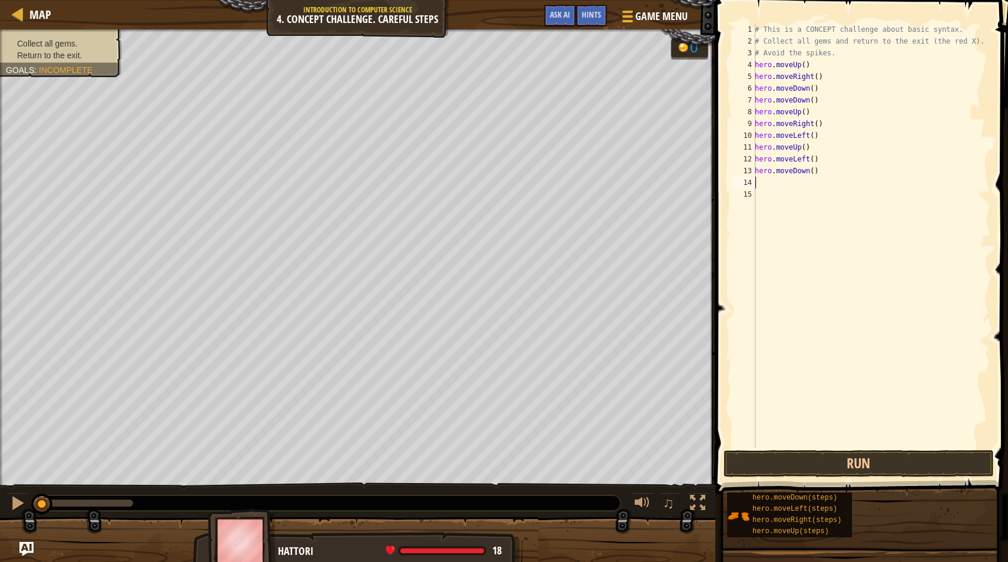
type textarea "h"
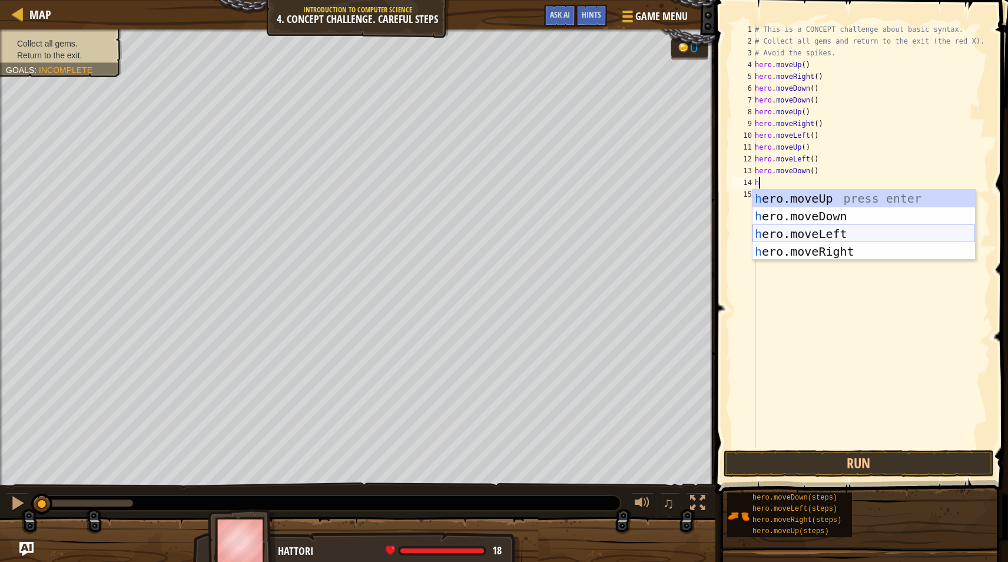
click at [843, 230] on div "h ero.moveUp press enter h ero.moveDown press enter h ero.moveLeft press enter …" at bounding box center [864, 243] width 223 height 106
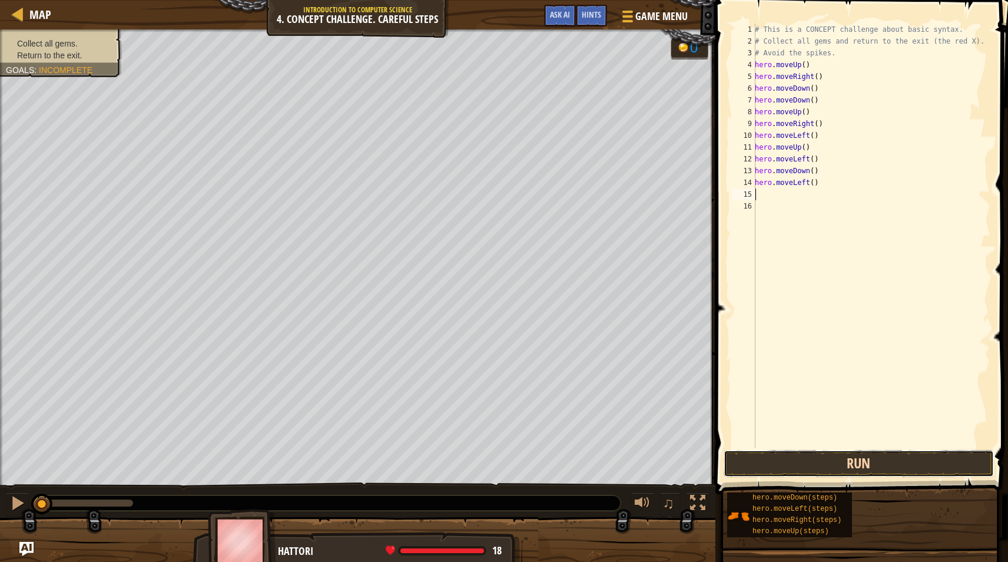
click at [907, 471] on button "Run" at bounding box center [859, 463] width 270 height 27
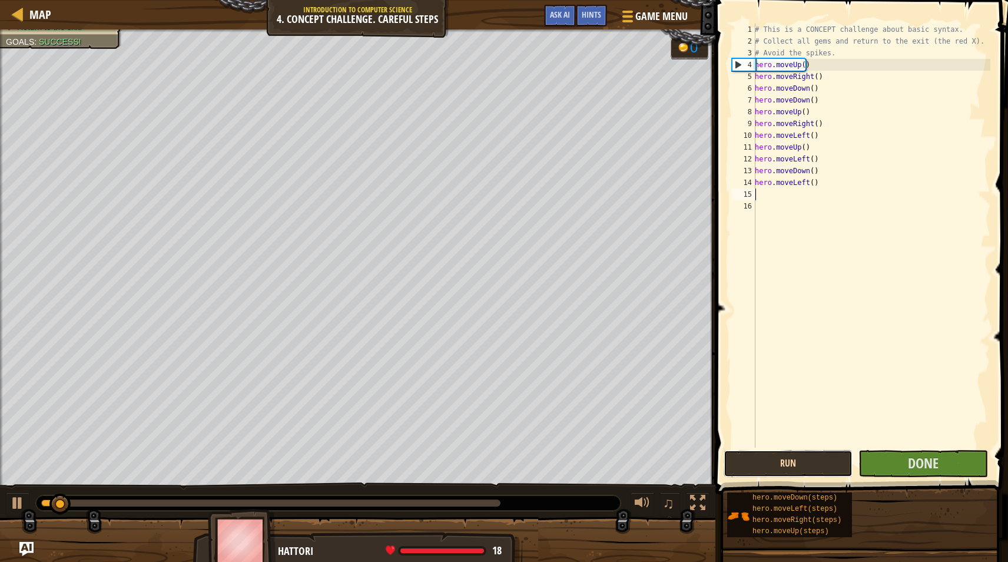
click at [816, 471] on button "Run" at bounding box center [788, 463] width 129 height 27
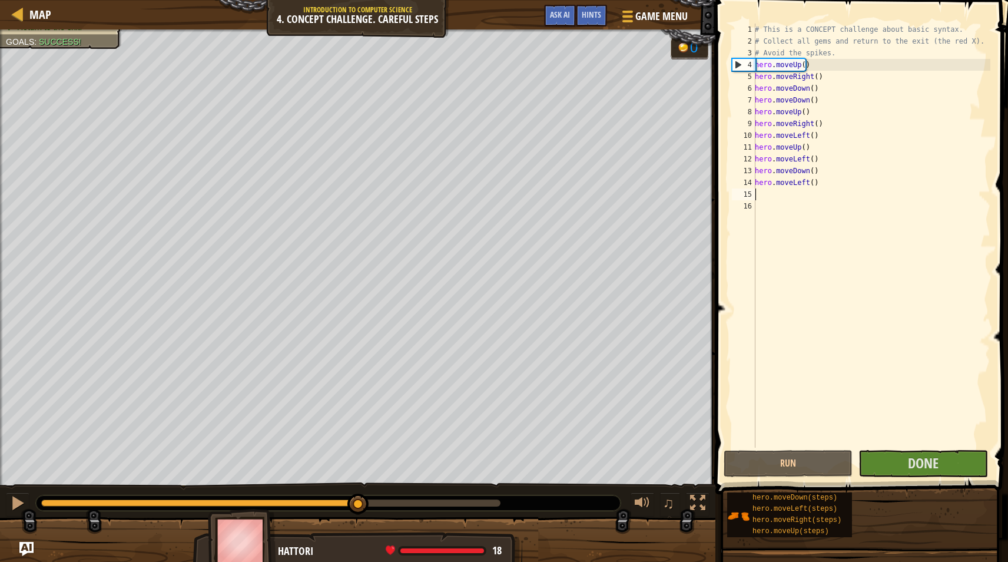
click at [359, 481] on div "Collect all gems. Return to the exit. Goals : Success! 0 ♫ Hattori 18 x: 19 y: …" at bounding box center [504, 296] width 1008 height 535
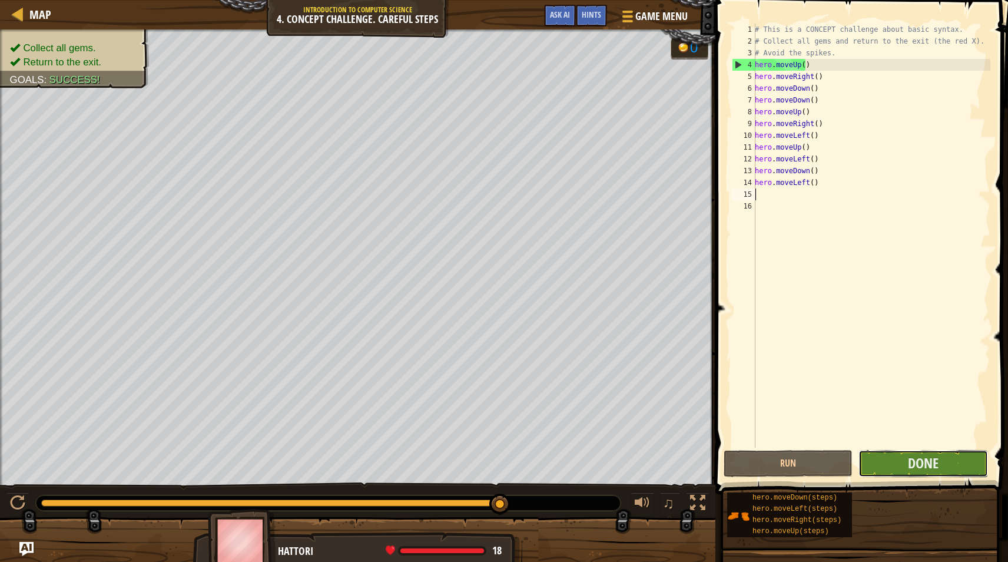
click at [906, 461] on button "Done" at bounding box center [923, 463] width 129 height 27
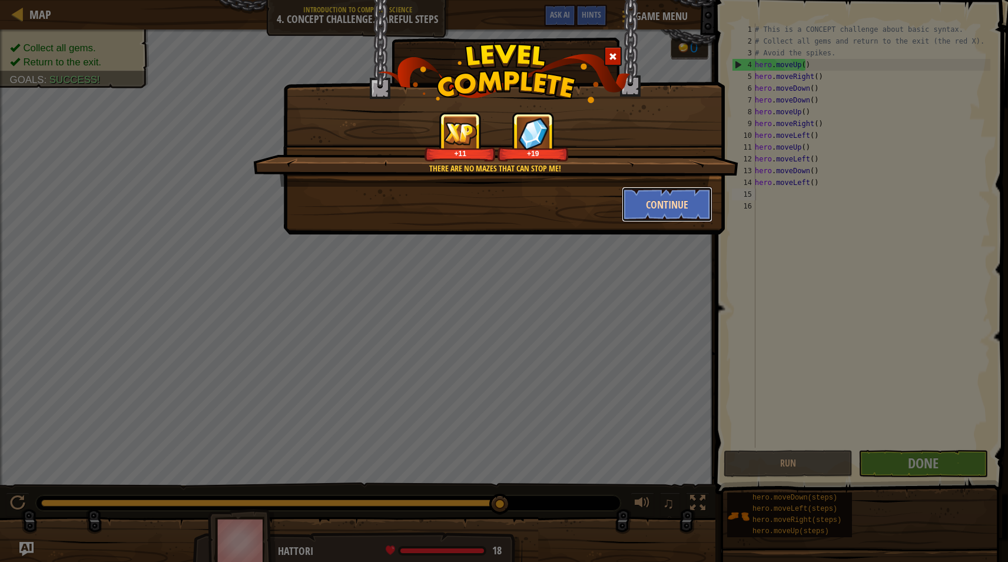
click at [660, 210] on button "Continue" at bounding box center [667, 204] width 91 height 35
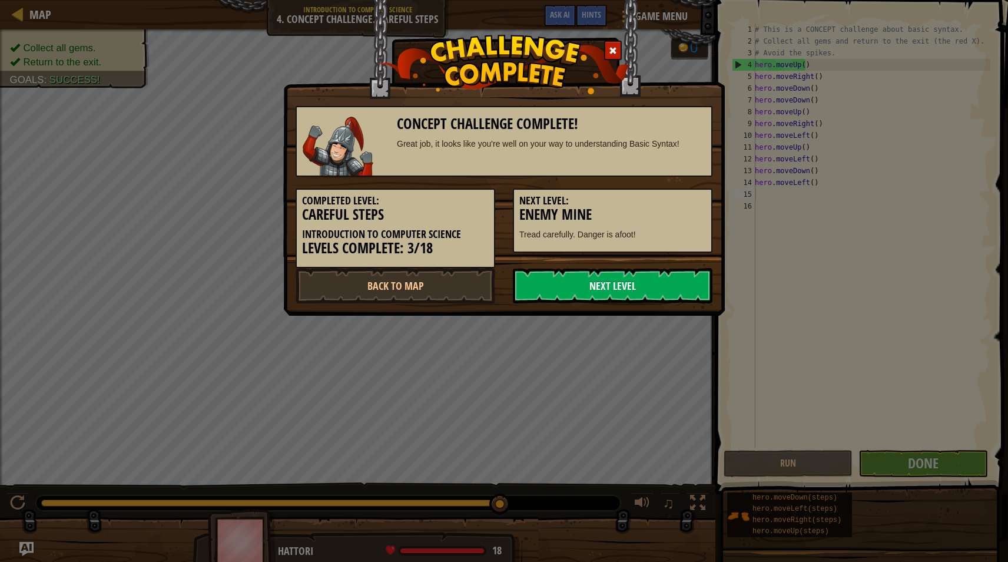
click at [640, 287] on link "Next Level" at bounding box center [613, 285] width 200 height 35
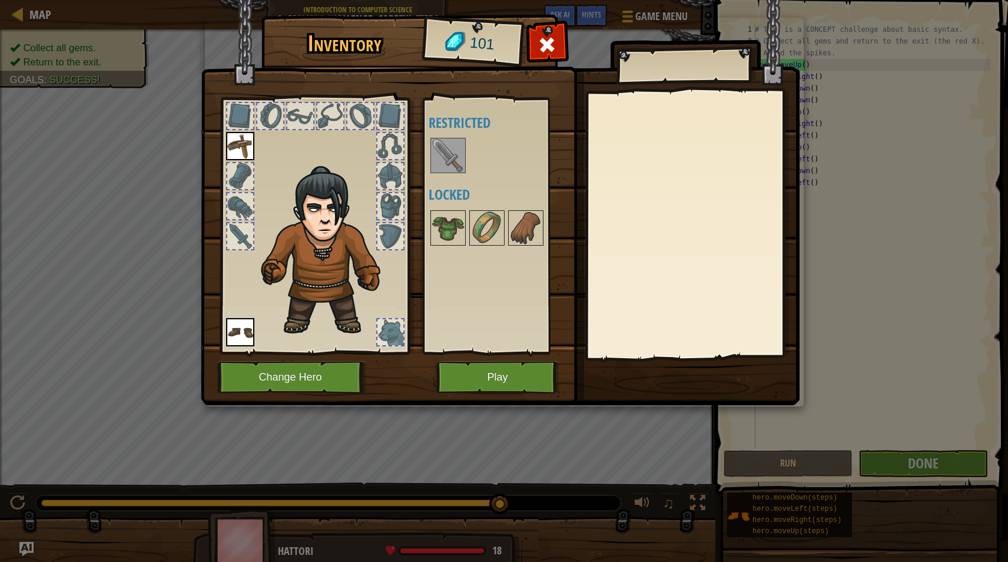
click at [456, 154] on img at bounding box center [448, 155] width 33 height 33
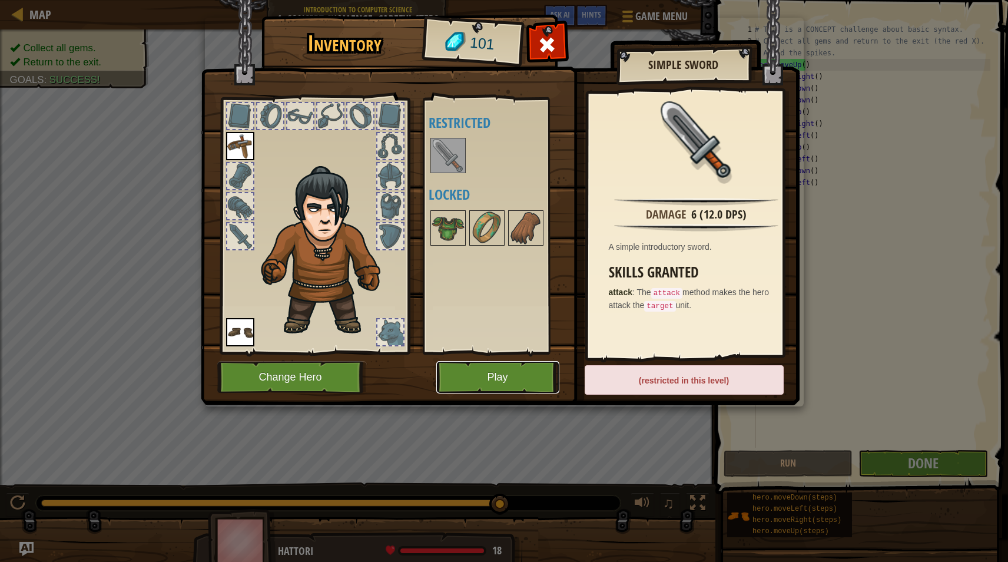
click at [459, 378] on button "Play" at bounding box center [497, 377] width 123 height 32
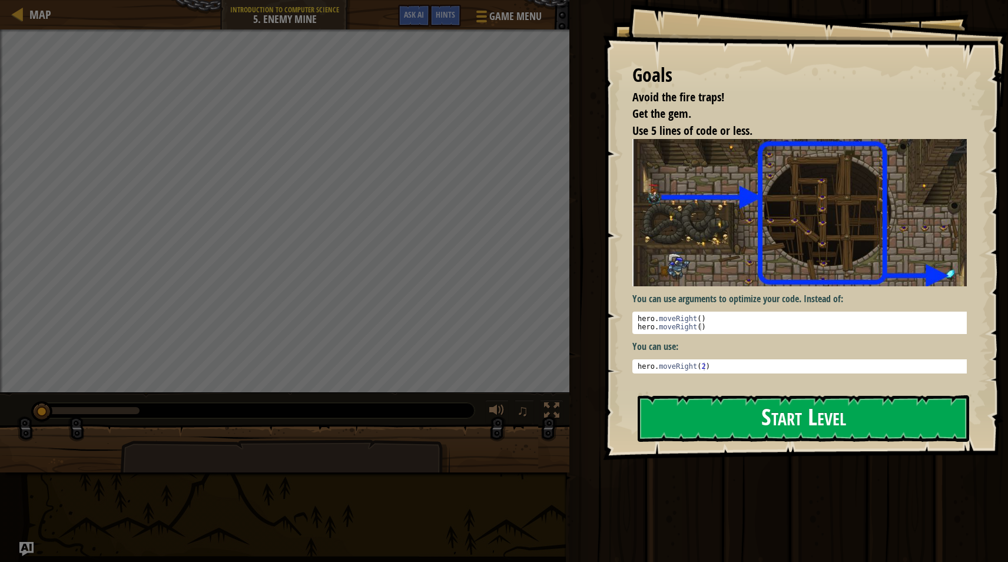
click at [688, 419] on button "Start Level" at bounding box center [804, 418] width 332 height 47
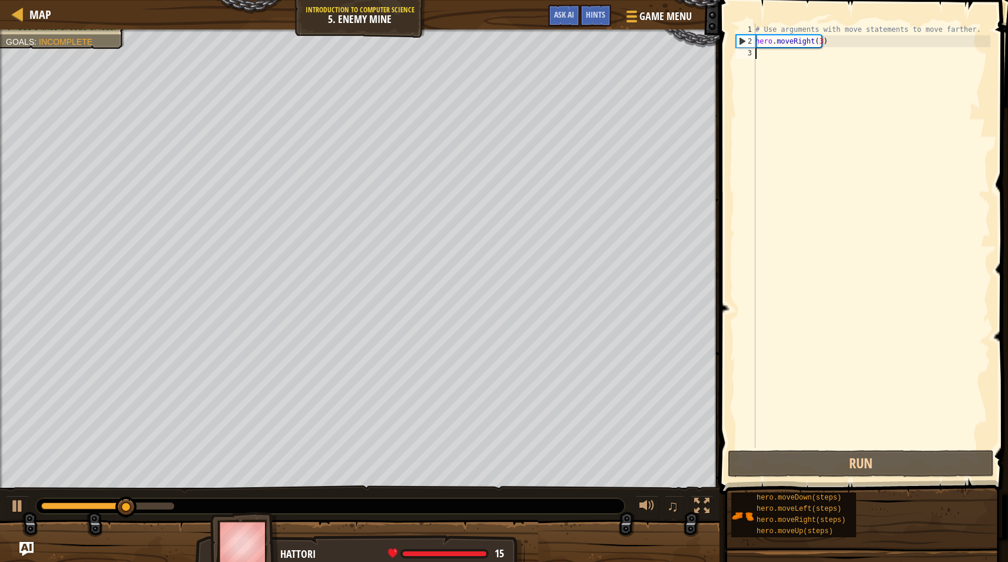
type textarea "r"
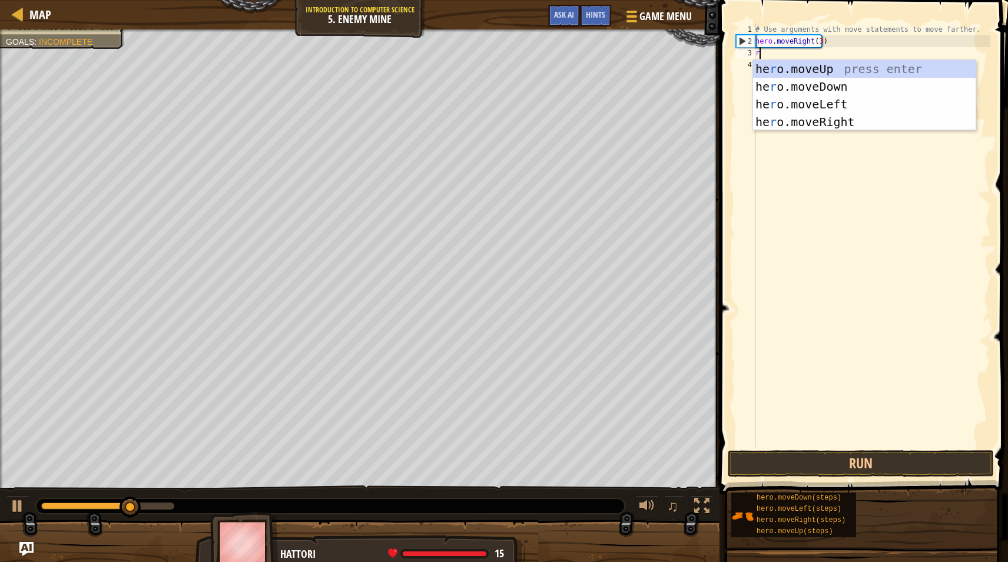
scroll to position [5, 0]
click at [835, 76] on div "he r o.moveUp press enter he r o.moveDown press enter he r o.moveLeft press ent…" at bounding box center [864, 113] width 223 height 106
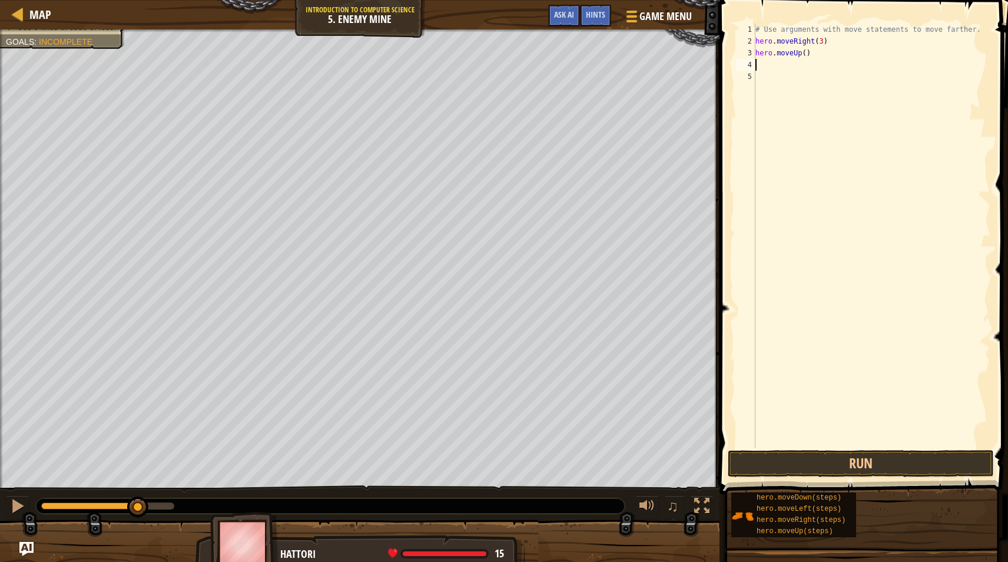
type textarea "r"
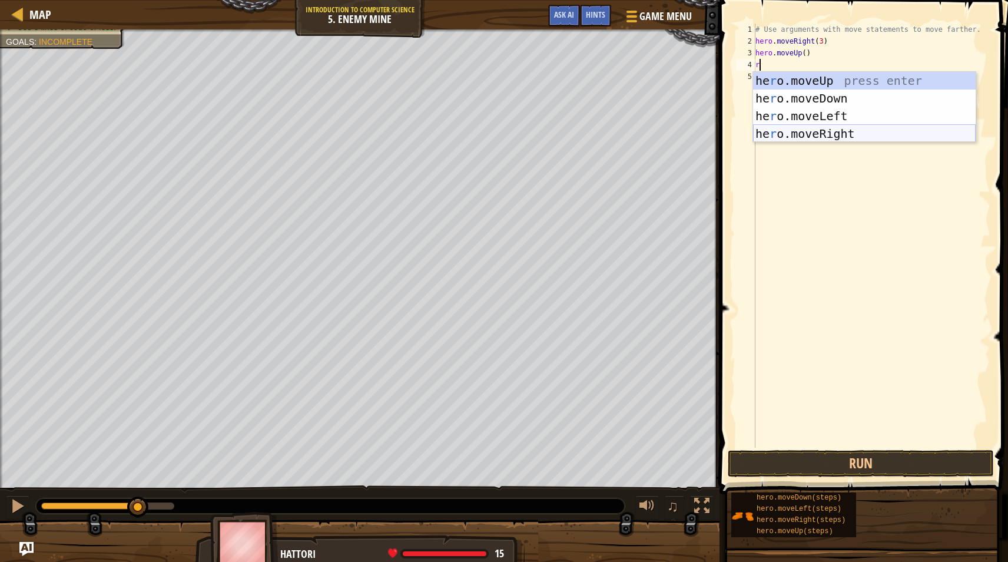
click at [847, 131] on div "he r o.moveUp press enter he r o.moveDown press enter he r o.moveLeft press ent…" at bounding box center [864, 125] width 223 height 106
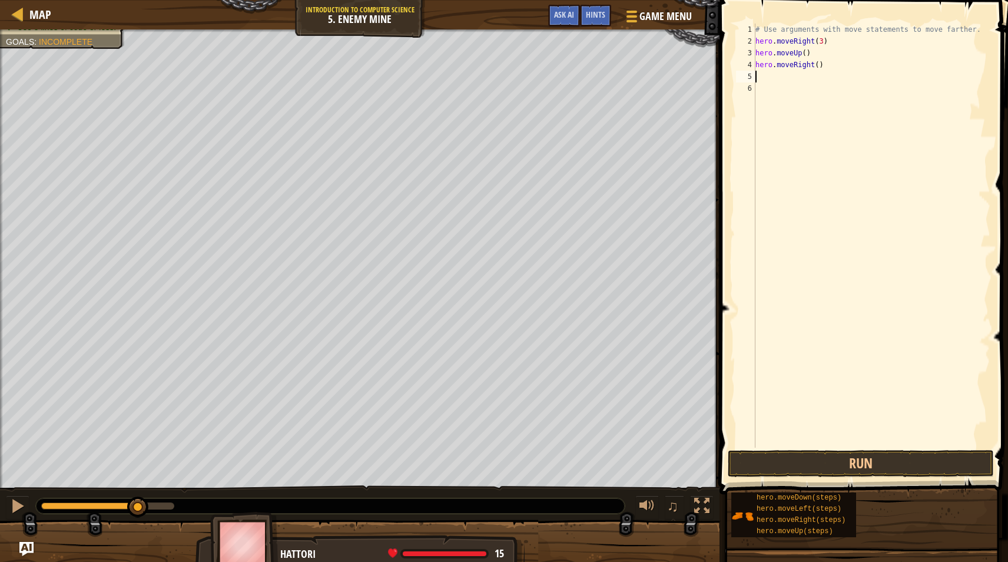
type textarea "r"
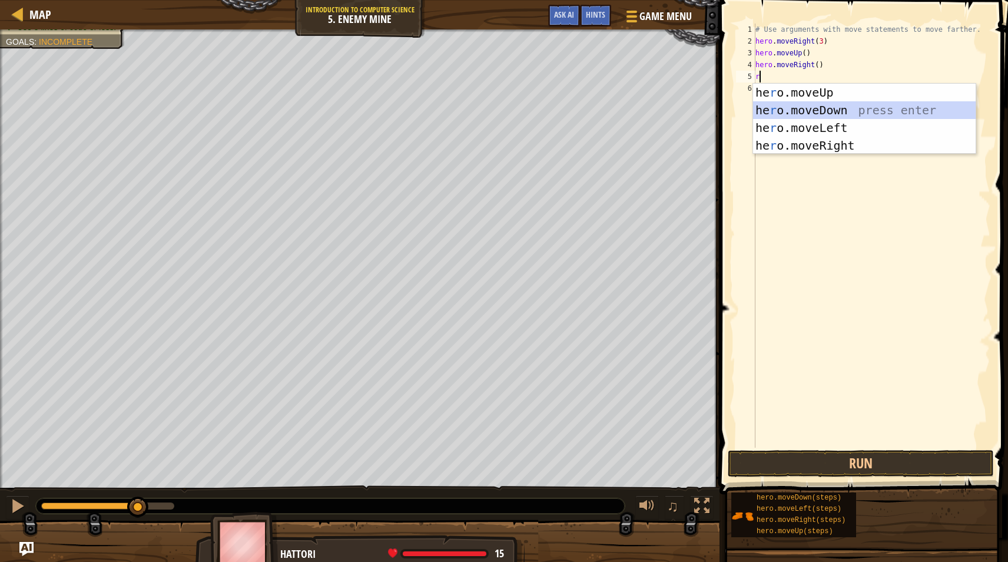
click at [825, 112] on div "he r o.moveUp press enter he r o.moveDown press enter he r o.moveLeft press ent…" at bounding box center [864, 137] width 223 height 106
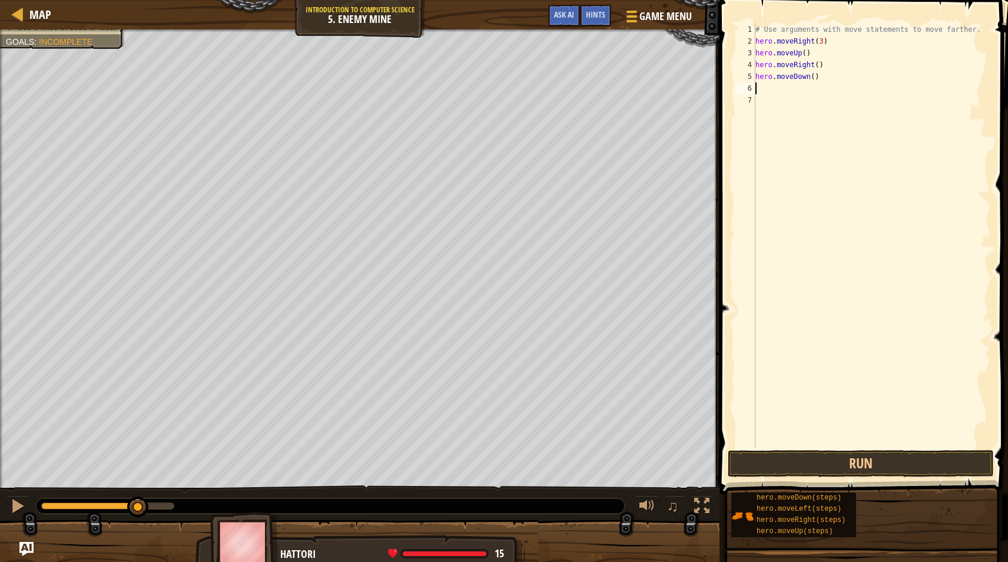
type textarea "r"
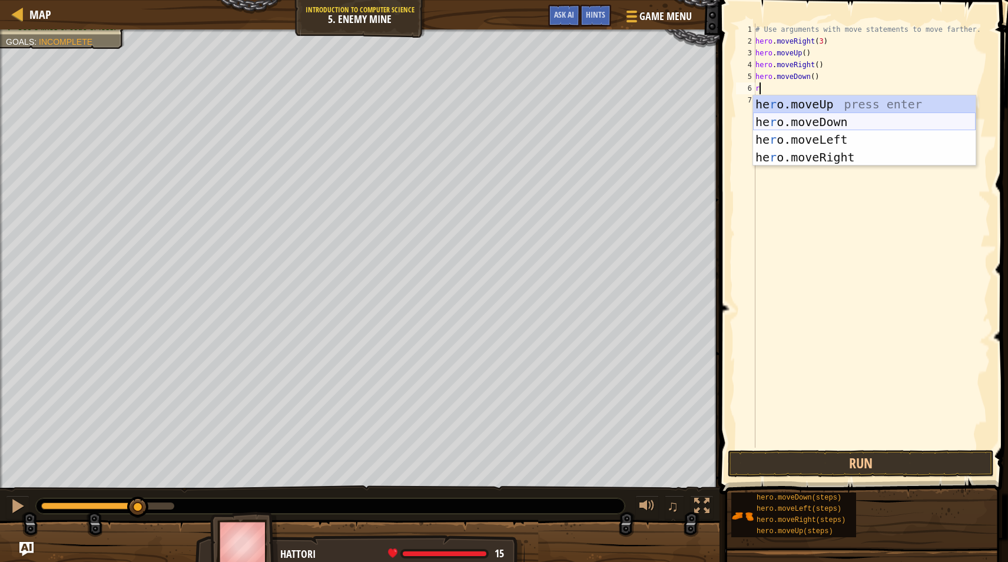
click at [829, 124] on div "he r o.moveUp press enter he r o.moveDown press enter he r o.moveLeft press ent…" at bounding box center [864, 148] width 223 height 106
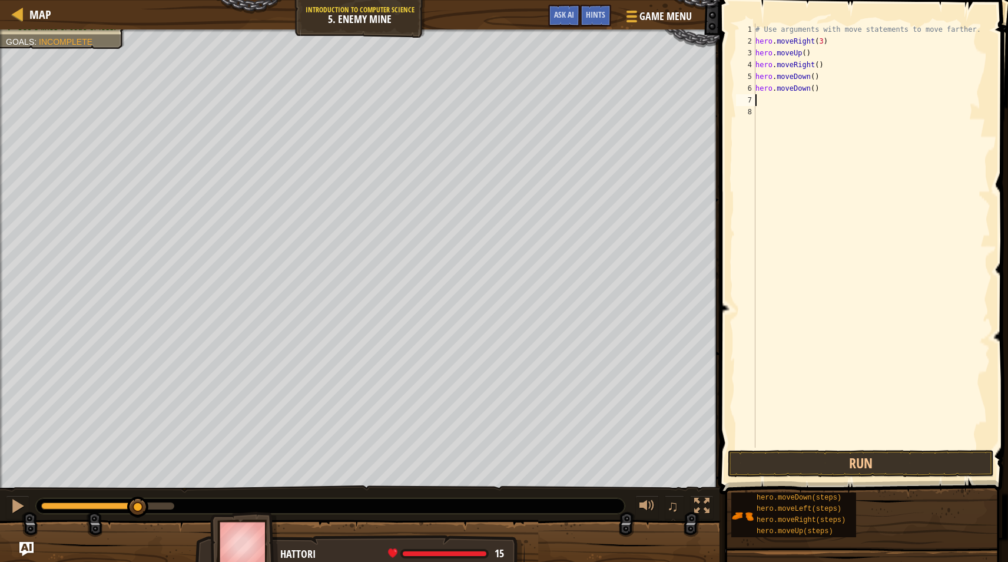
type textarea "r"
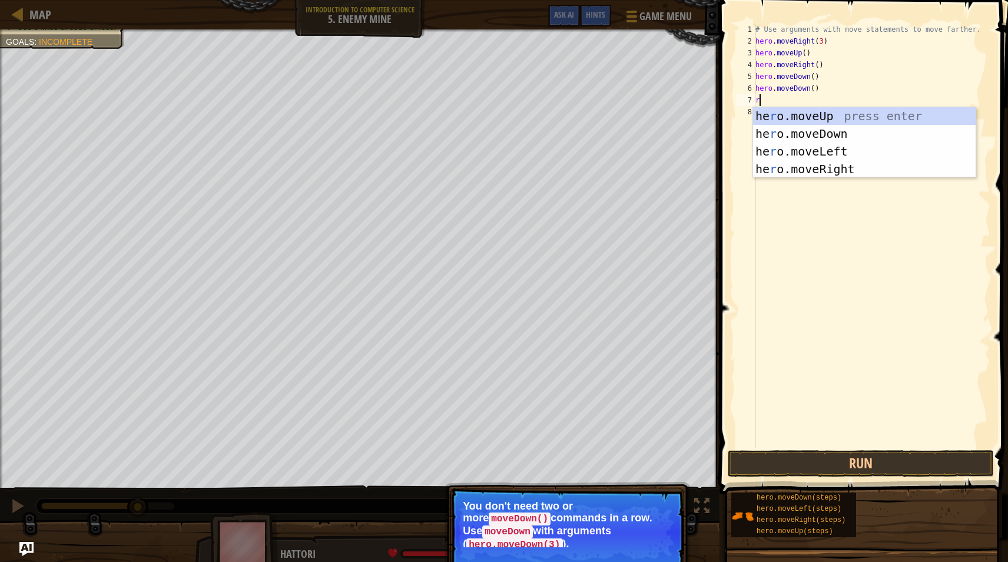
click at [856, 246] on div "# Use arguments with move statements to move farther. hero . moveRight ( 3 ) he…" at bounding box center [871, 248] width 237 height 448
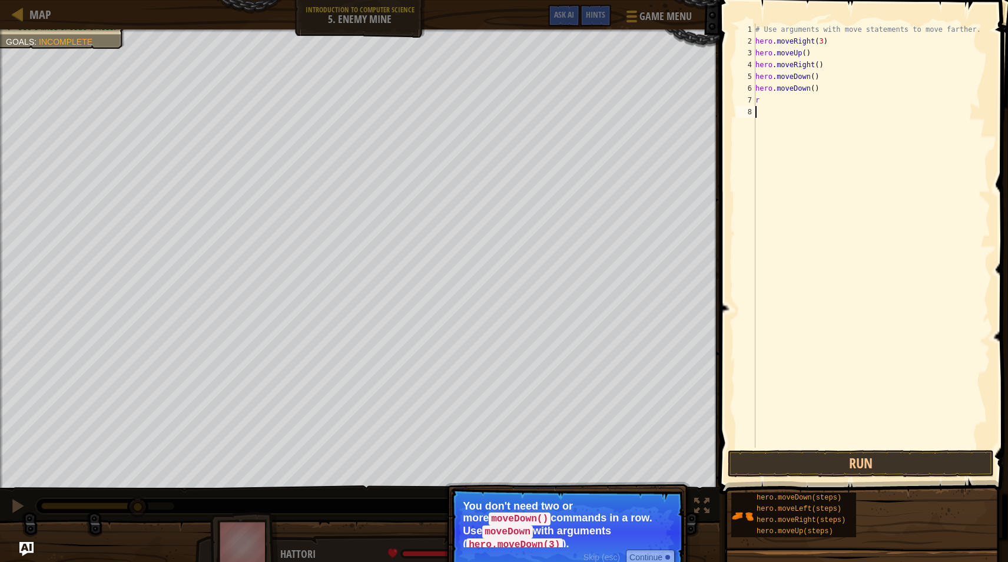
click at [809, 104] on div "# Use arguments with move statements to move farther. hero . moveRight ( 3 ) he…" at bounding box center [871, 248] width 237 height 448
type textarea "r"
click at [832, 89] on div "# Use arguments with move statements to move farther. hero . moveRight ( 3 ) he…" at bounding box center [871, 248] width 237 height 448
type textarea "h"
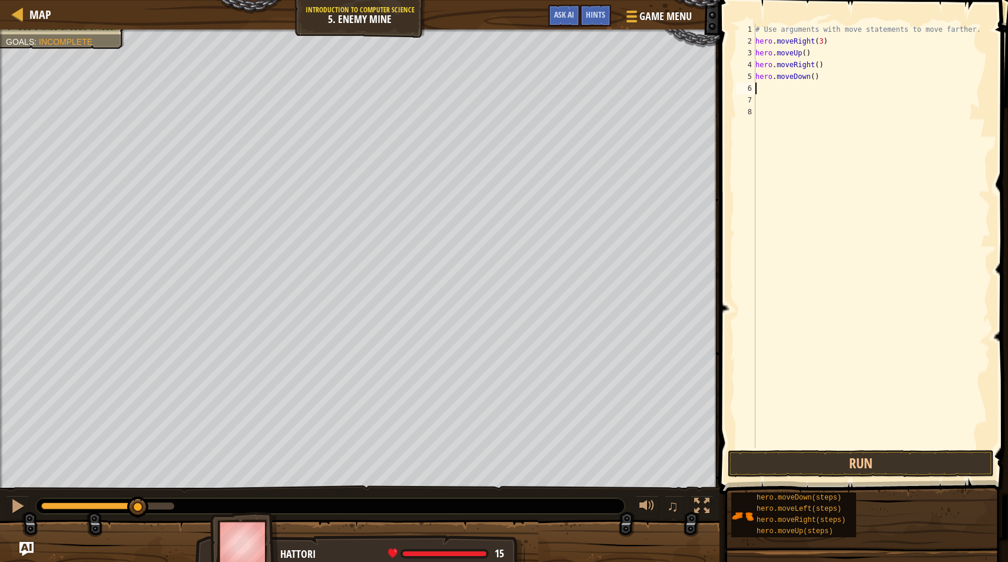
click at [800, 57] on div "# Use arguments with move statements to move farther. hero . moveRight ( 3 ) he…" at bounding box center [871, 248] width 237 height 448
click at [801, 57] on div "# Use arguments with move statements to move farther. hero . moveRight ( 3 ) he…" at bounding box center [871, 248] width 237 height 448
click at [822, 61] on div "# Use arguments with move statements to move farther. hero . moveRight ( 3 ) he…" at bounding box center [871, 248] width 237 height 448
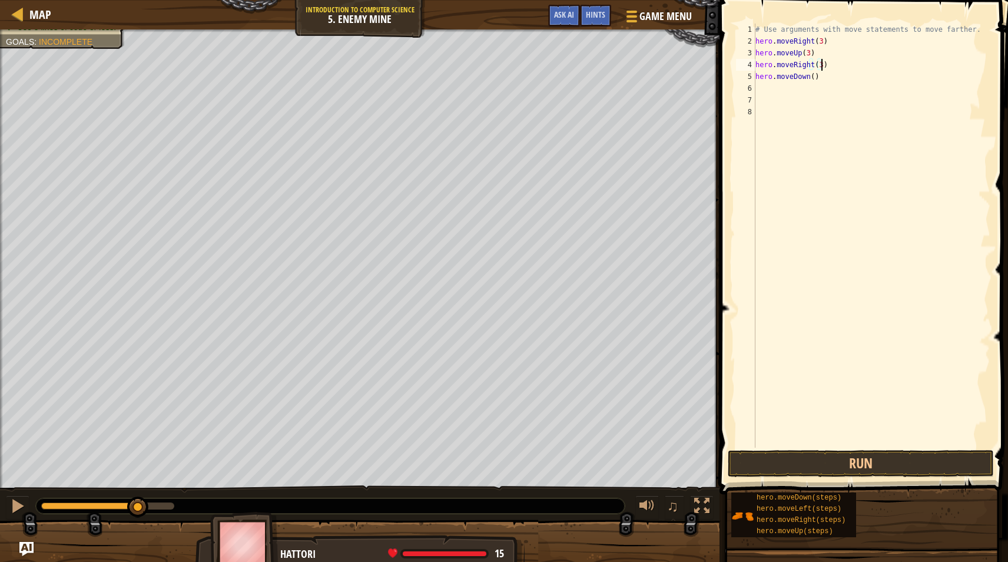
click at [810, 78] on div "# Use arguments with move statements to move farther. hero . moveRight ( 3 ) he…" at bounding box center [871, 248] width 237 height 448
click at [886, 460] on button "Run" at bounding box center [861, 463] width 266 height 27
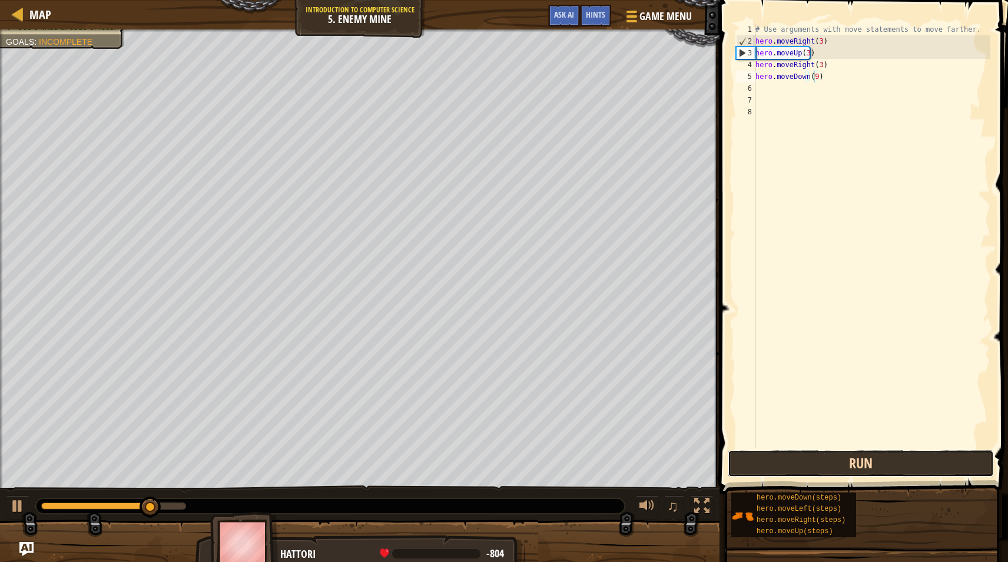
click at [886, 459] on button "Run" at bounding box center [861, 463] width 266 height 27
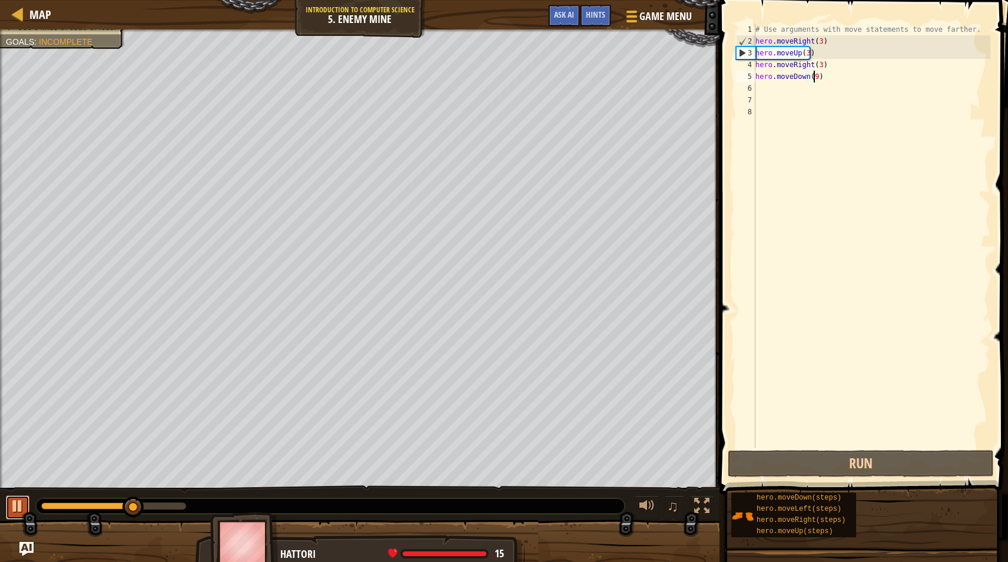
click at [14, 510] on div at bounding box center [17, 505] width 15 height 15
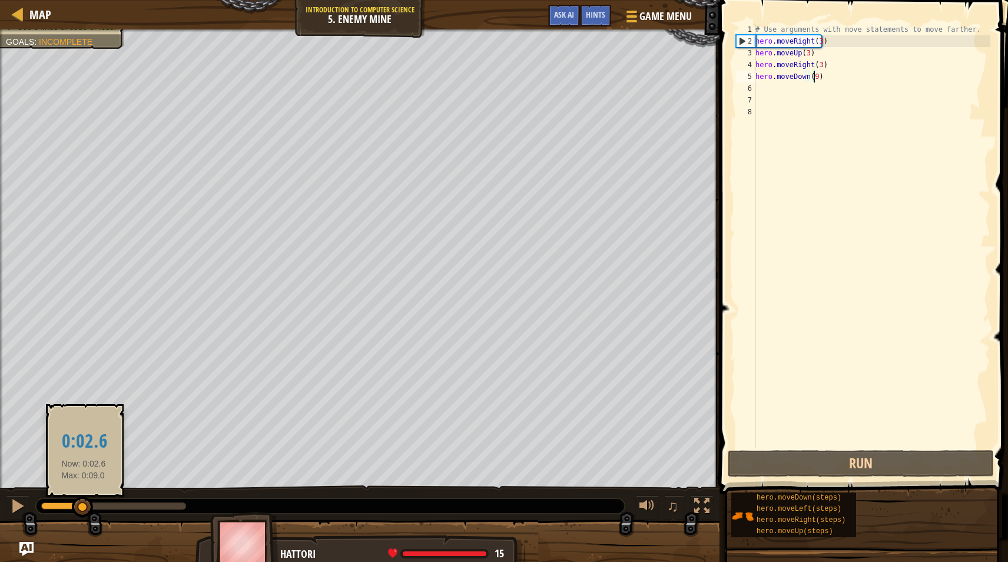
drag, startPoint x: 135, startPoint y: 506, endPoint x: 88, endPoint y: 512, distance: 48.0
click at [88, 512] on div at bounding box center [82, 506] width 21 height 21
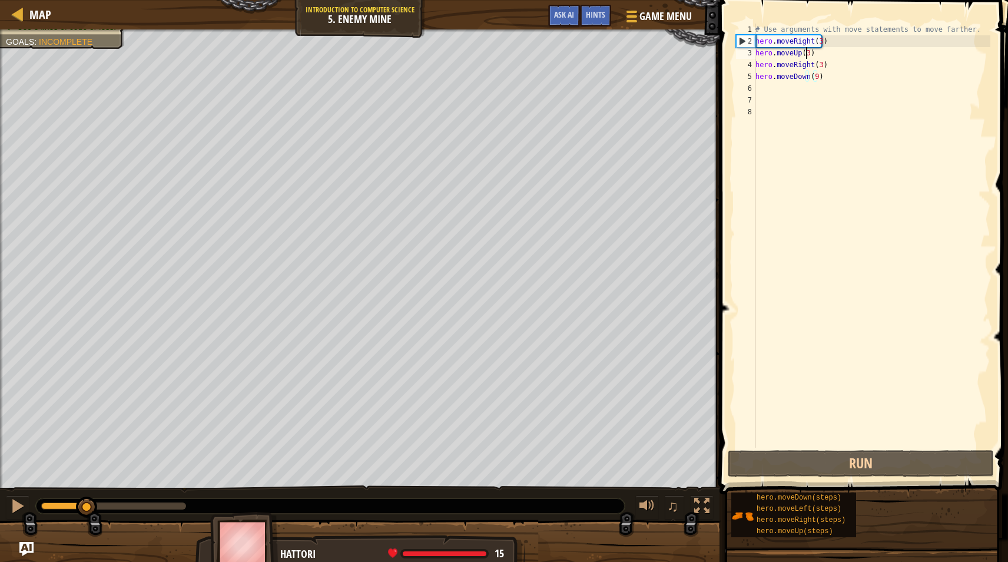
click at [804, 53] on div "# Use arguments with move statements to move farther. hero . moveRight ( 3 ) he…" at bounding box center [871, 248] width 237 height 448
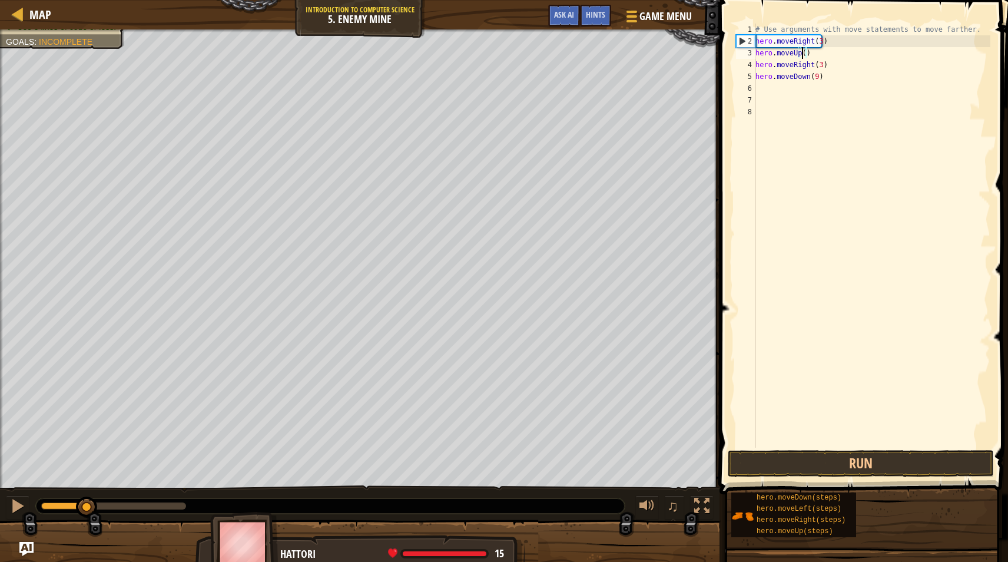
scroll to position [5, 4]
click at [844, 455] on button "Run" at bounding box center [861, 463] width 266 height 27
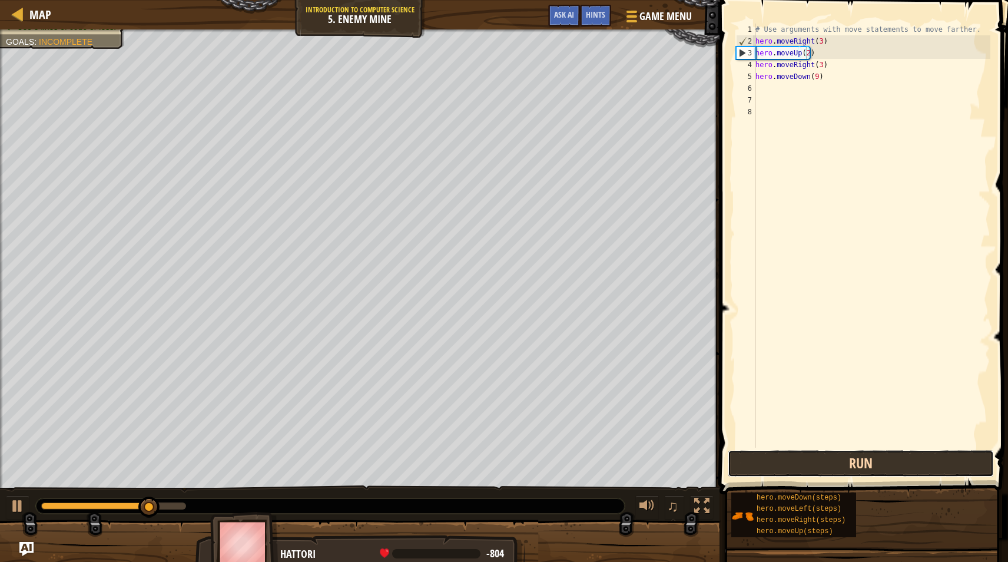
click at [835, 468] on button "Run" at bounding box center [861, 463] width 266 height 27
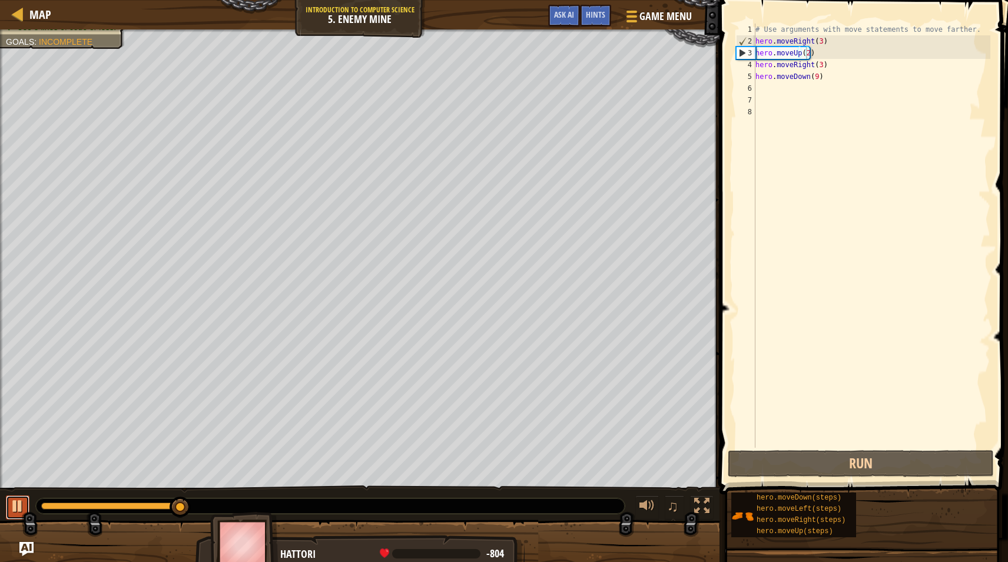
click at [20, 511] on div at bounding box center [17, 505] width 15 height 15
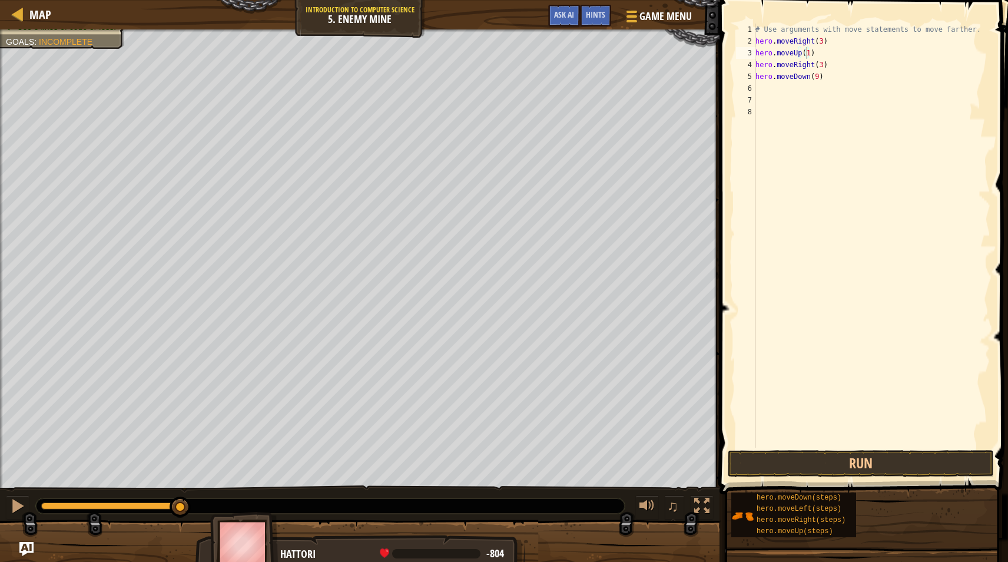
drag, startPoint x: 835, startPoint y: 486, endPoint x: 833, endPoint y: 476, distance: 10.7
click at [833, 476] on button "Run" at bounding box center [861, 463] width 266 height 27
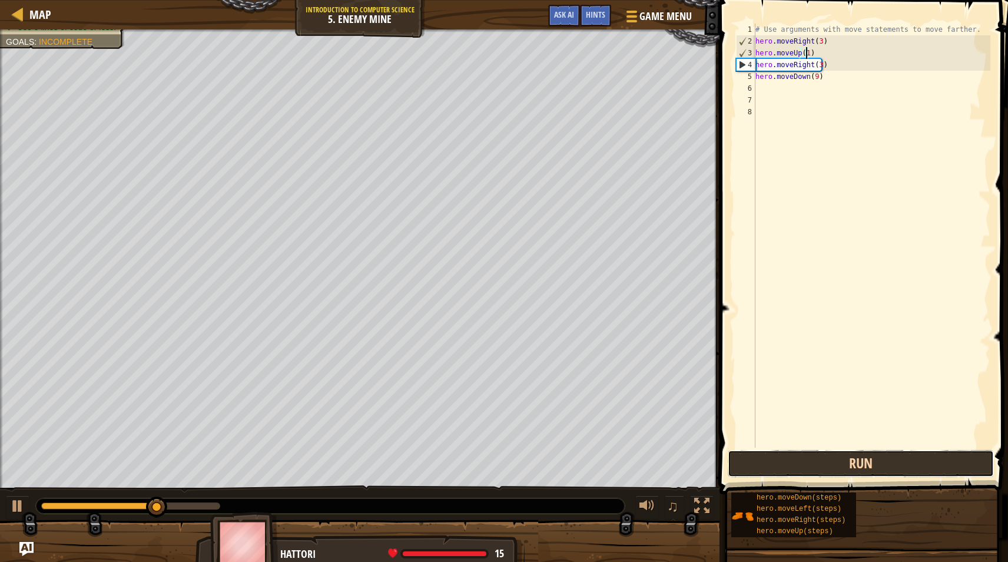
click at [832, 474] on button "Run" at bounding box center [861, 463] width 266 height 27
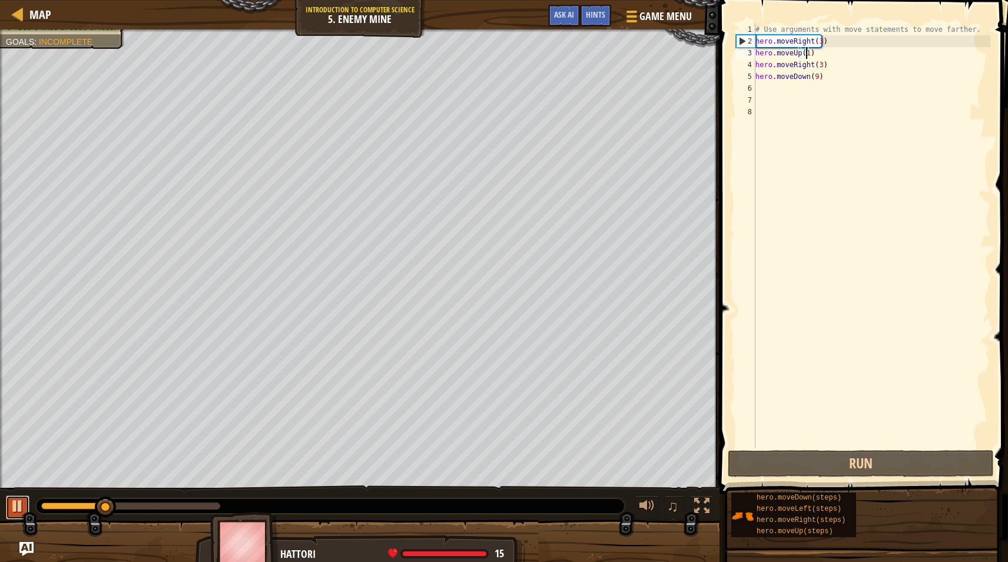
click at [9, 504] on button at bounding box center [18, 507] width 24 height 24
click at [817, 68] on div "# Use arguments with move statements to move farther. hero . moveRight ( 3 ) he…" at bounding box center [871, 248] width 237 height 448
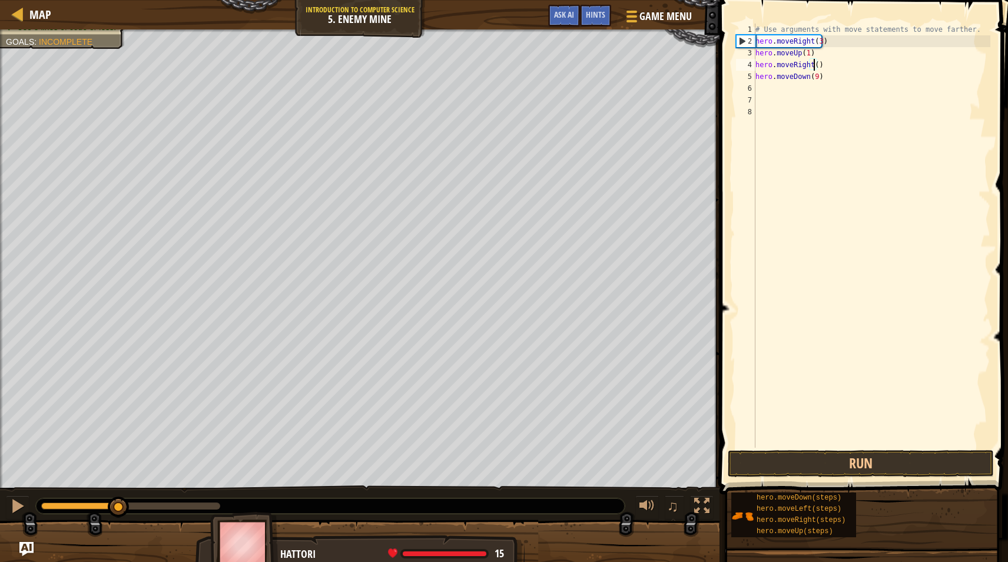
scroll to position [5, 5]
click at [812, 75] on div "# Use arguments with move statements to move farther. hero . moveRight ( 3 ) he…" at bounding box center [871, 248] width 237 height 448
type textarea "hero.moveDown(3)"
click at [799, 86] on div "# Use arguments with move statements to move farther. hero . moveRight ( 3 ) he…" at bounding box center [871, 248] width 237 height 448
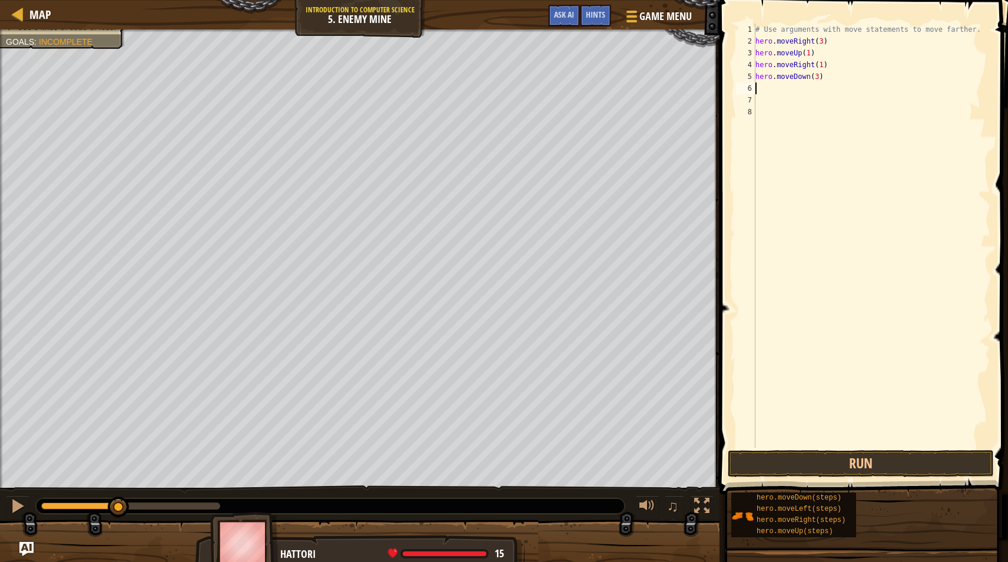
type textarea "h"
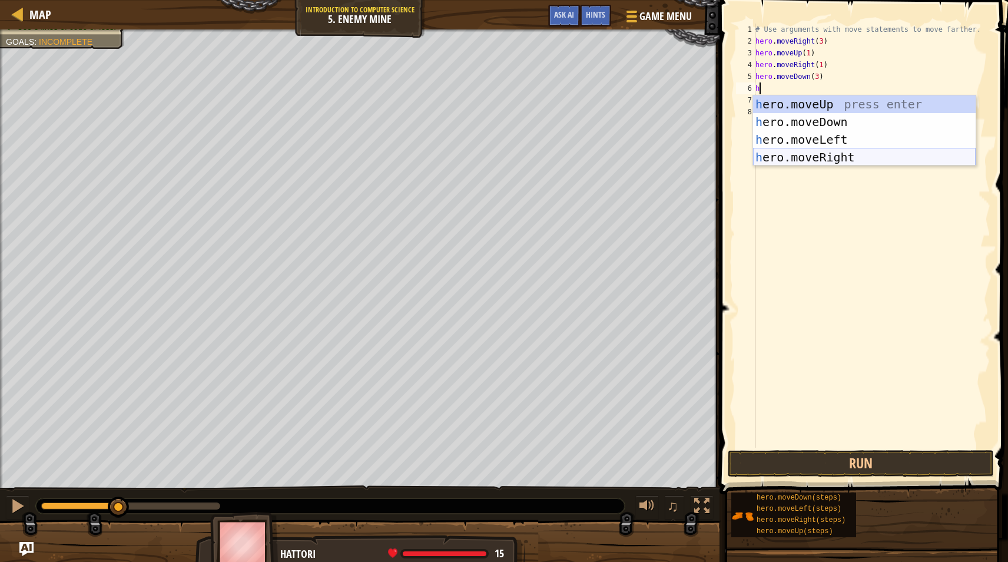
click at [842, 153] on div "h ero.moveUp press enter h ero.moveDown press enter h ero.moveLeft press enter …" at bounding box center [864, 148] width 223 height 106
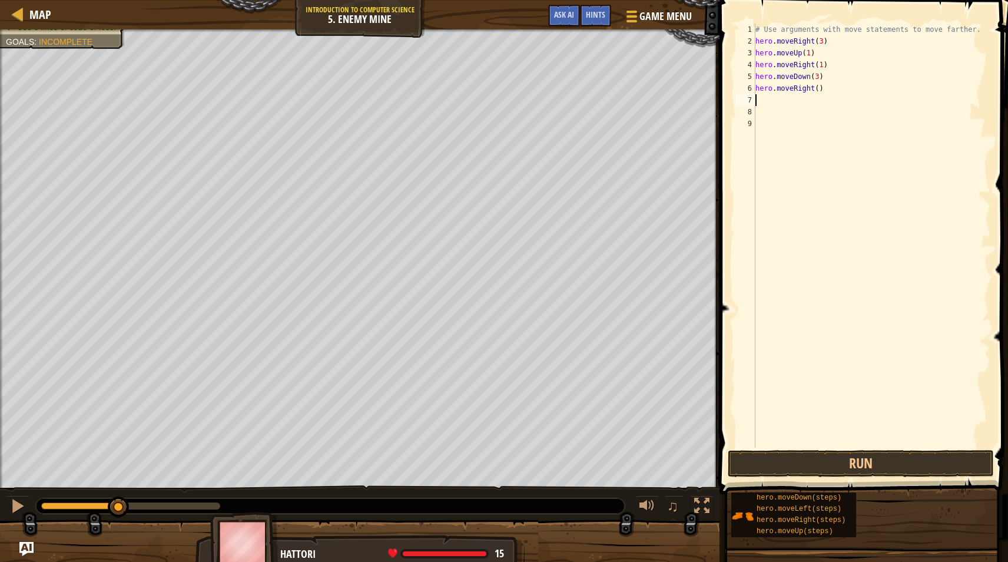
click at [814, 91] on div "# Use arguments with move statements to move farther. hero . moveRight ( 3 ) he…" at bounding box center [871, 248] width 237 height 448
type textarea "hero.moveRight(2)"
click at [844, 461] on button "Run" at bounding box center [861, 463] width 266 height 27
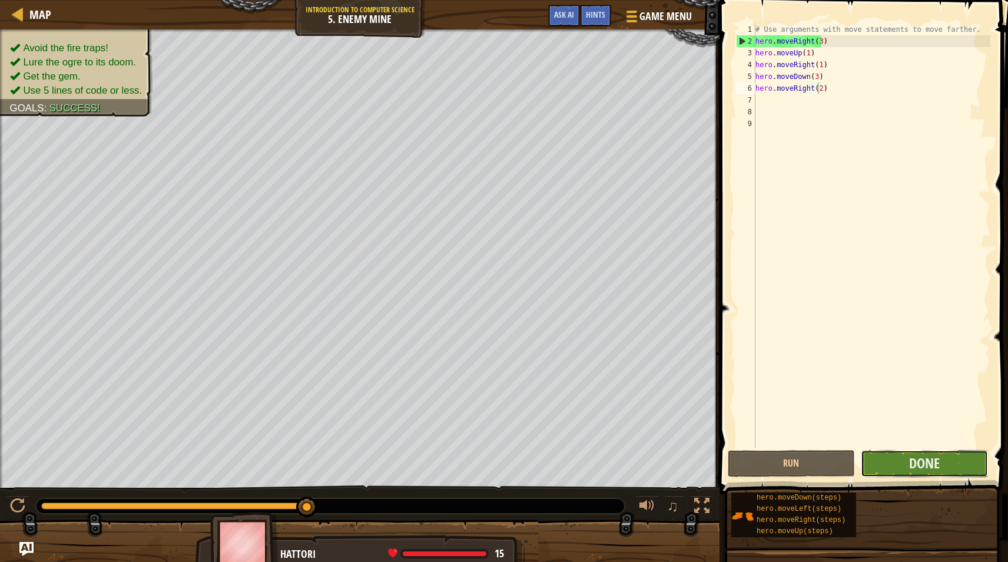
click at [902, 458] on button "Done" at bounding box center [924, 463] width 127 height 27
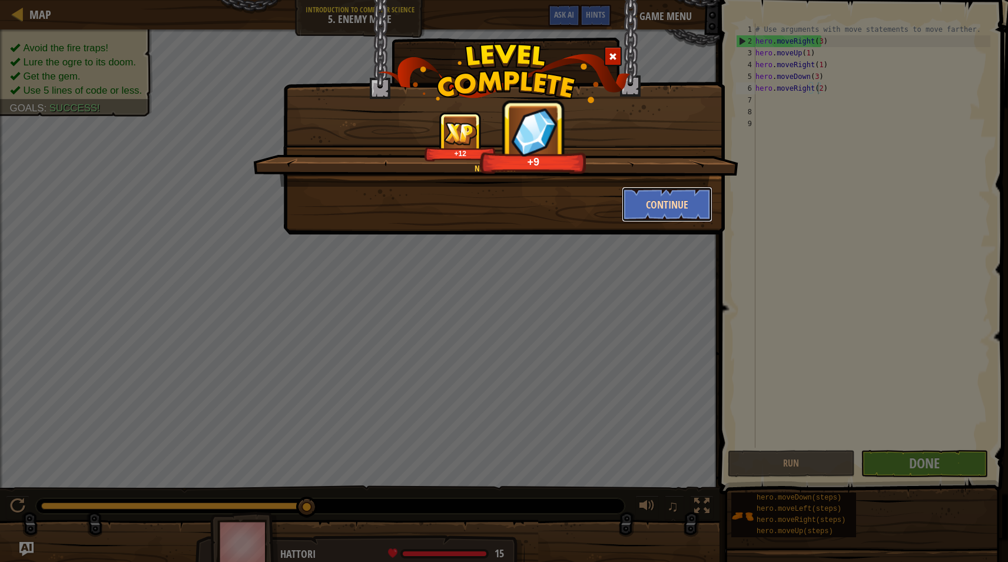
click at [671, 210] on button "Continue" at bounding box center [667, 204] width 91 height 35
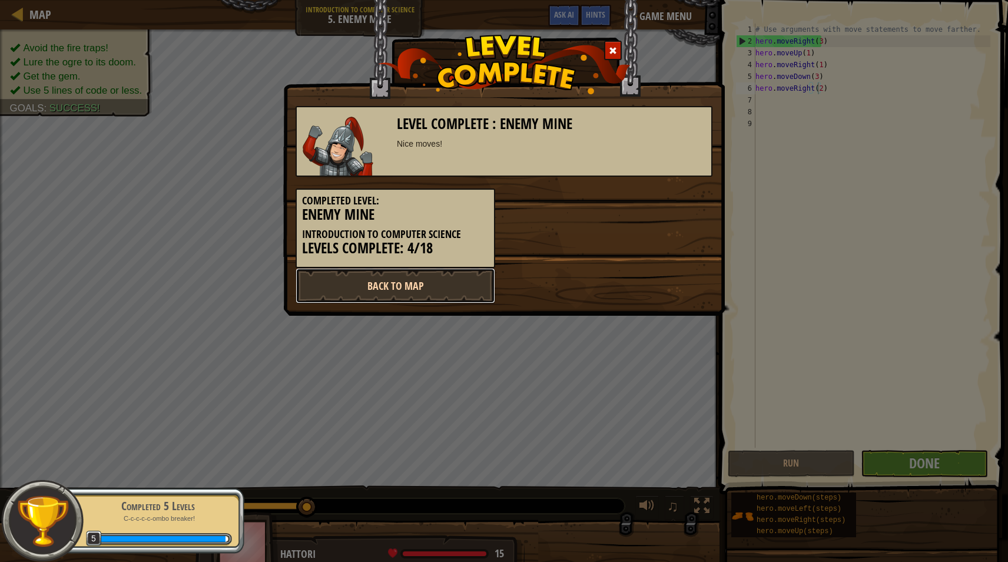
click at [436, 287] on link "Back to Map" at bounding box center [396, 285] width 200 height 35
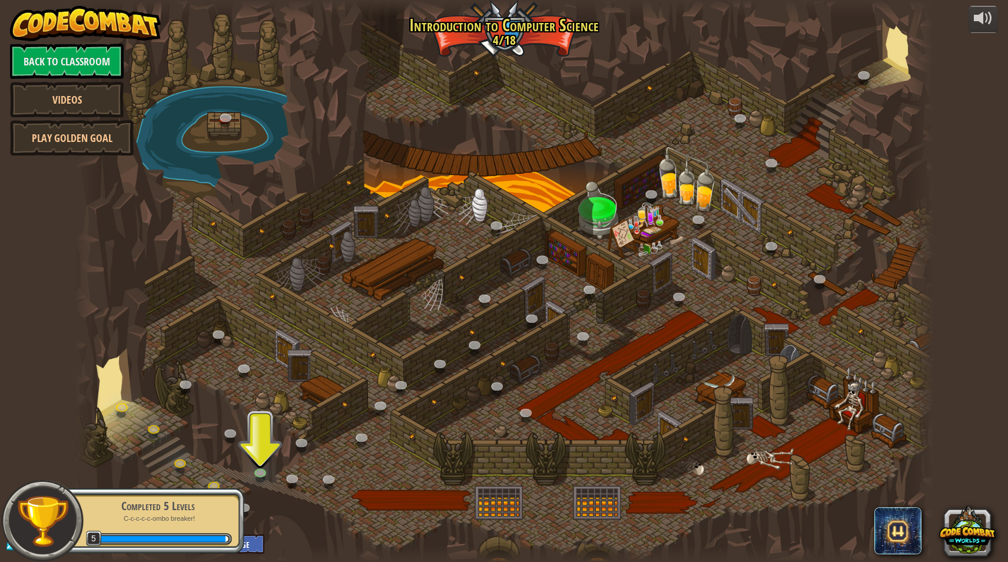
click at [203, 515] on p "C-c-c-c-c-ombo breaker!" at bounding box center [158, 518] width 148 height 9
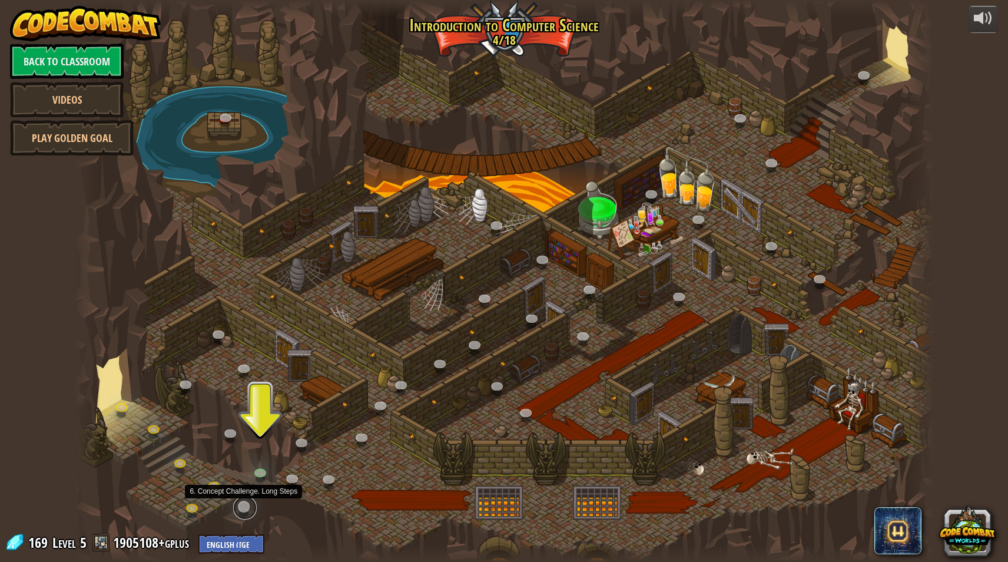
click at [241, 507] on link at bounding box center [245, 508] width 24 height 24
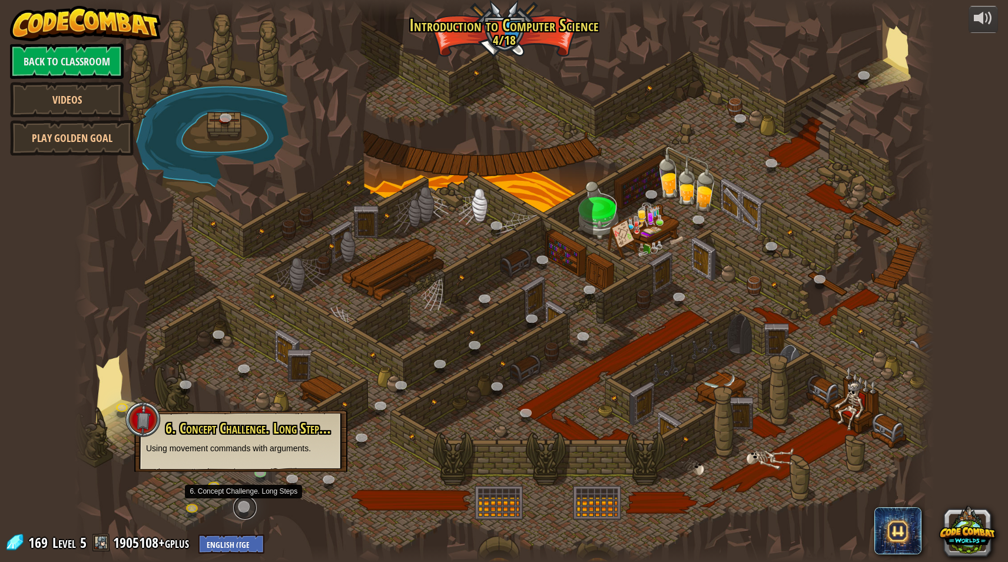
click at [241, 507] on link at bounding box center [245, 508] width 24 height 24
click at [257, 475] on link at bounding box center [262, 474] width 24 height 24
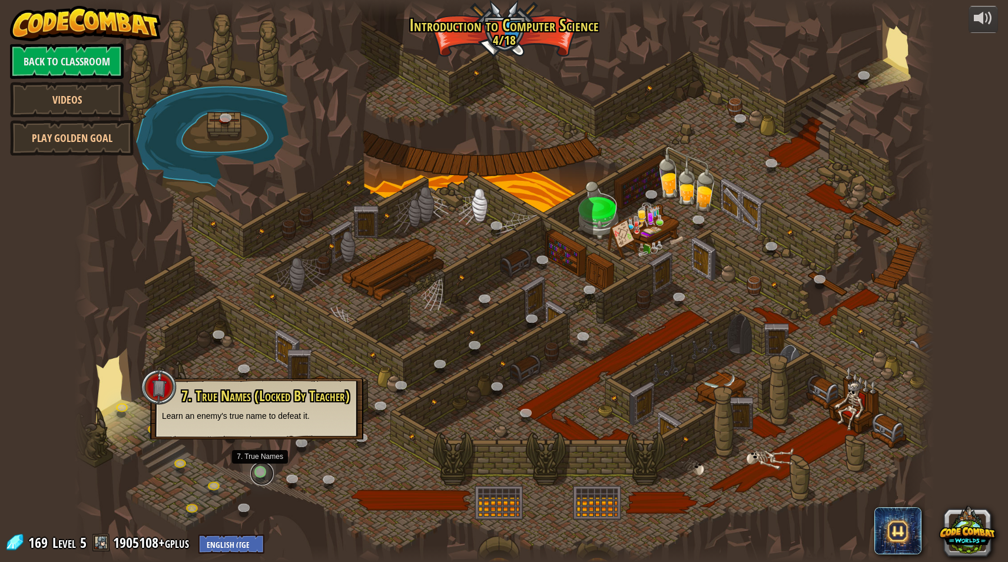
click at [257, 475] on link at bounding box center [262, 474] width 24 height 24
click at [240, 512] on link at bounding box center [245, 508] width 24 height 24
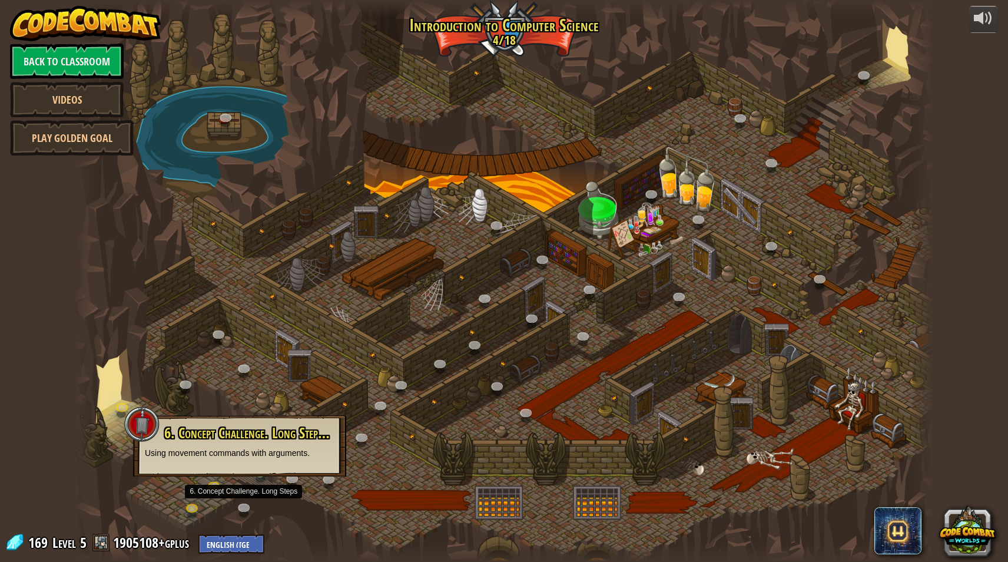
click at [256, 488] on div at bounding box center [504, 281] width 860 height 562
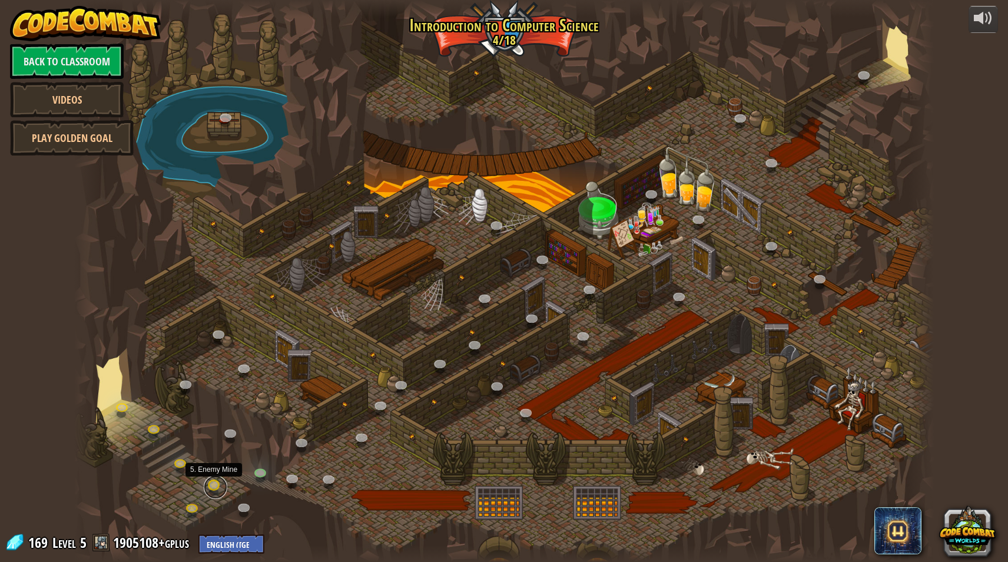
click at [210, 486] on link at bounding box center [216, 487] width 24 height 24
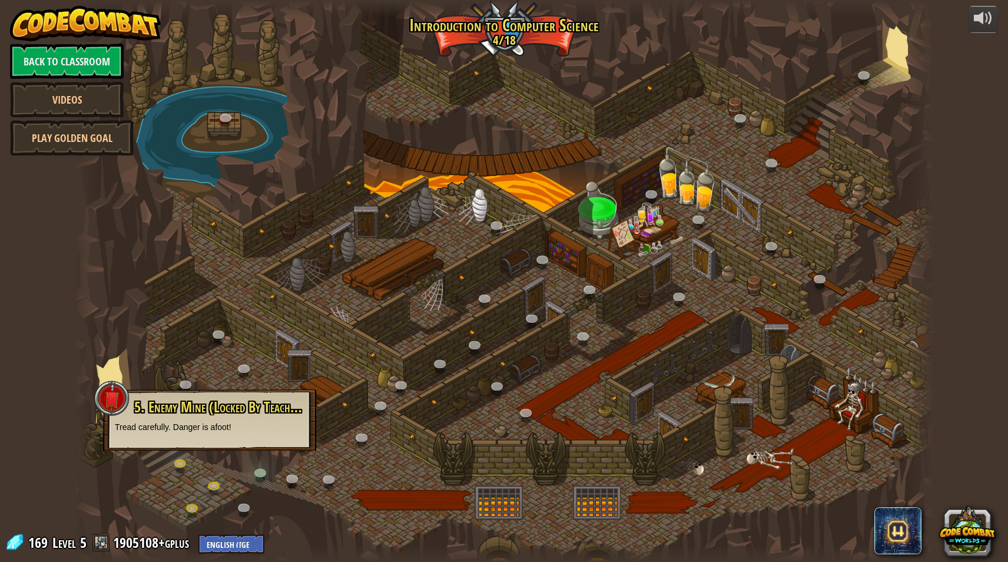
click at [185, 517] on div at bounding box center [504, 281] width 860 height 562
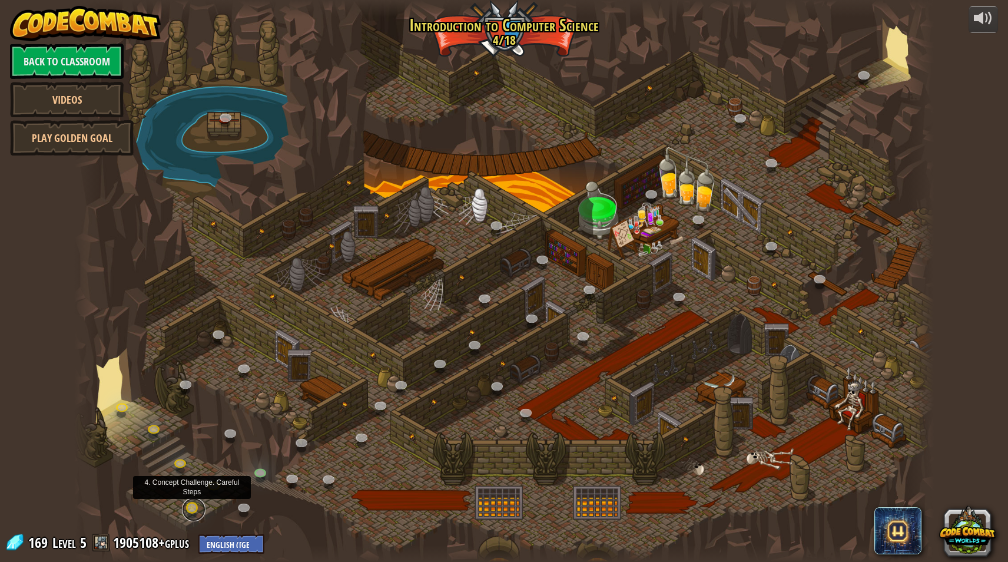
click at [196, 508] on link at bounding box center [194, 510] width 24 height 24
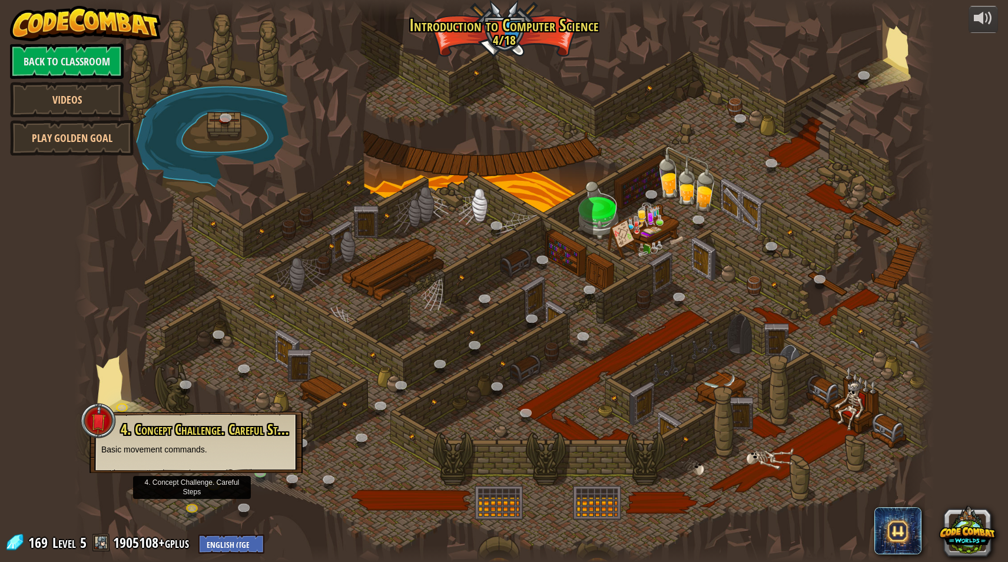
click at [241, 492] on div at bounding box center [504, 281] width 860 height 562
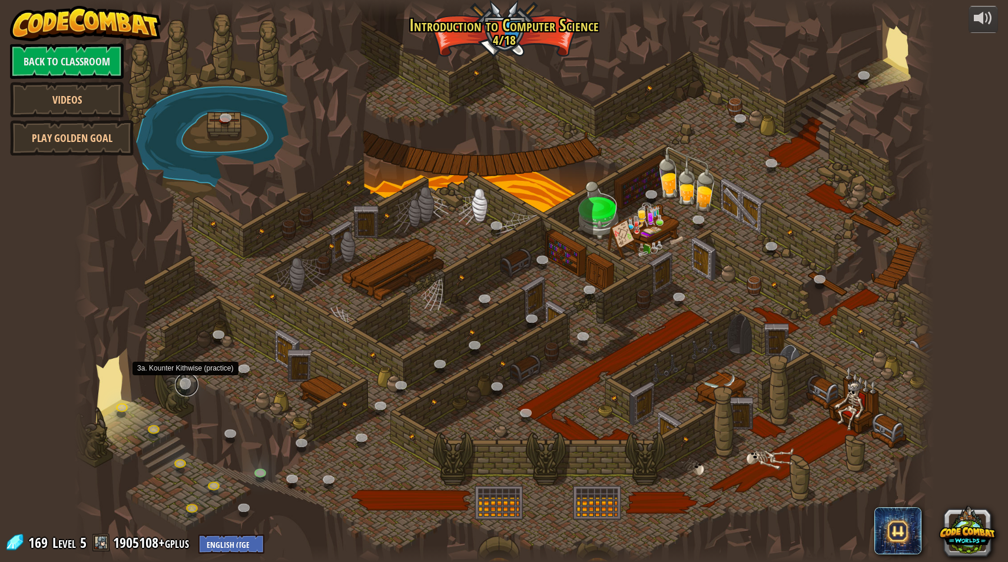
click at [183, 388] on link at bounding box center [187, 385] width 24 height 24
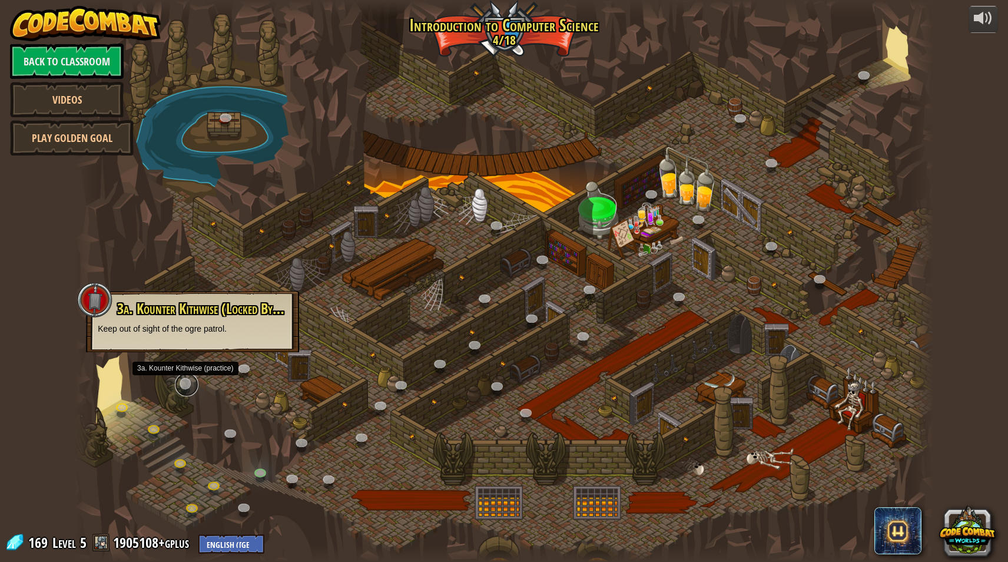
click at [183, 388] on link at bounding box center [187, 385] width 24 height 24
click at [175, 461] on link at bounding box center [182, 465] width 24 height 24
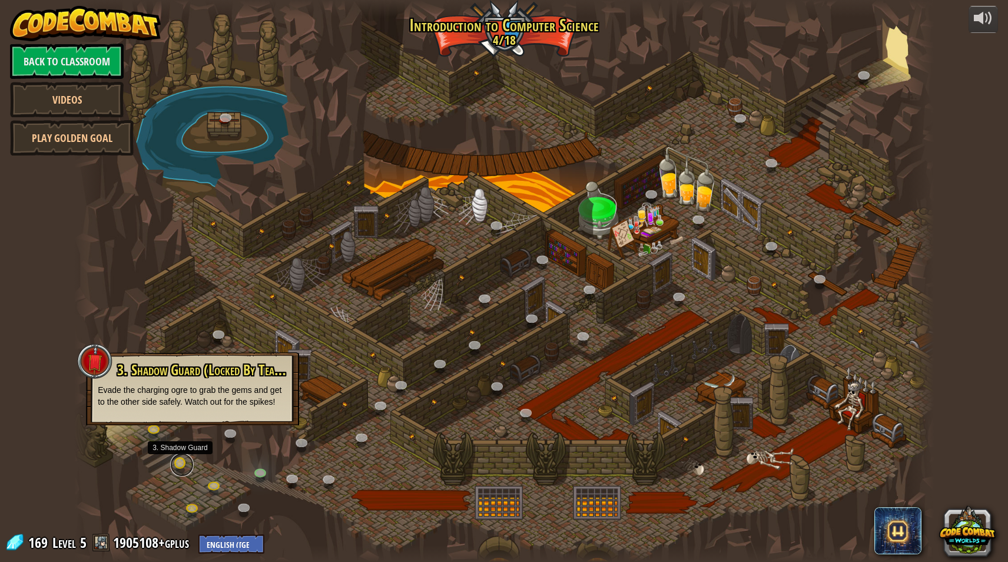
click at [181, 467] on link at bounding box center [182, 465] width 24 height 24
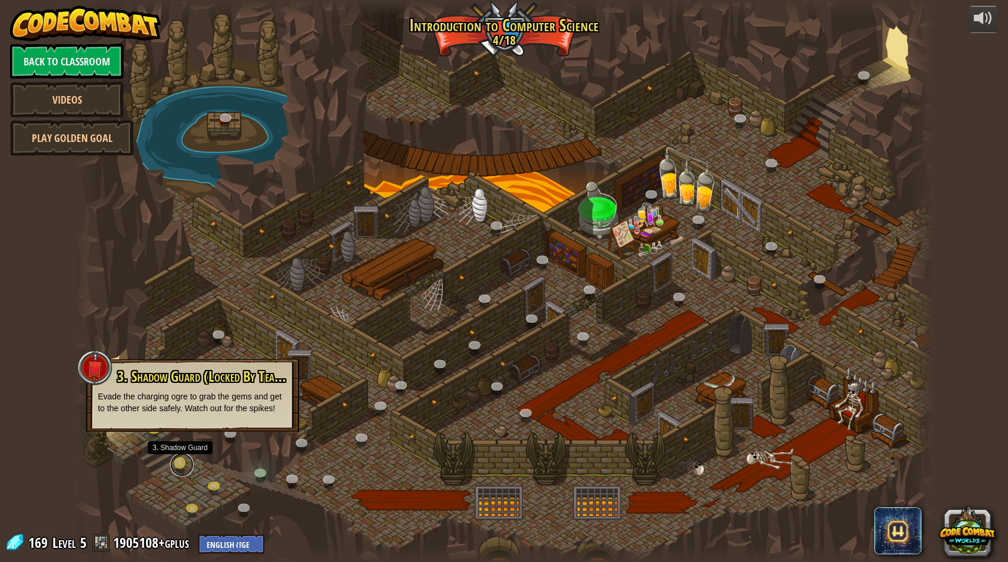
click at [184, 461] on link at bounding box center [182, 465] width 24 height 24
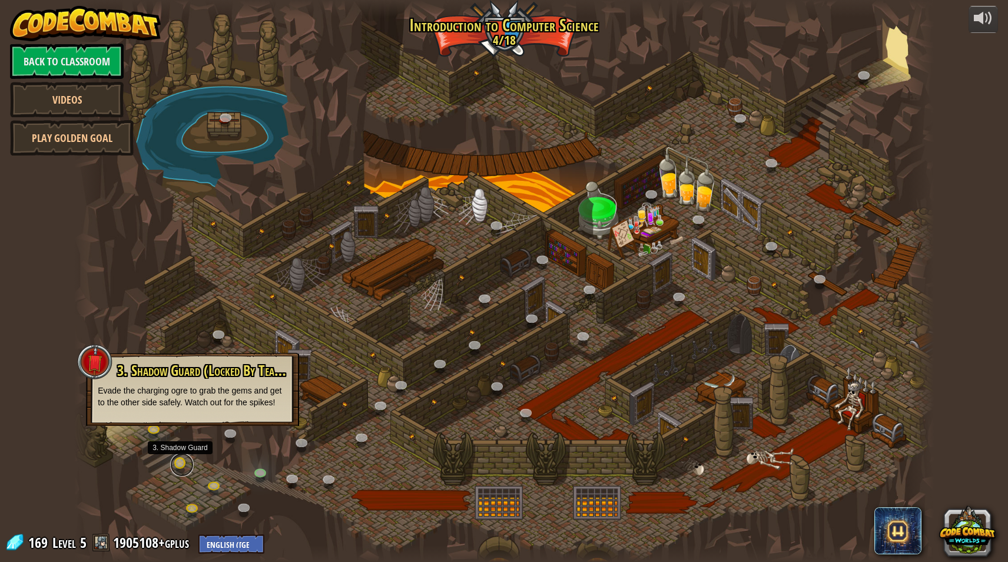
click at [184, 461] on link at bounding box center [182, 465] width 24 height 24
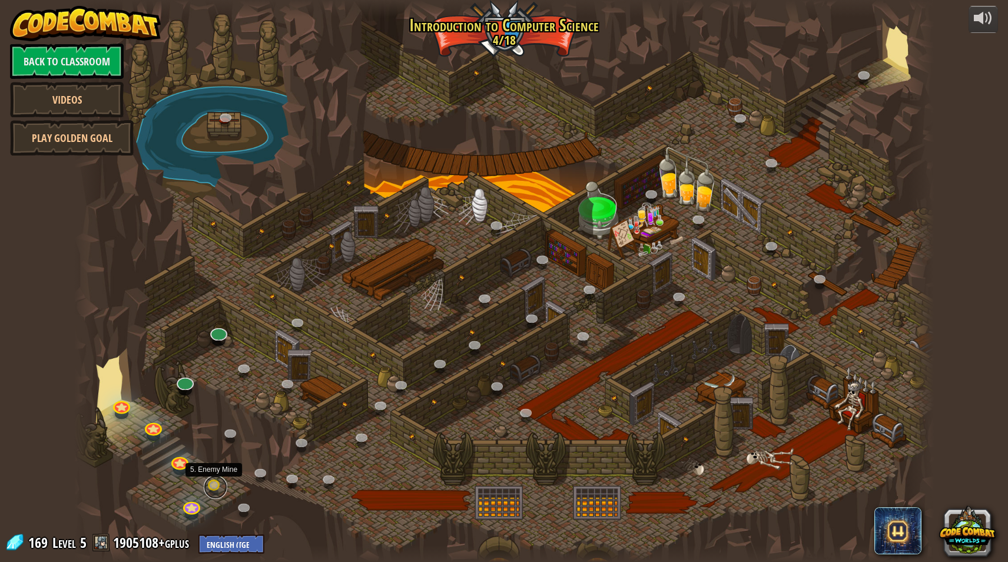
click at [217, 484] on link at bounding box center [216, 487] width 24 height 24
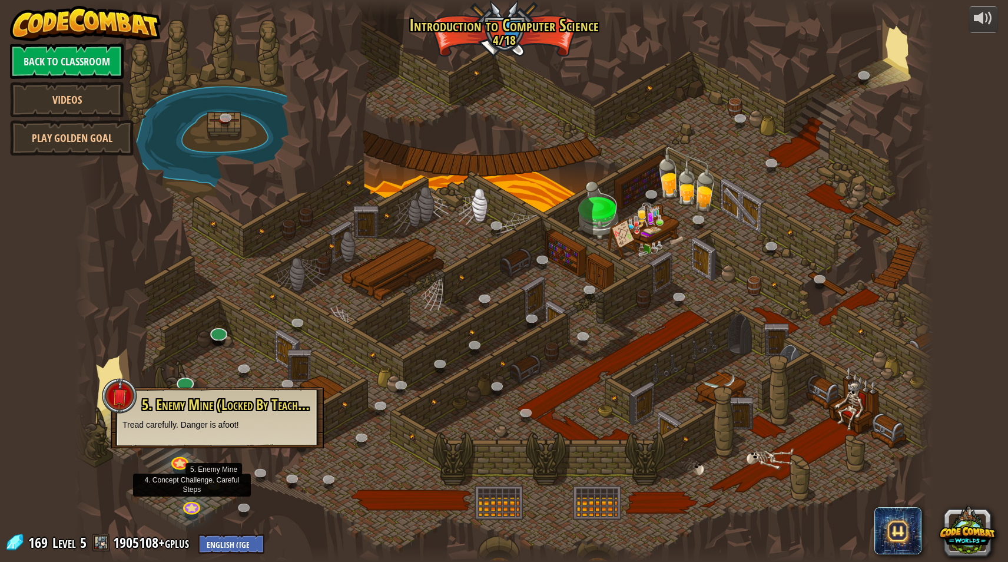
click at [131, 491] on div at bounding box center [504, 281] width 860 height 562
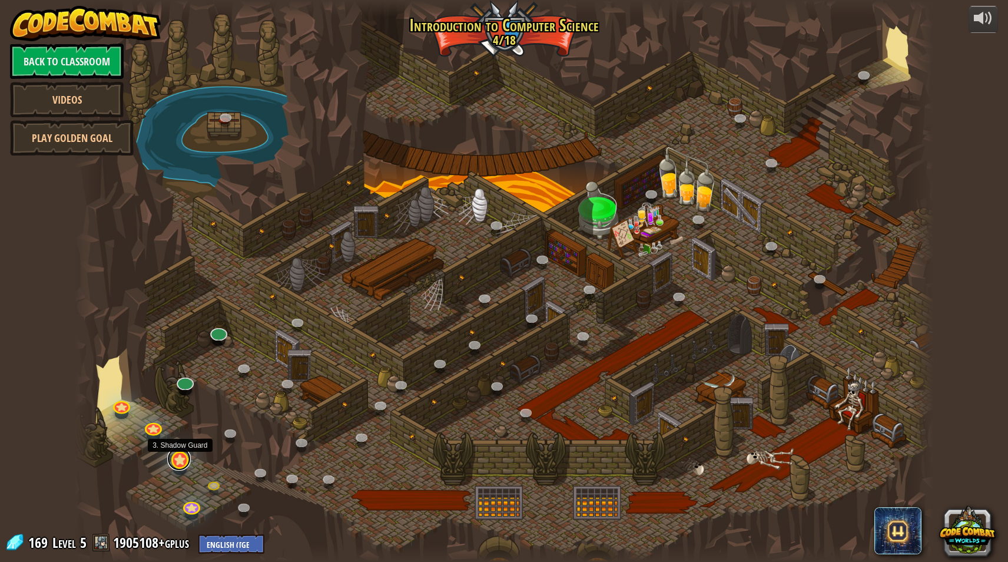
click at [180, 453] on link at bounding box center [179, 459] width 24 height 24
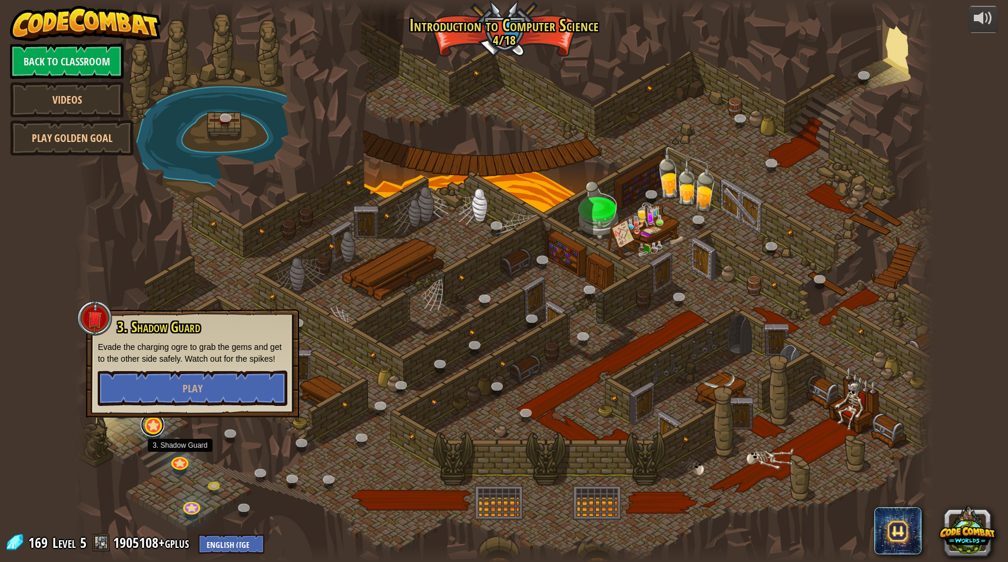
click at [151, 428] on link at bounding box center [153, 425] width 24 height 24
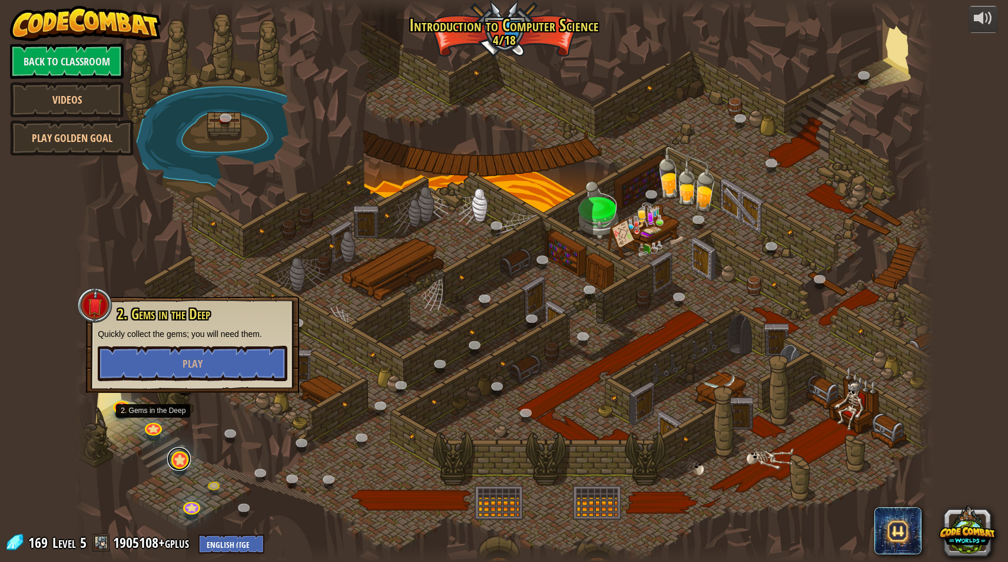
click at [170, 461] on link at bounding box center [179, 459] width 24 height 24
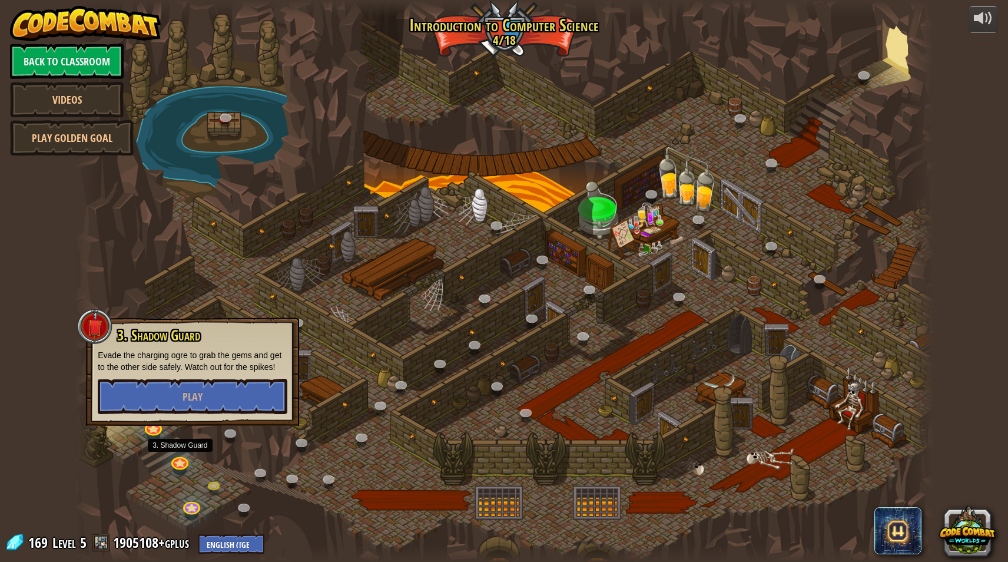
click at [365, 164] on div at bounding box center [504, 281] width 860 height 562
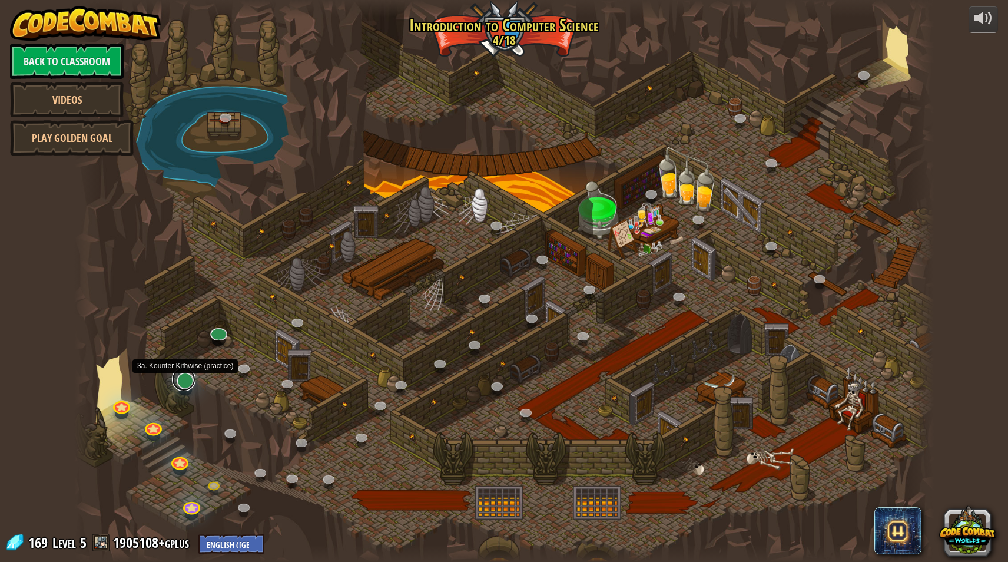
click at [185, 388] on link at bounding box center [184, 379] width 24 height 24
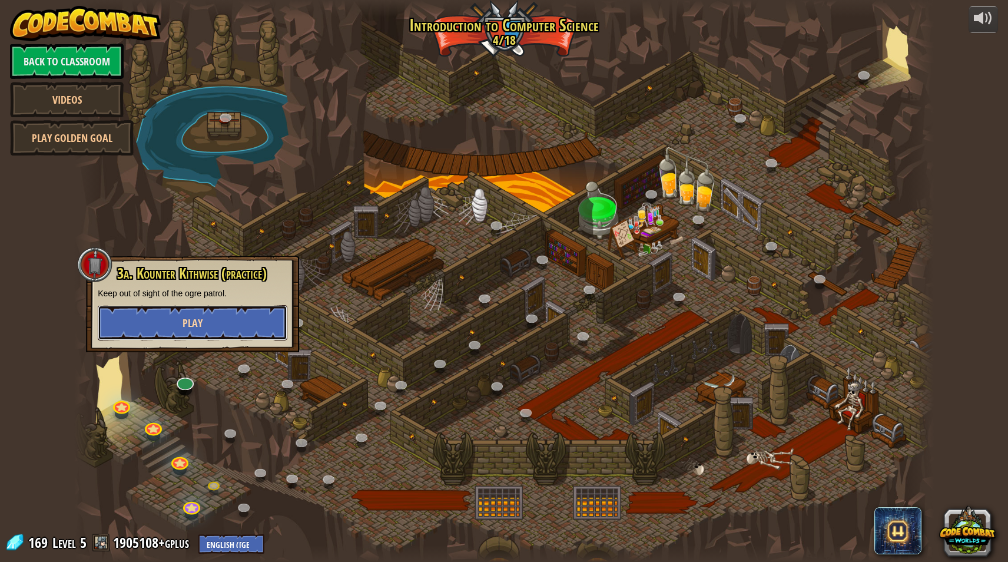
click at [202, 325] on span "Play" at bounding box center [193, 323] width 20 height 15
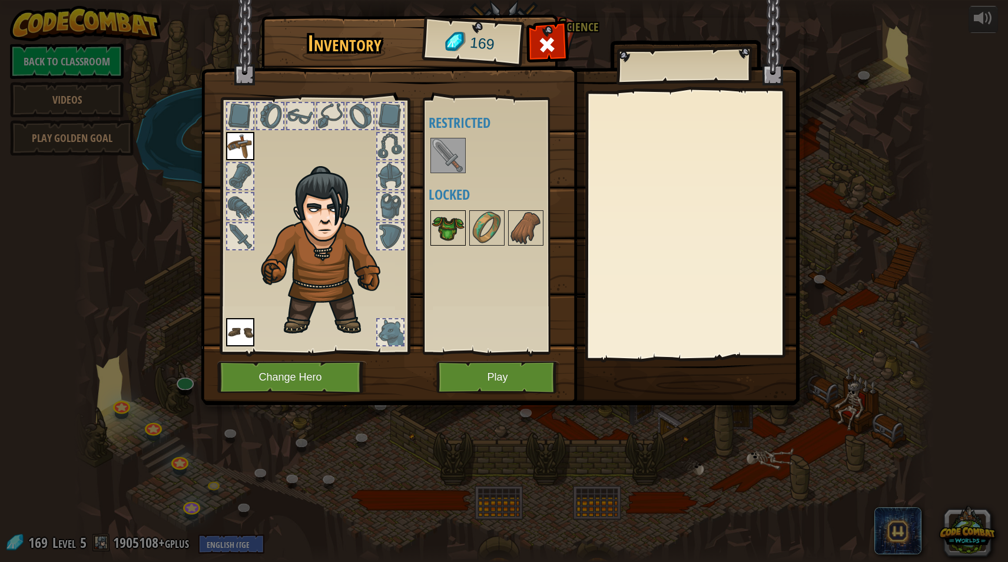
click at [455, 237] on img at bounding box center [448, 227] width 33 height 33
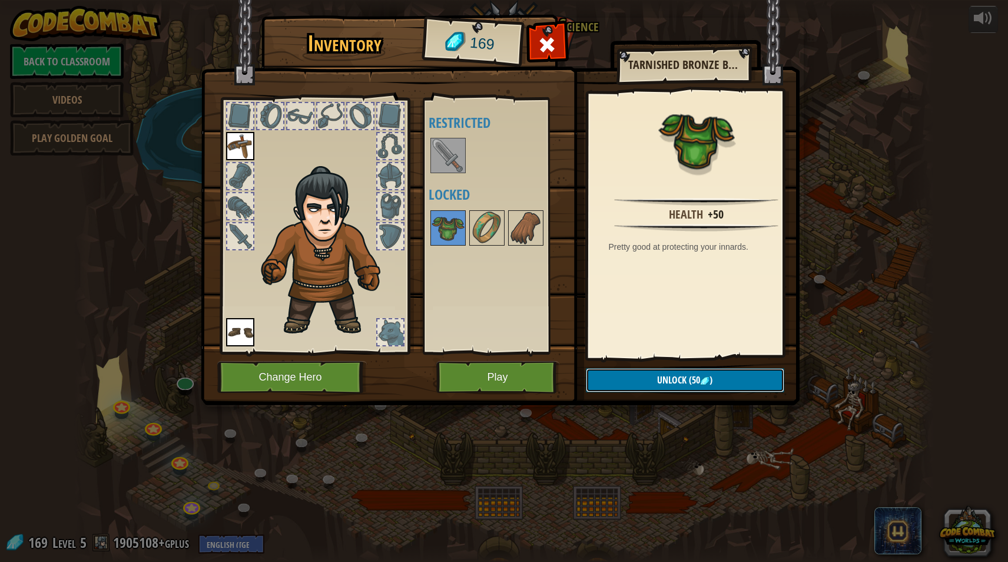
click at [720, 379] on button "Unlock (50 )" at bounding box center [685, 380] width 198 height 24
click at [655, 375] on button "Confirm" at bounding box center [685, 380] width 198 height 24
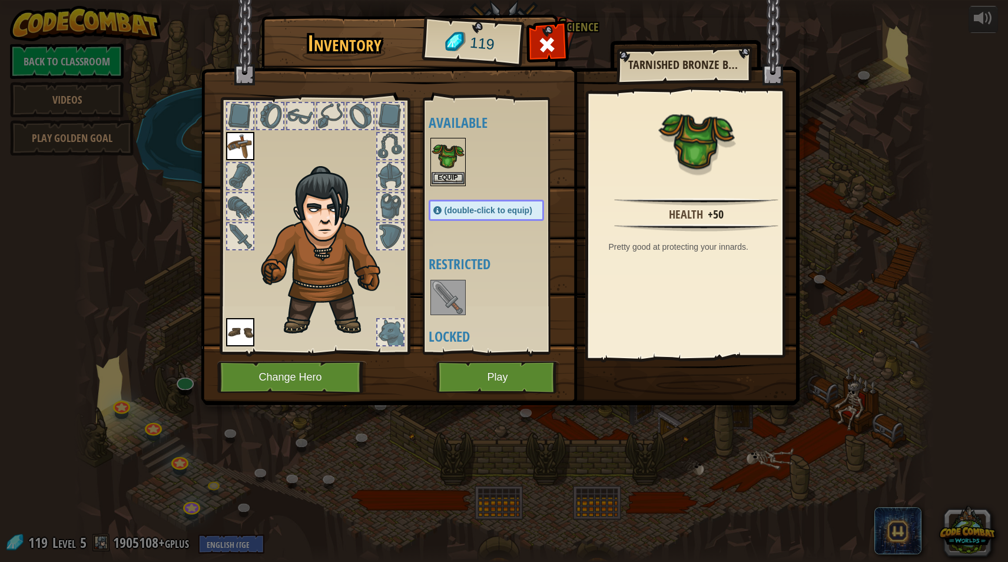
click at [438, 164] on img at bounding box center [448, 155] width 33 height 33
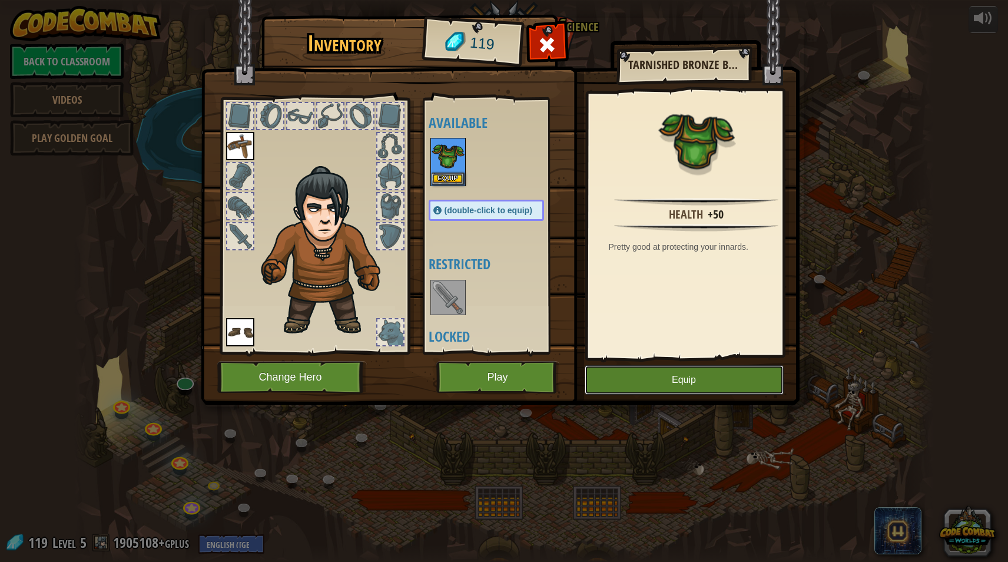
click at [687, 379] on button "Equip" at bounding box center [684, 379] width 199 height 29
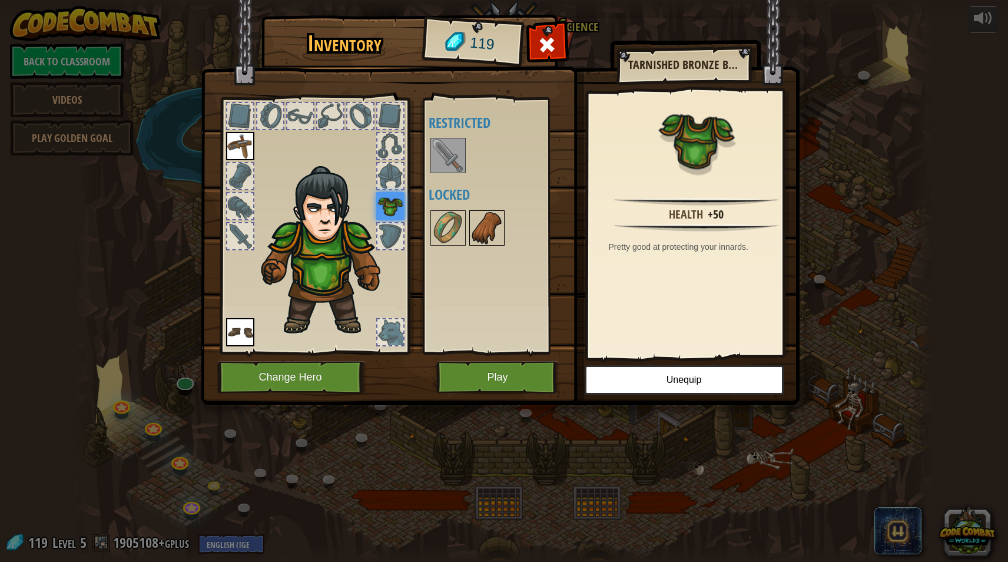
click at [491, 235] on img at bounding box center [487, 227] width 33 height 33
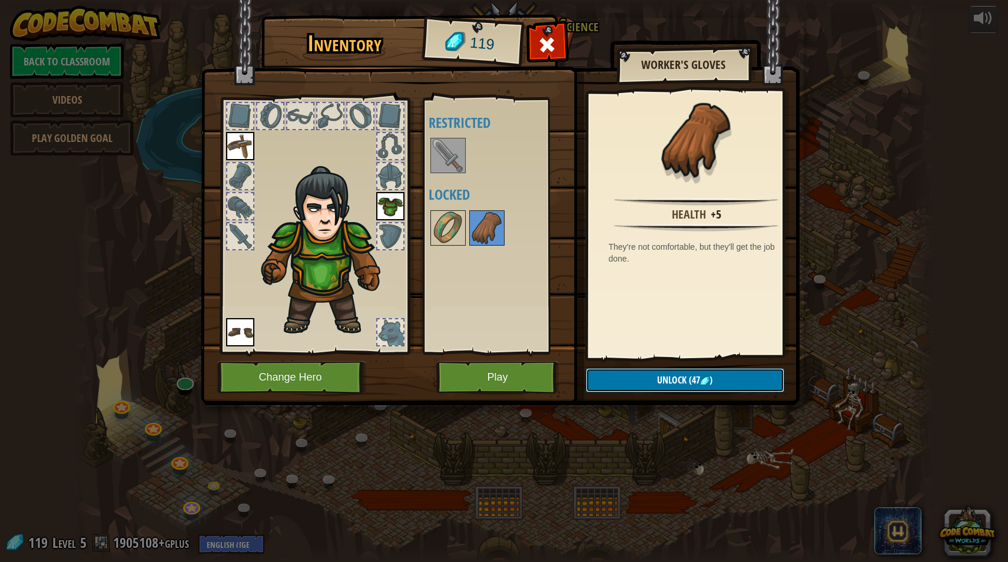
click at [700, 385] on span "(47" at bounding box center [694, 379] width 14 height 13
click at [690, 380] on button "Confirm" at bounding box center [685, 380] width 198 height 24
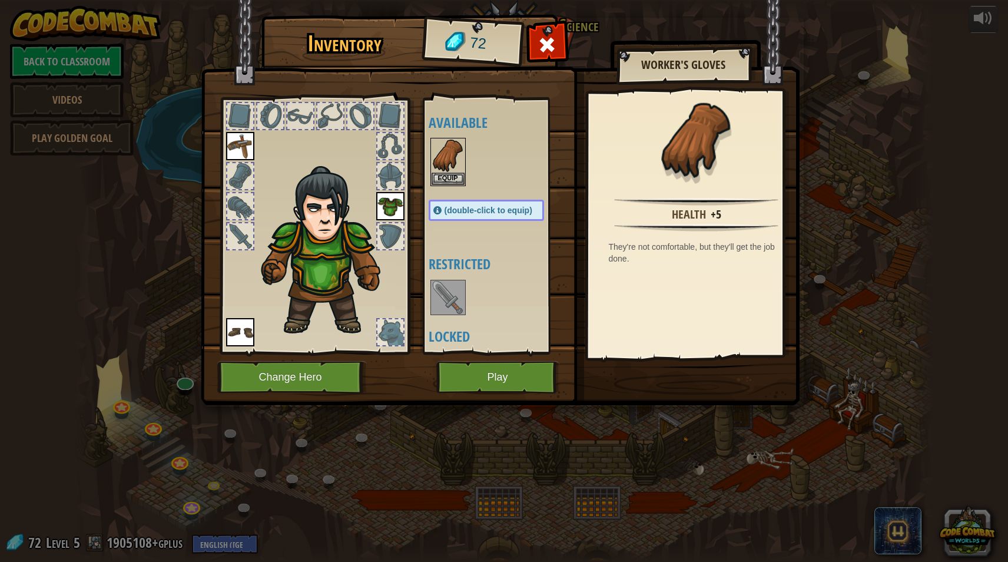
scroll to position [40, 0]
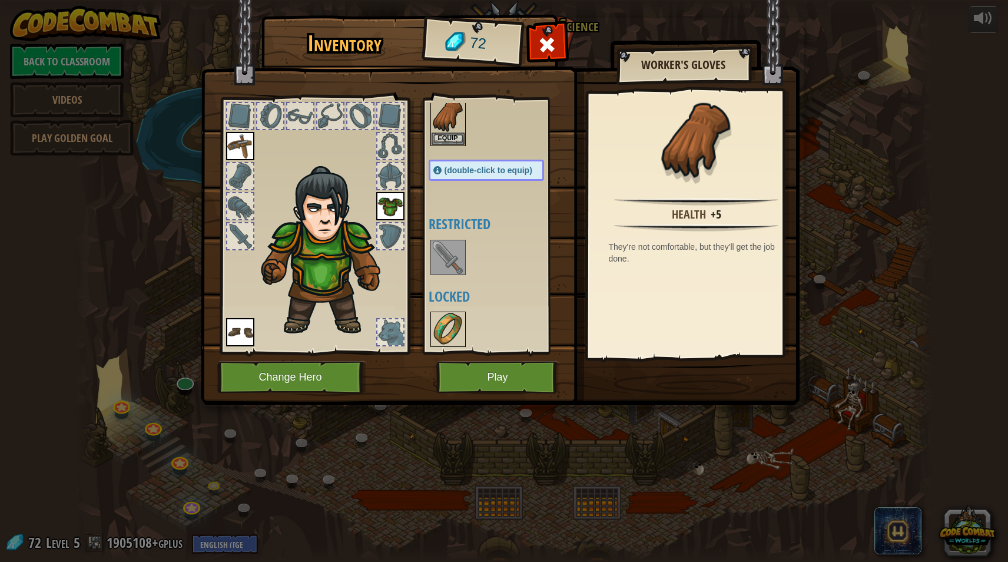
click at [449, 342] on img at bounding box center [448, 329] width 33 height 33
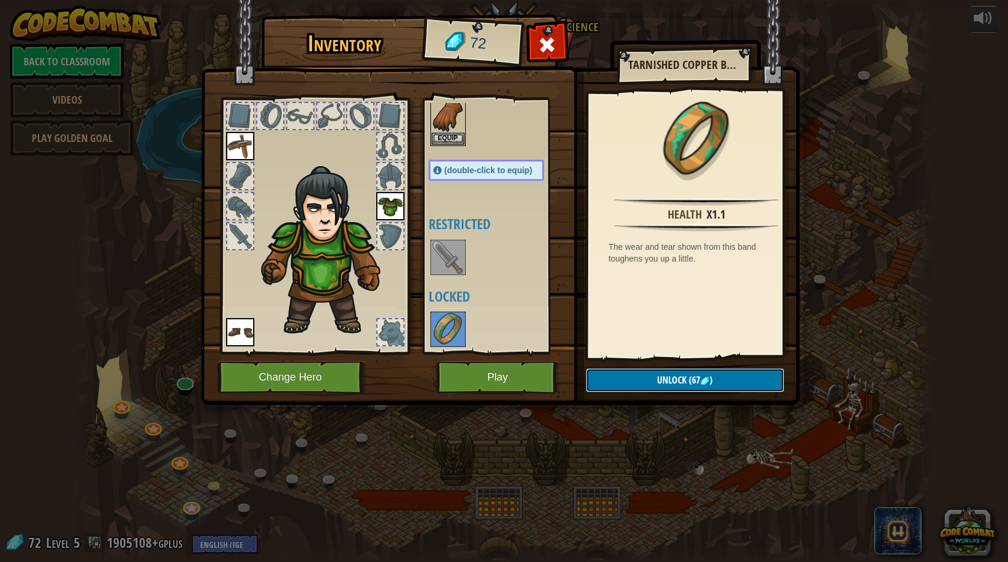
click at [668, 376] on span "Unlock" at bounding box center [671, 379] width 29 height 13
click at [636, 376] on button "Confirm" at bounding box center [685, 380] width 198 height 24
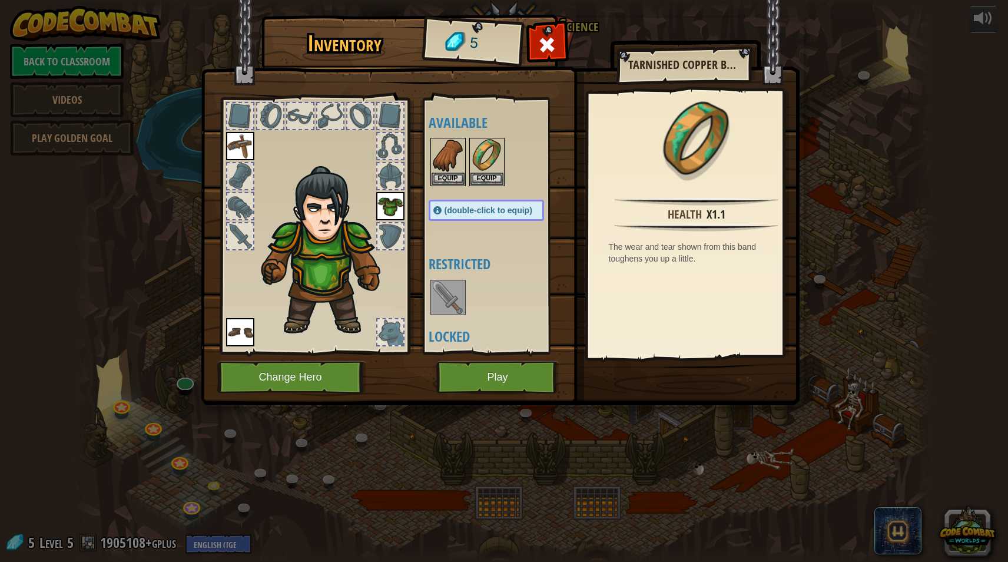
click at [429, 163] on div at bounding box center [498, 162] width 139 height 52
click at [453, 178] on button "Equip" at bounding box center [448, 178] width 33 height 12
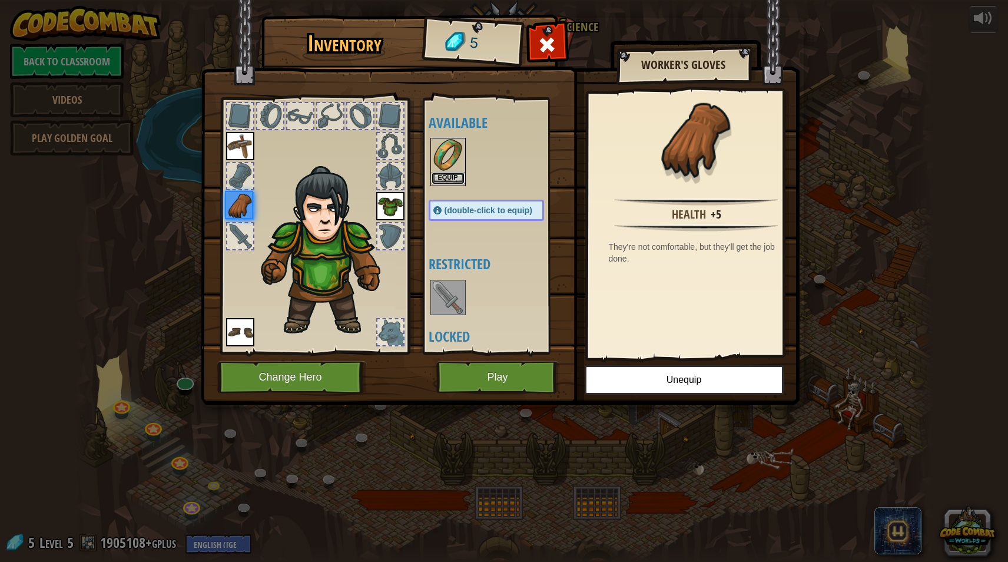
click at [454, 181] on button "Equip" at bounding box center [448, 178] width 33 height 12
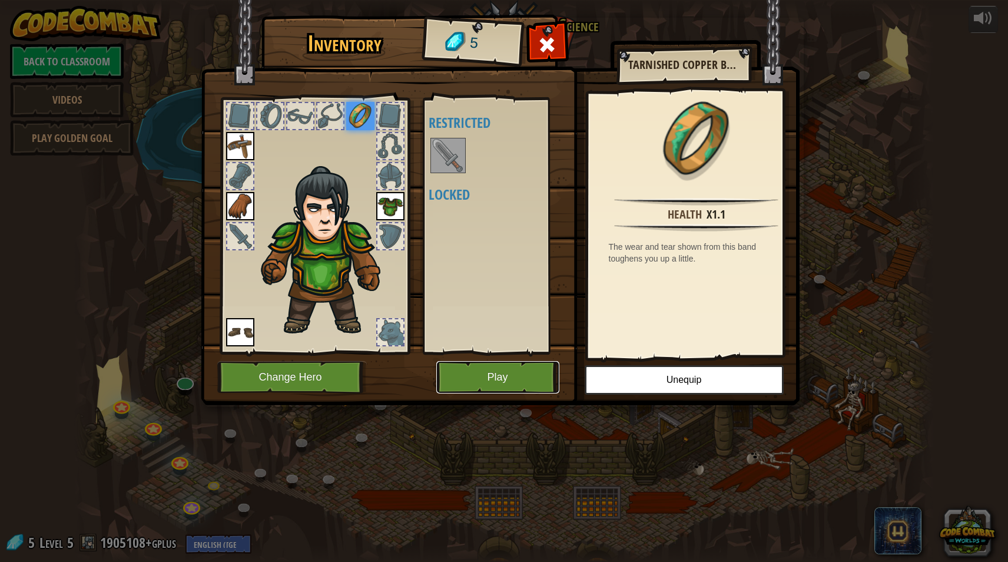
click at [492, 384] on button "Play" at bounding box center [497, 377] width 123 height 32
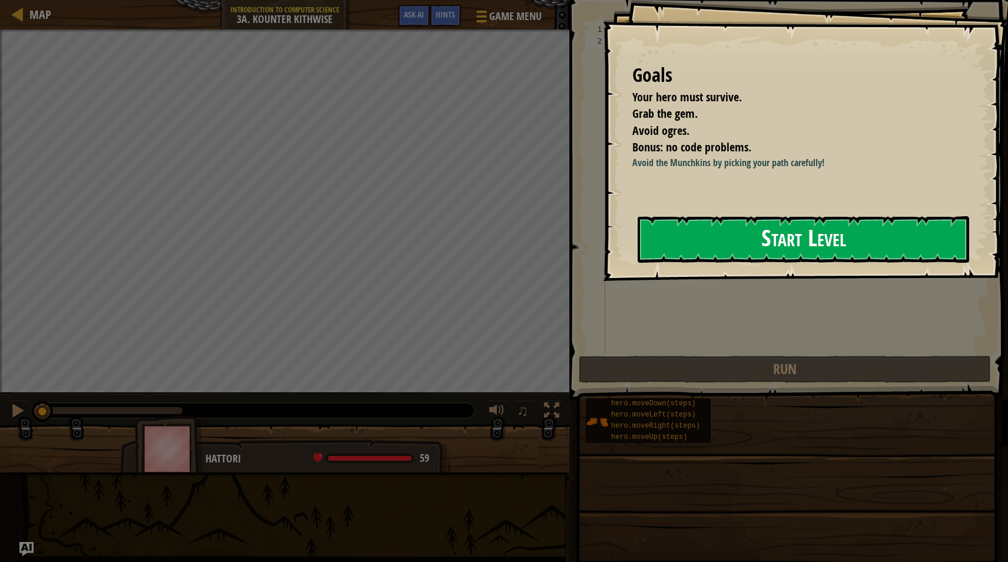
click at [693, 249] on button "Start Level" at bounding box center [804, 239] width 332 height 47
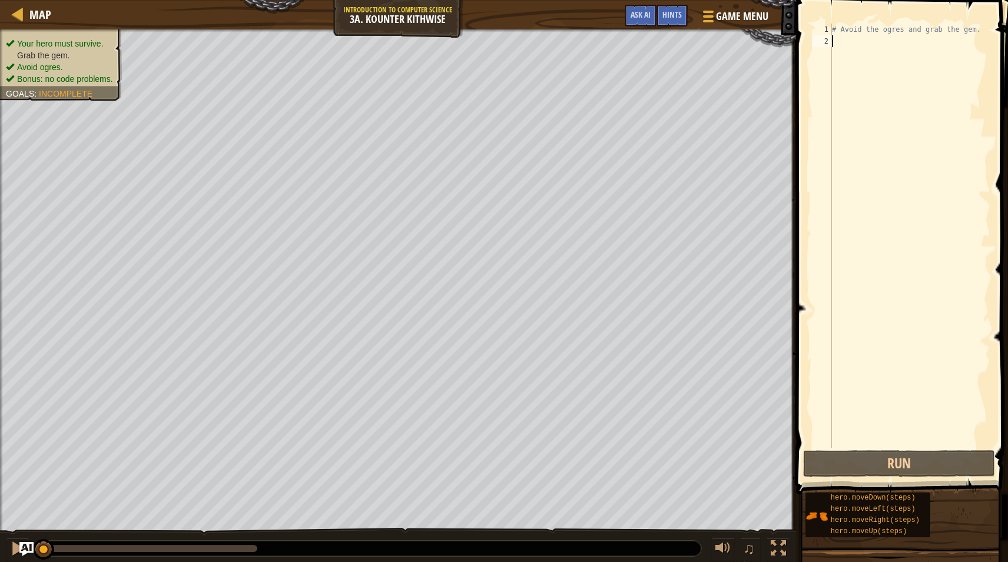
drag, startPoint x: 855, startPoint y: 44, endPoint x: 853, endPoint y: 87, distance: 43.1
click at [855, 67] on div "# Avoid the ogres and grab the gem." at bounding box center [910, 248] width 161 height 448
type textarea "h"
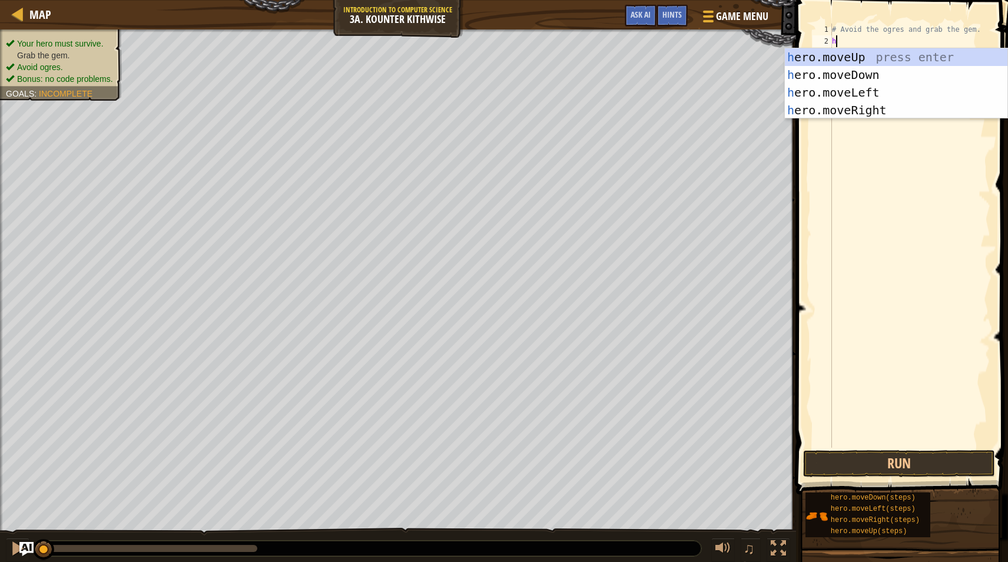
scroll to position [5, 0]
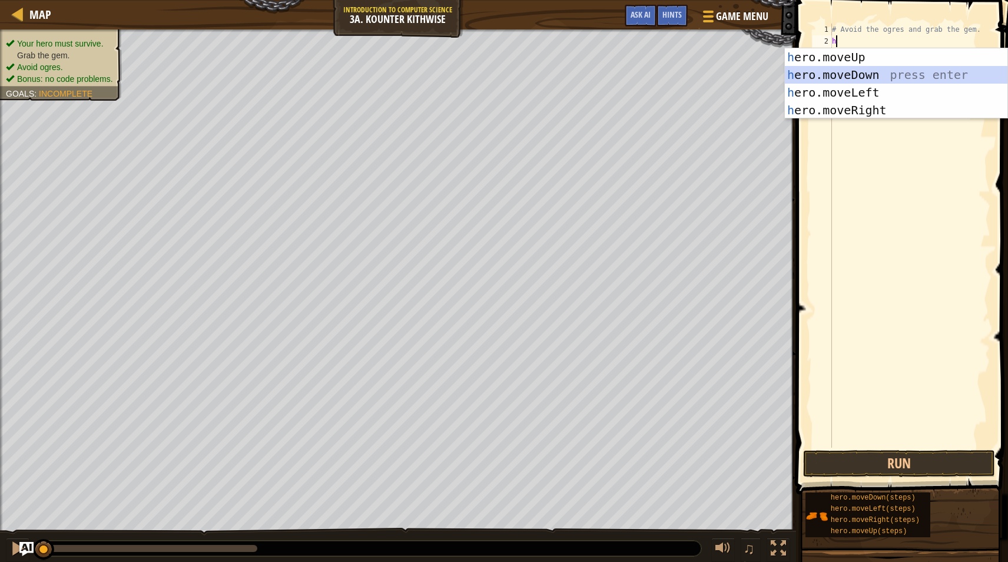
click at [880, 78] on div "h ero.moveUp press enter h ero.moveDown press enter h ero.moveLeft press enter …" at bounding box center [896, 101] width 223 height 106
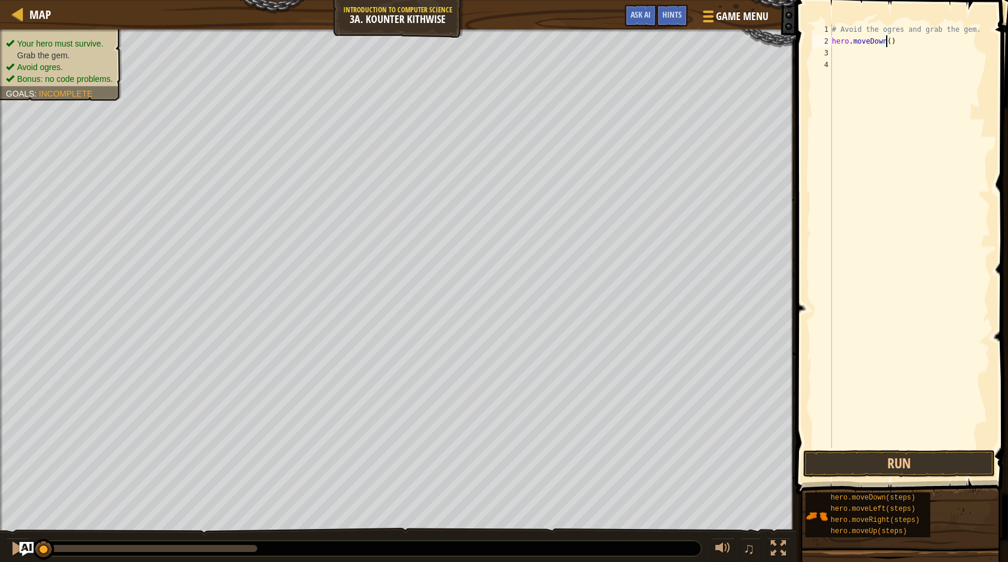
click at [886, 45] on div "# Avoid the ogres and grab the gem. hero . moveDown ( )" at bounding box center [910, 248] width 161 height 448
type textarea "hero.moveDown(1)"
click at [846, 58] on div "# Avoid the ogres and grab the gem. hero . moveDown ( 1 )" at bounding box center [910, 248] width 161 height 448
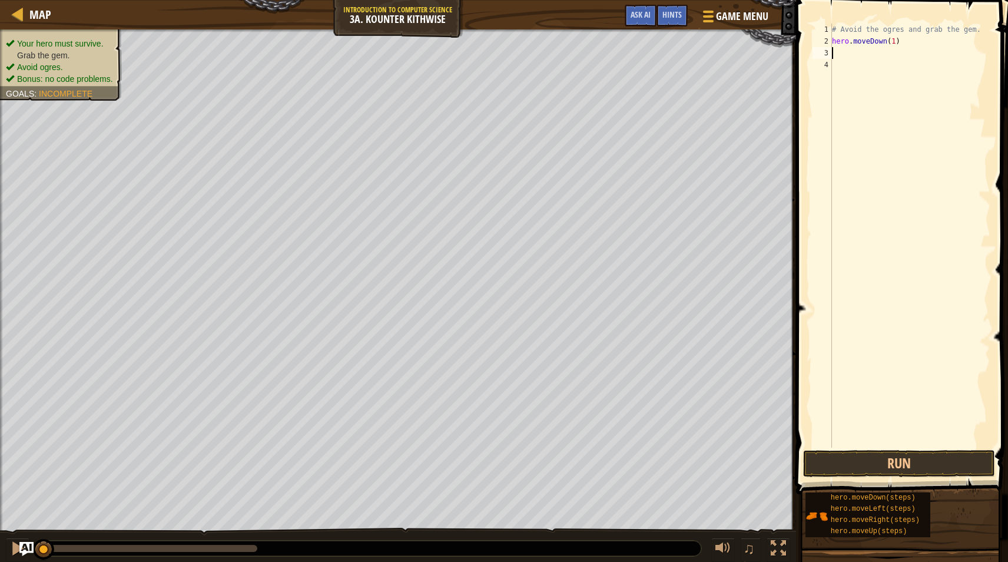
type textarea "h"
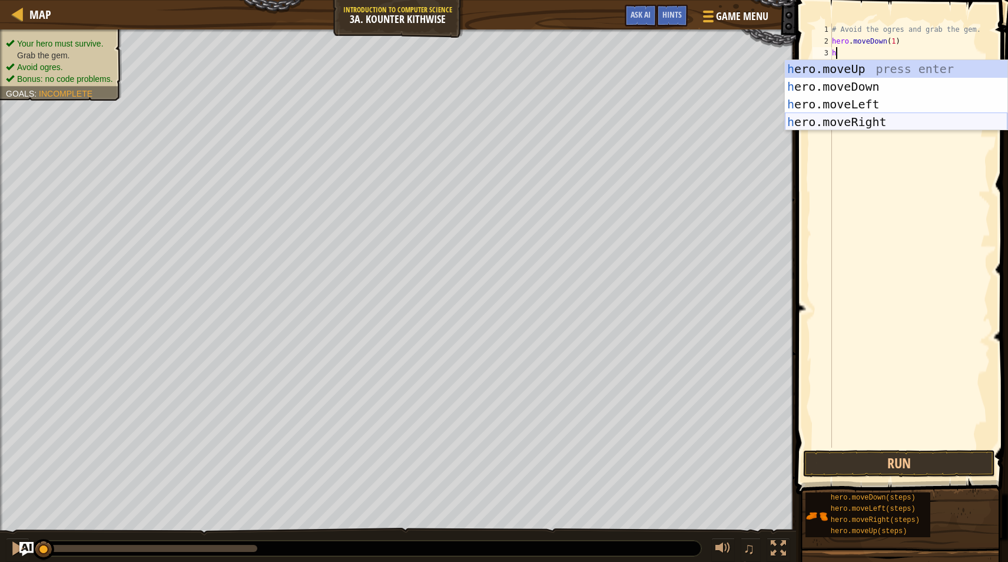
click at [892, 118] on div "h ero.moveUp press enter h ero.moveDown press enter h ero.moveLeft press enter …" at bounding box center [896, 113] width 223 height 106
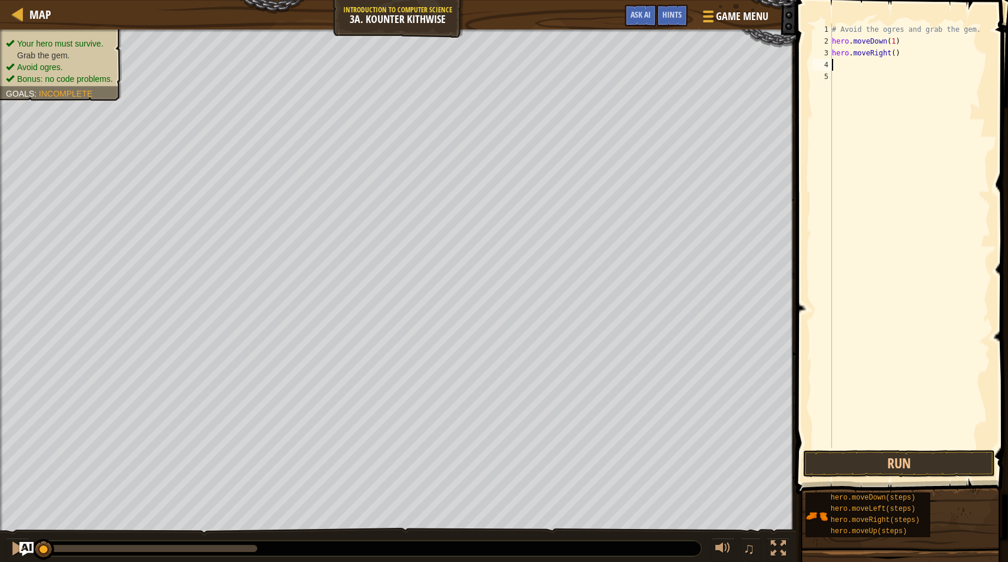
click at [889, 58] on div "# Avoid the ogres and grab the gem. hero . moveDown ( 1 ) hero . moveRight ( )" at bounding box center [910, 248] width 161 height 448
click at [869, 479] on span at bounding box center [903, 230] width 221 height 529
click at [859, 461] on button "Run" at bounding box center [899, 463] width 192 height 27
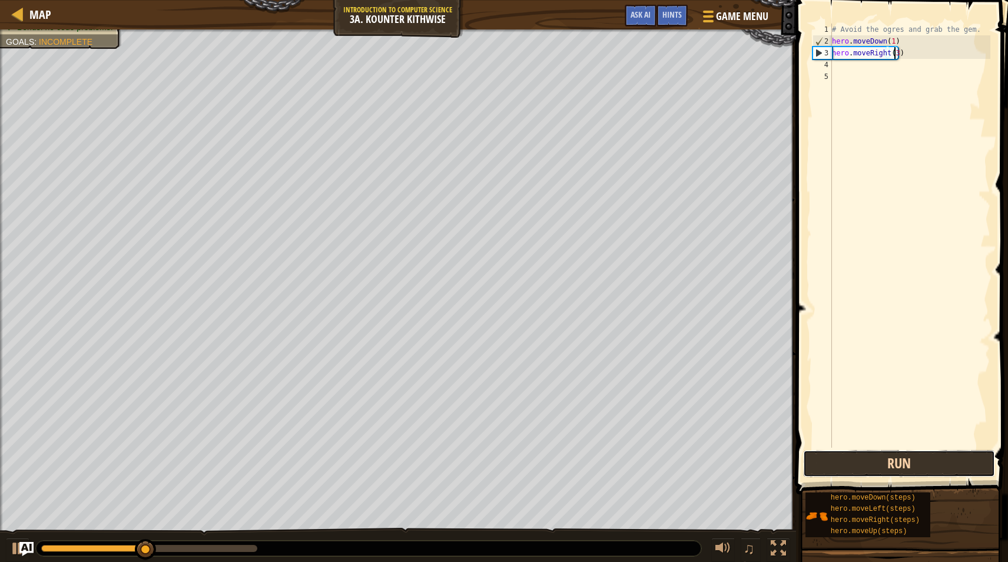
click at [929, 470] on button "Run" at bounding box center [899, 463] width 192 height 27
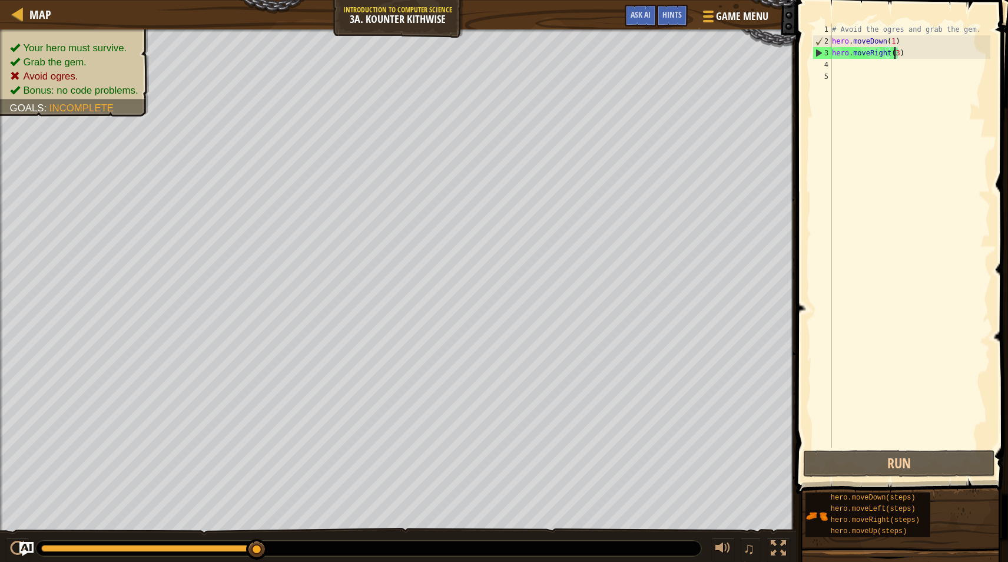
click at [889, 45] on div "# Avoid the ogres and grab the gem. hero . moveDown ( 1 ) hero . moveRight ( 3 )" at bounding box center [910, 248] width 161 height 448
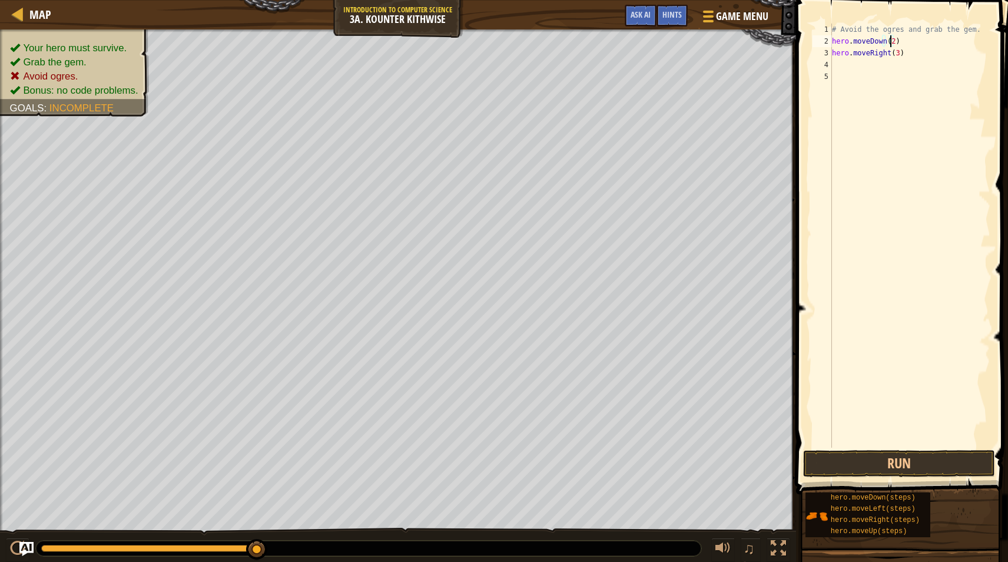
click at [893, 57] on div "# Avoid the ogres and grab the gem. hero . moveDown ( 2 ) hero . moveRight ( 3 )" at bounding box center [910, 248] width 161 height 448
type textarea "hero.moveRight(1)"
click at [879, 68] on div "# Avoid the ogres and grab the gem. hero . moveDown ( 2 ) hero . moveRight ( 1 )" at bounding box center [910, 248] width 161 height 448
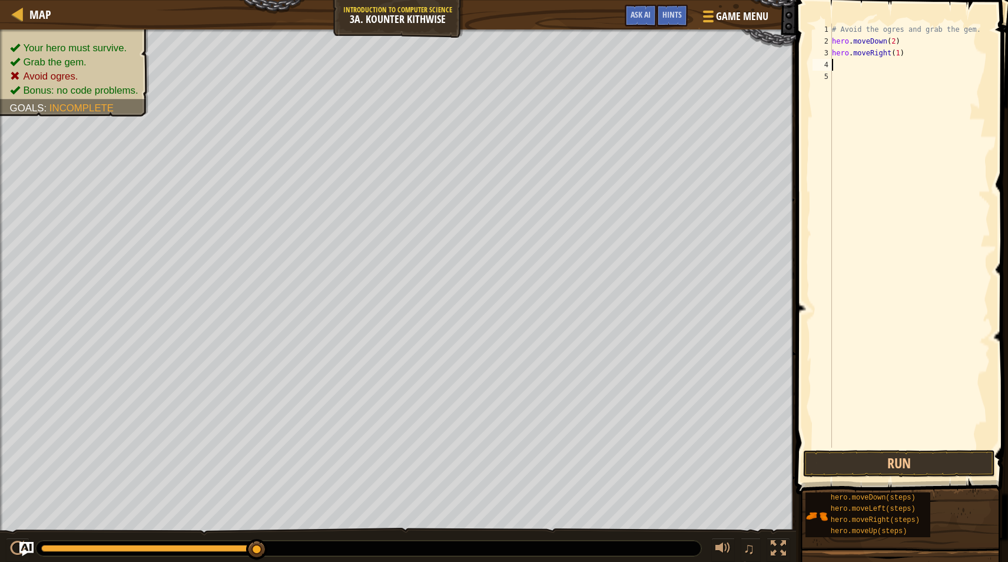
type textarea "h"
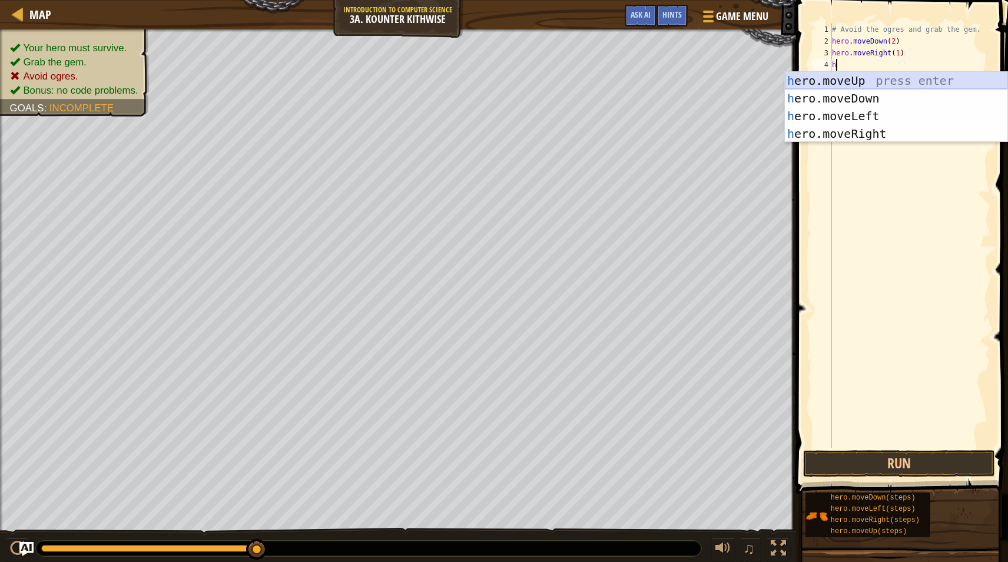
click at [873, 80] on div "h ero.moveUp press enter h ero.moveDown press enter h ero.moveLeft press enter …" at bounding box center [896, 125] width 223 height 106
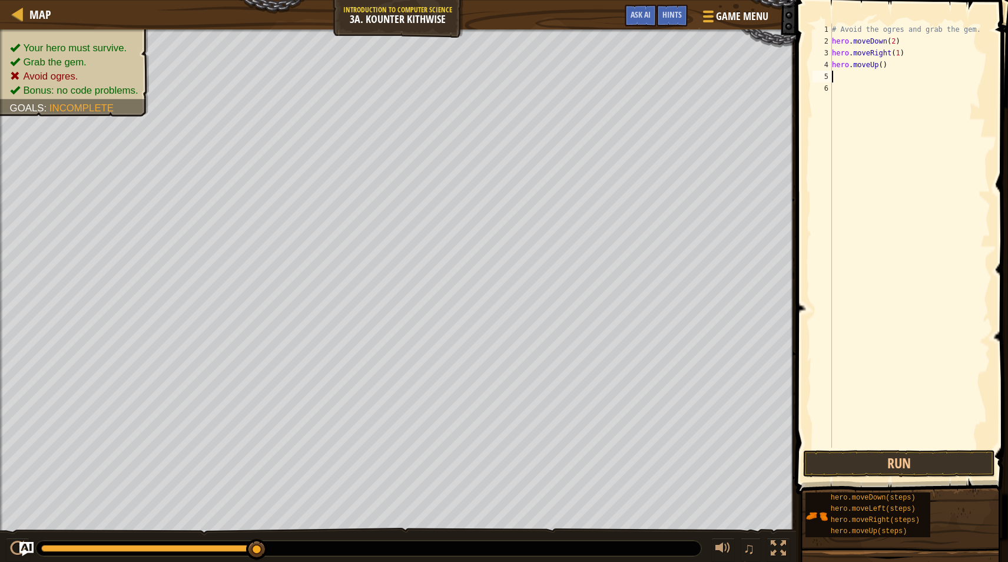
click at [872, 85] on div "# Avoid the ogres and grab the gem. hero . moveDown ( 2 ) hero . moveRight ( 1 …" at bounding box center [910, 248] width 161 height 448
click at [869, 77] on div "# Avoid the ogres and grab the gem. hero . moveDown ( 2 ) hero . moveRight ( 1 …" at bounding box center [910, 248] width 161 height 448
type textarea "h"
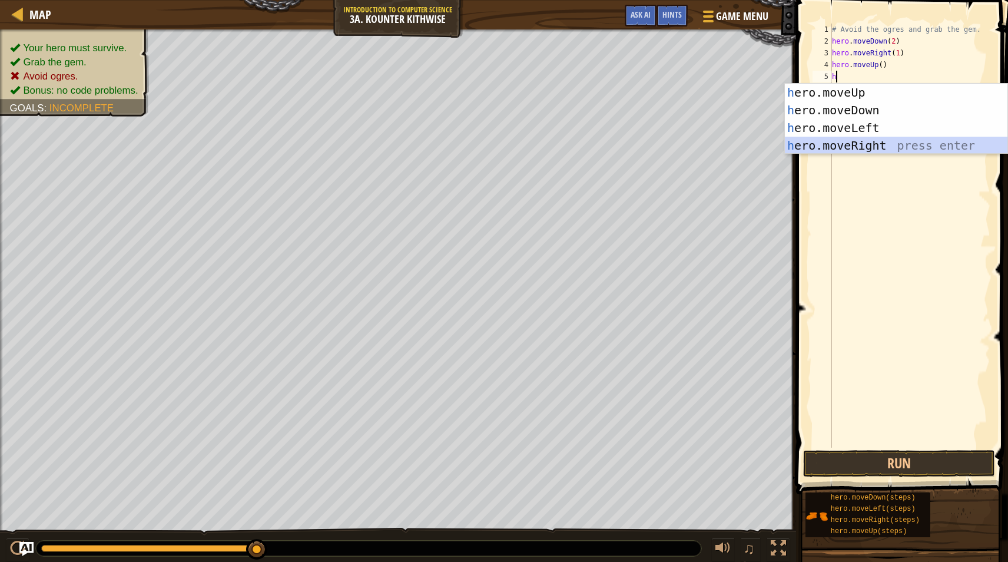
click at [888, 144] on div "h ero.moveUp press enter h ero.moveDown press enter h ero.moveLeft press enter …" at bounding box center [896, 137] width 223 height 106
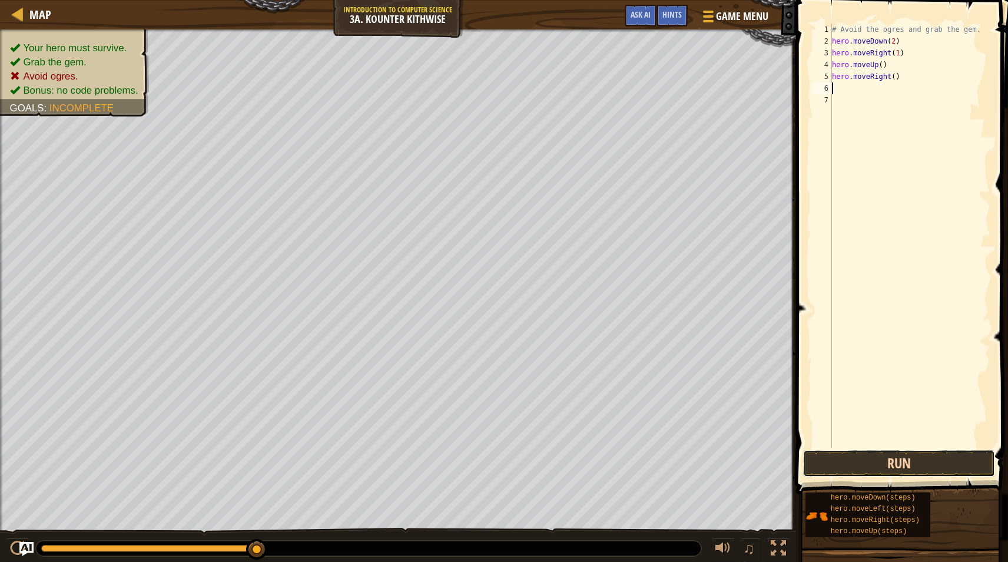
click at [919, 462] on button "Run" at bounding box center [899, 463] width 192 height 27
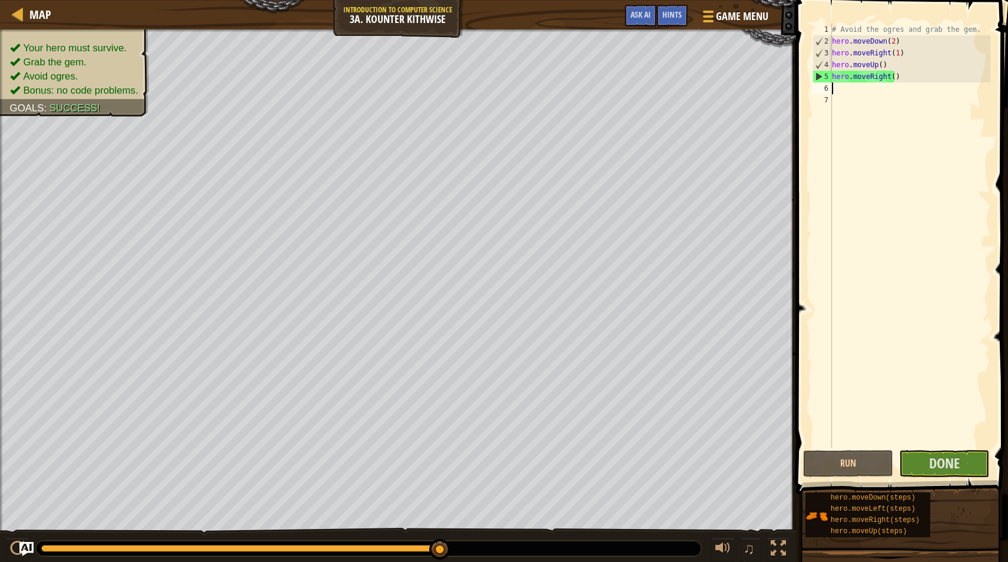
click at [933, 476] on button "Done" at bounding box center [944, 463] width 90 height 27
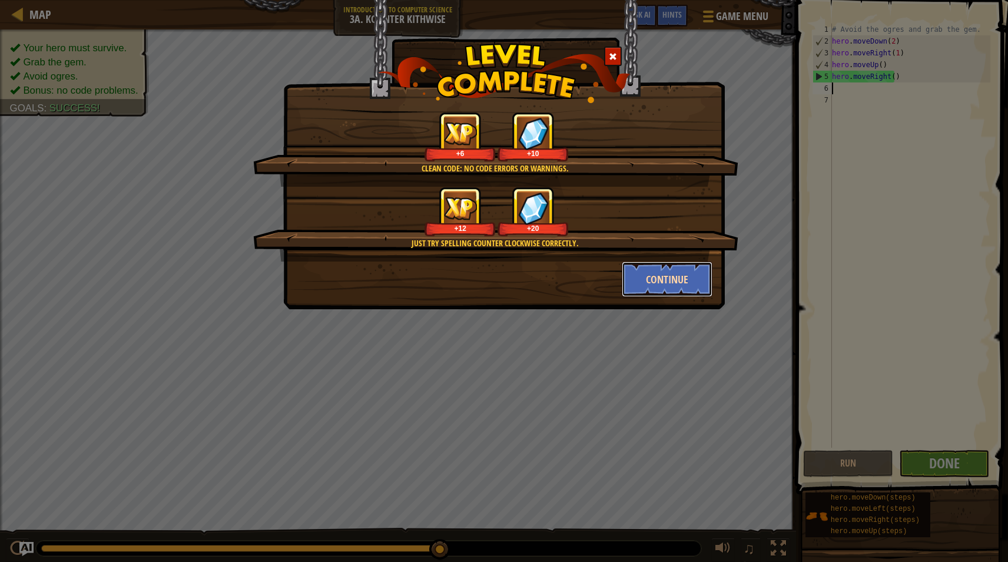
click at [658, 283] on button "Continue" at bounding box center [667, 278] width 91 height 35
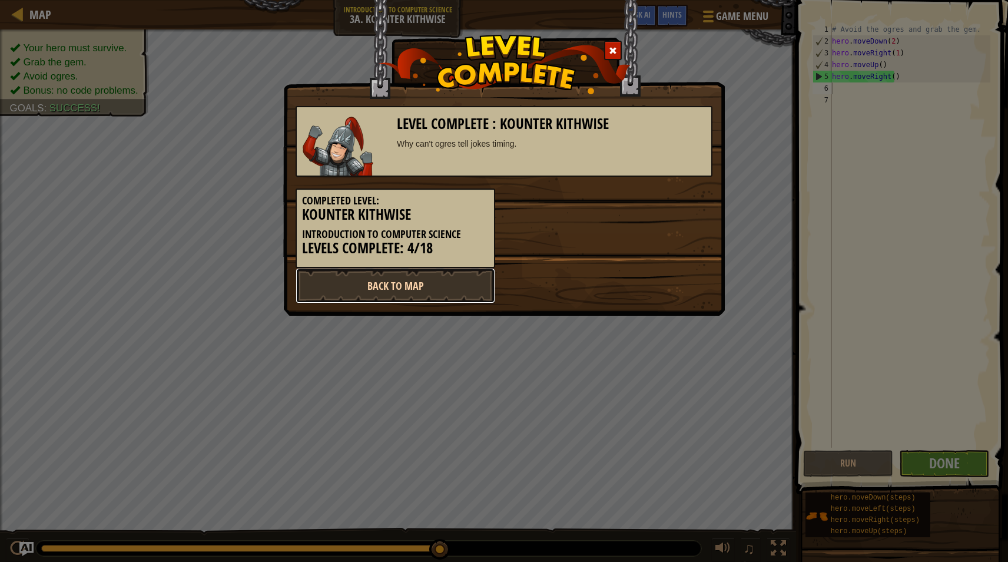
click at [392, 292] on link "Back to Map" at bounding box center [396, 285] width 200 height 35
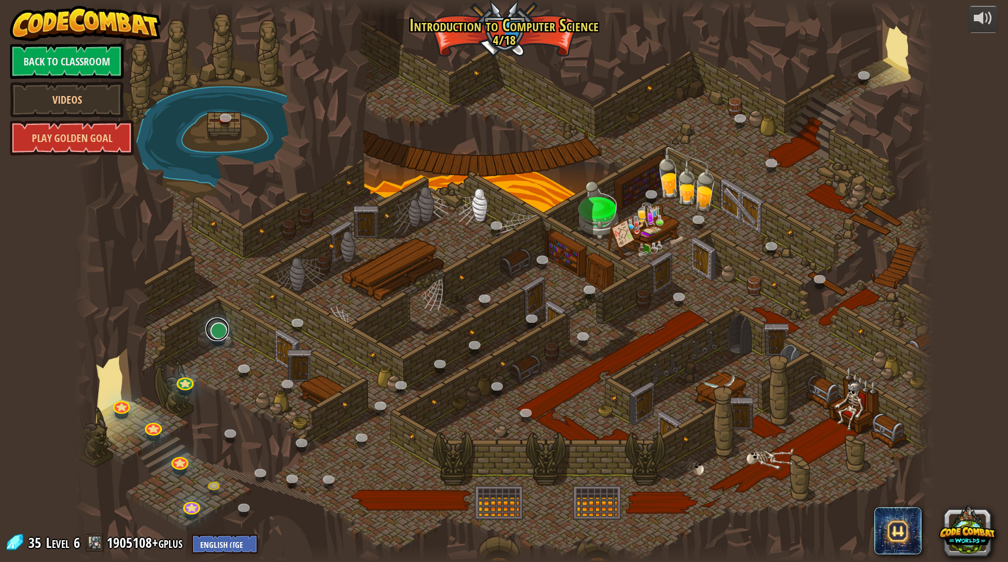
click at [219, 331] on link at bounding box center [218, 329] width 24 height 24
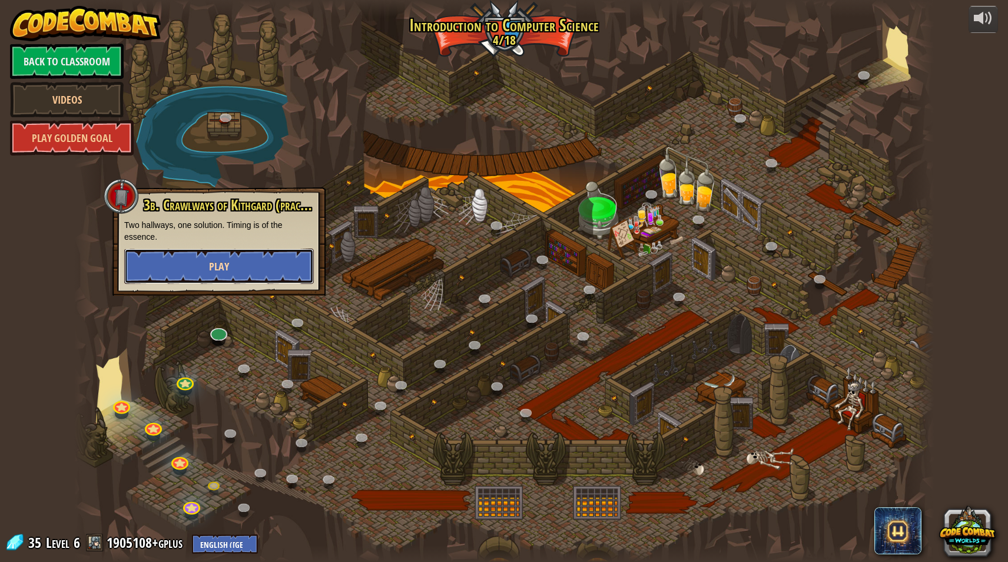
click at [235, 275] on button "Play" at bounding box center [219, 266] width 190 height 35
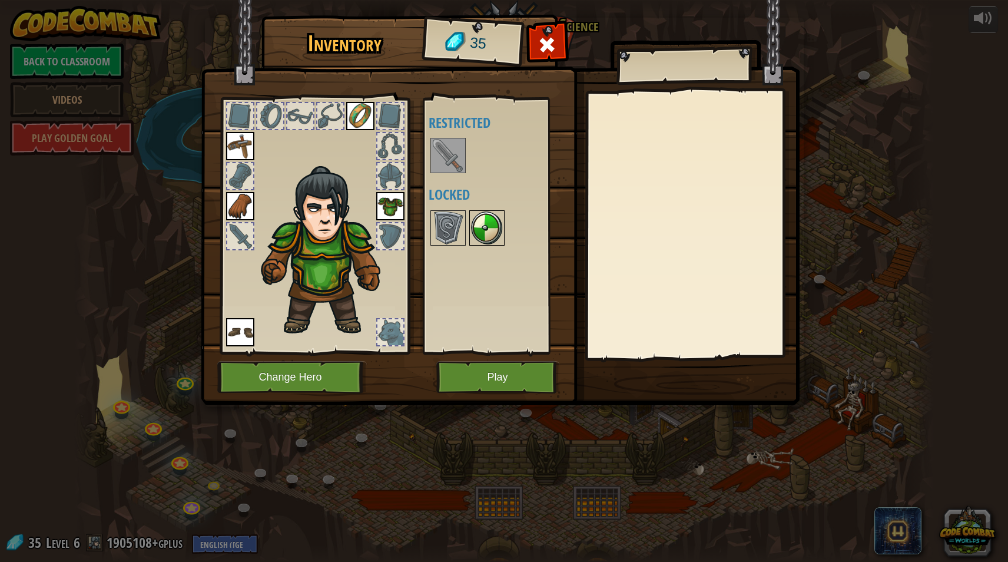
click at [471, 221] on img at bounding box center [487, 227] width 33 height 33
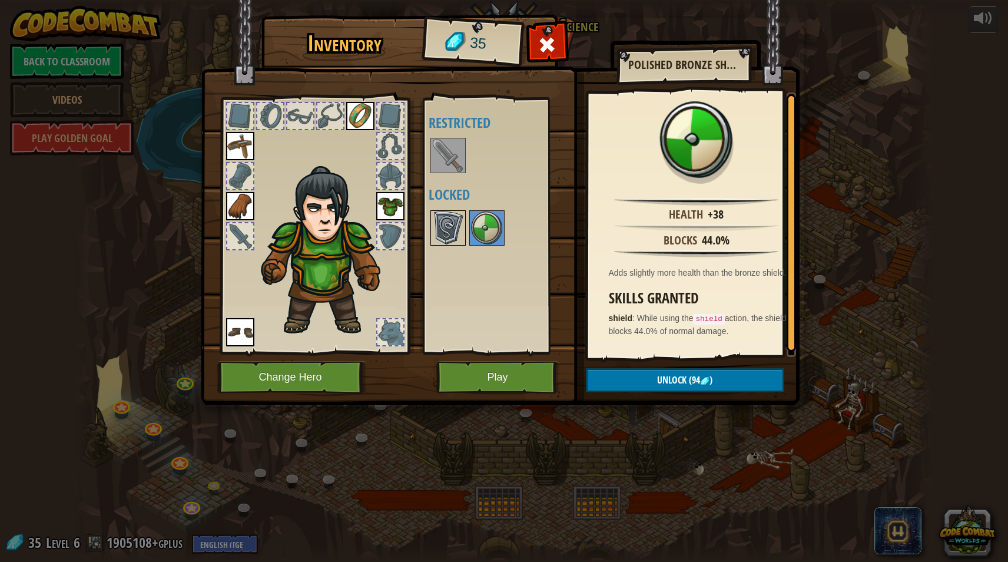
click at [453, 230] on img at bounding box center [448, 227] width 33 height 33
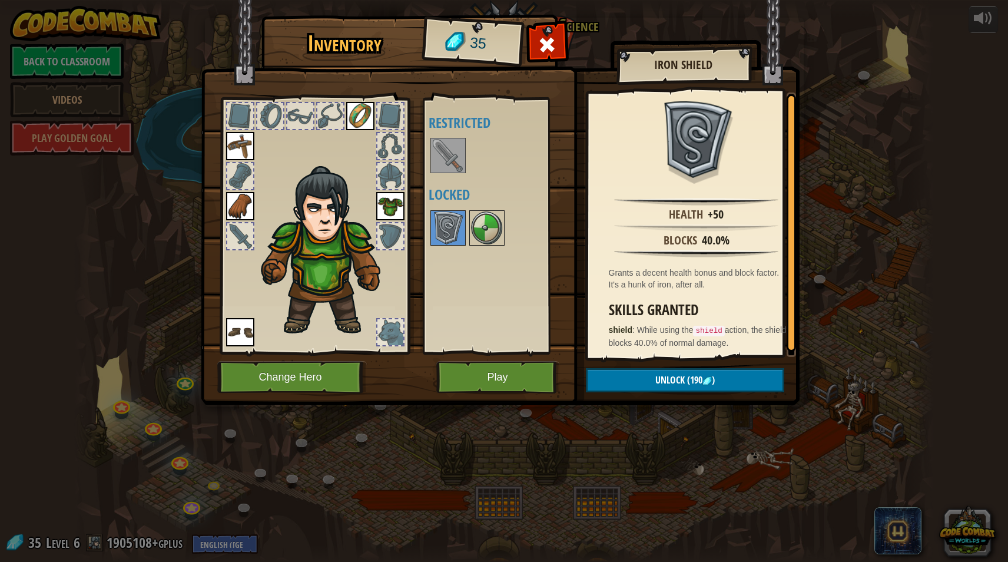
click at [438, 167] on img at bounding box center [448, 155] width 33 height 33
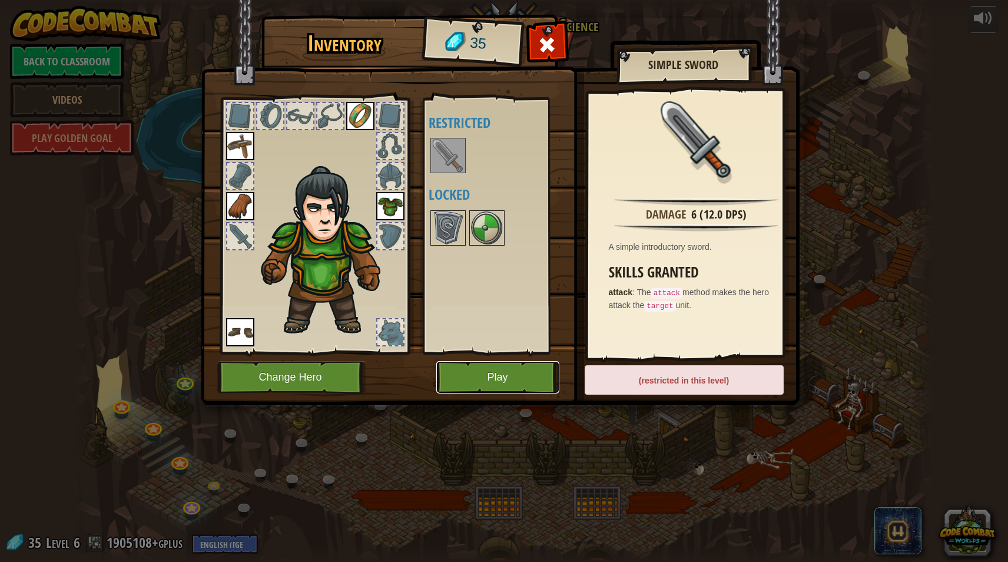
click at [493, 378] on button "Play" at bounding box center [497, 377] width 123 height 32
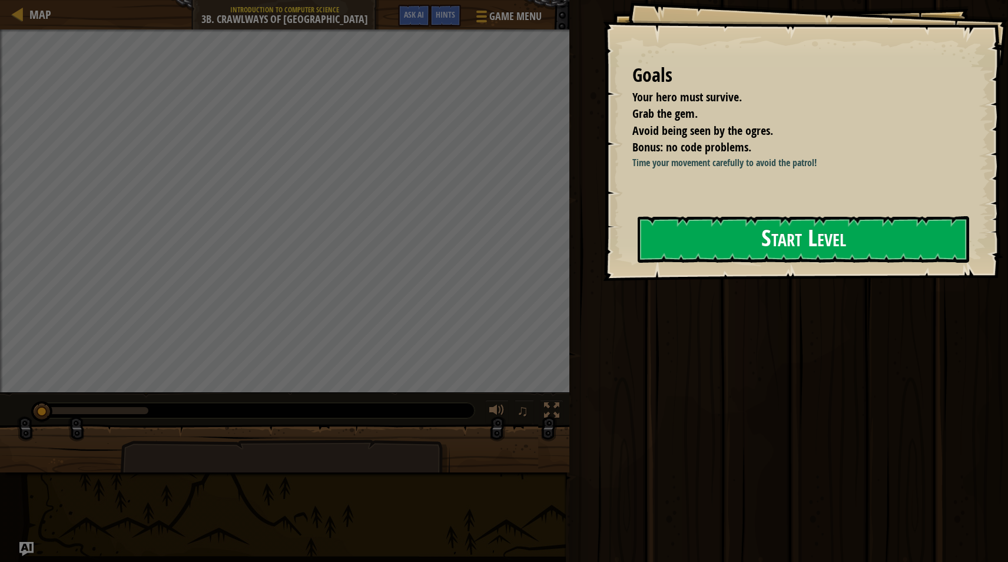
click at [723, 259] on button "Start Level" at bounding box center [804, 239] width 332 height 47
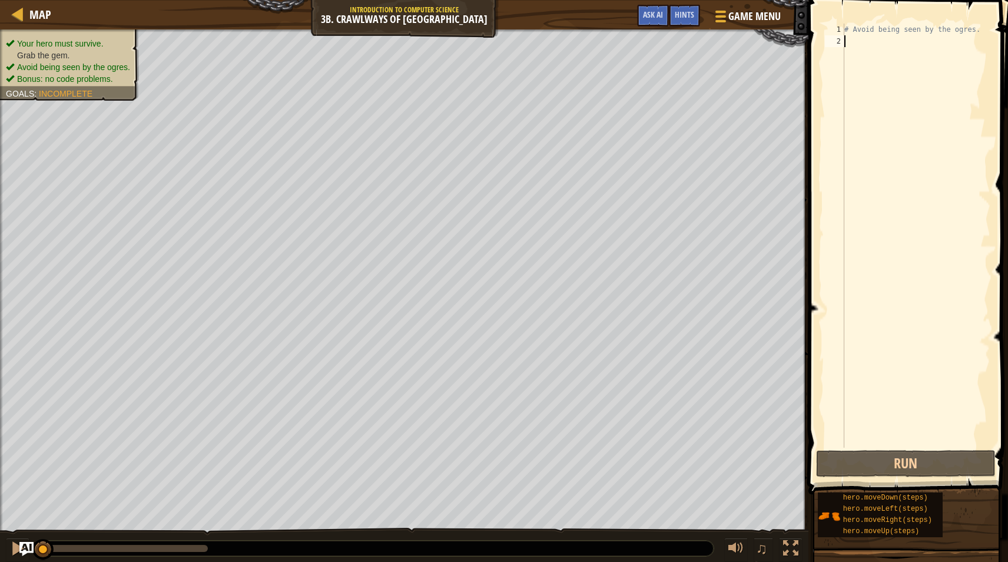
type textarea "h"
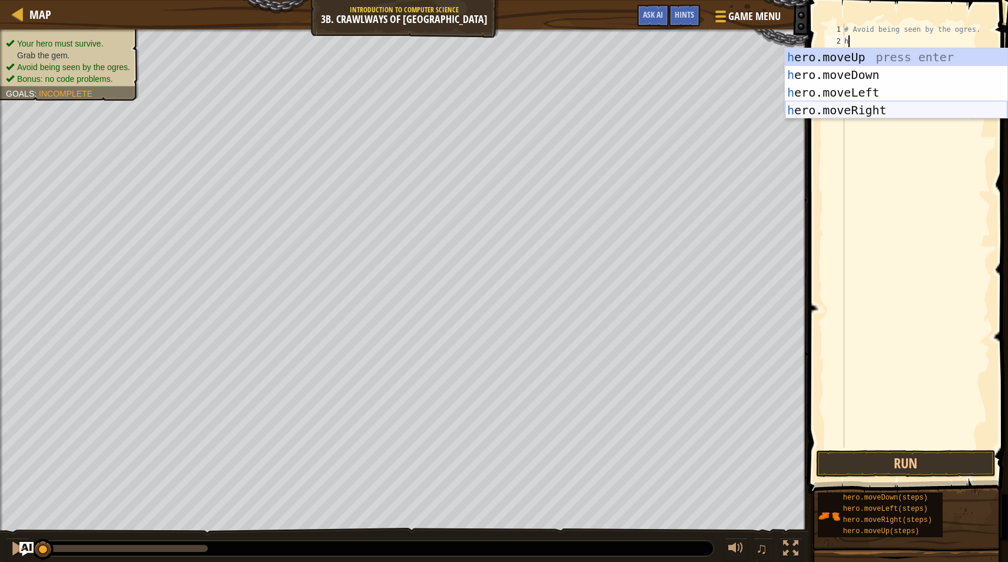
click at [909, 109] on div "h ero.moveUp press enter h ero.moveDown press enter h ero.moveLeft press enter …" at bounding box center [896, 101] width 223 height 106
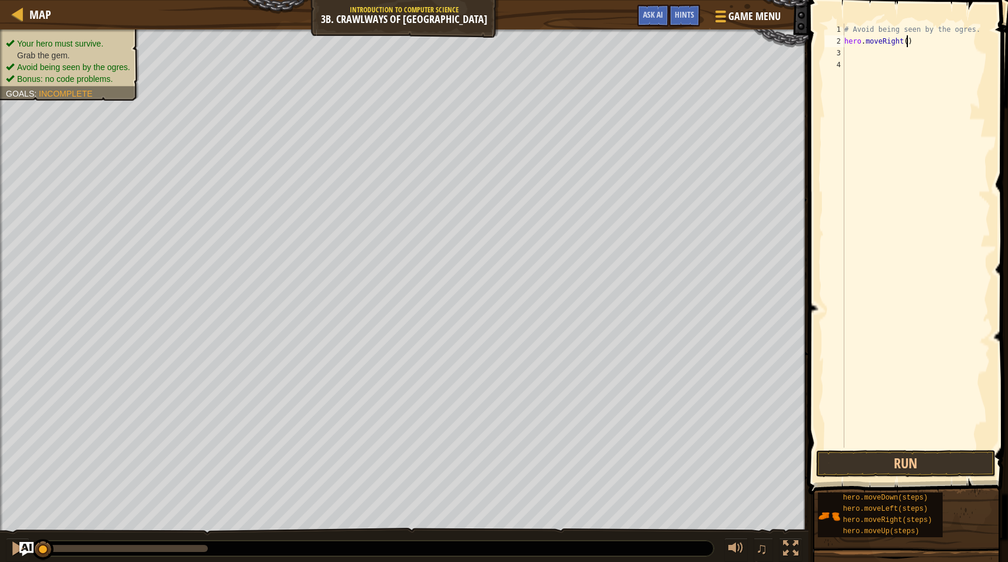
click at [905, 43] on div "# Avoid being seen by the ogres. hero . moveRight ( )" at bounding box center [916, 248] width 148 height 448
click at [902, 46] on div "# Avoid being seen by the ogres. hero . moveRight ( )" at bounding box center [916, 248] width 148 height 448
type textarea "hero.moveRight(1)"
click at [889, 57] on div "# Avoid being seen by the ogres. hero . moveRight ( 1 )" at bounding box center [916, 248] width 148 height 448
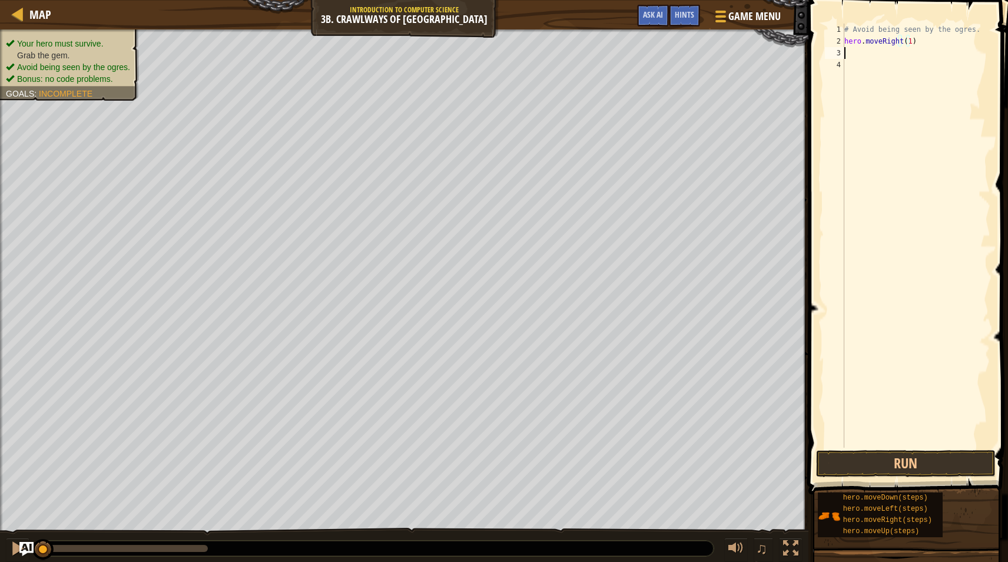
scroll to position [5, 0]
click at [926, 461] on button "Run" at bounding box center [906, 463] width 180 height 27
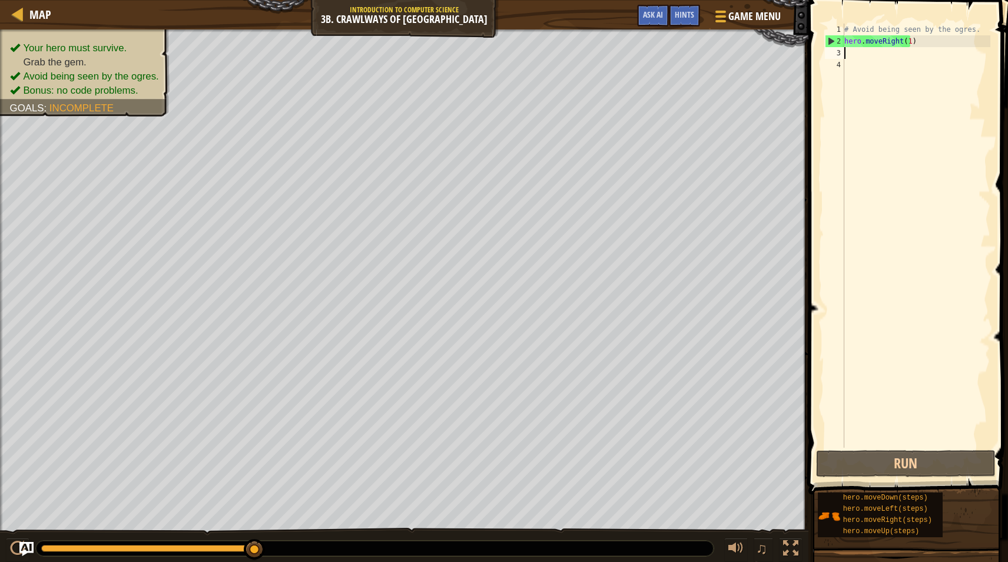
type textarea "h"
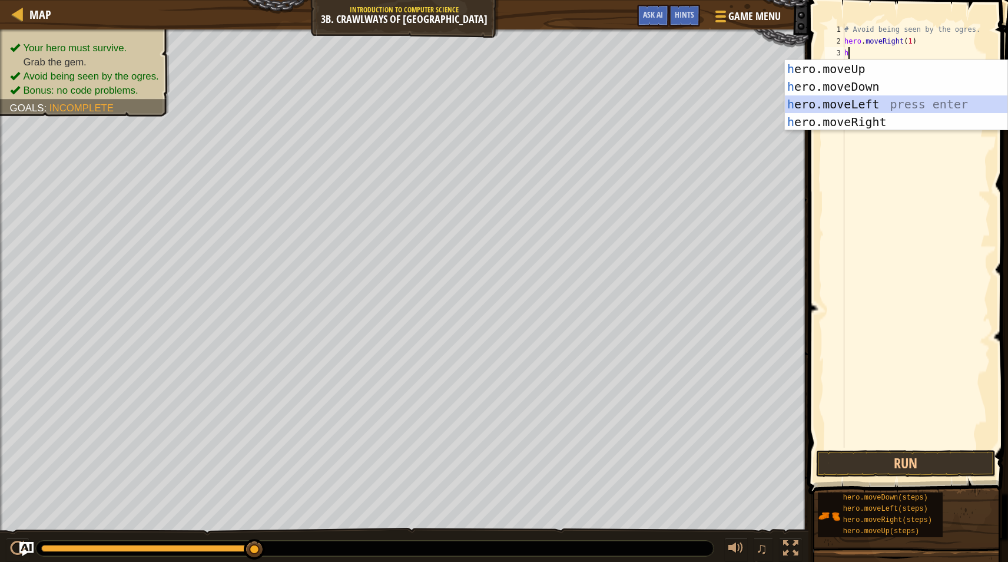
click at [873, 101] on div "h ero.moveUp press enter h ero.moveDown press enter h ero.moveLeft press enter …" at bounding box center [896, 113] width 223 height 106
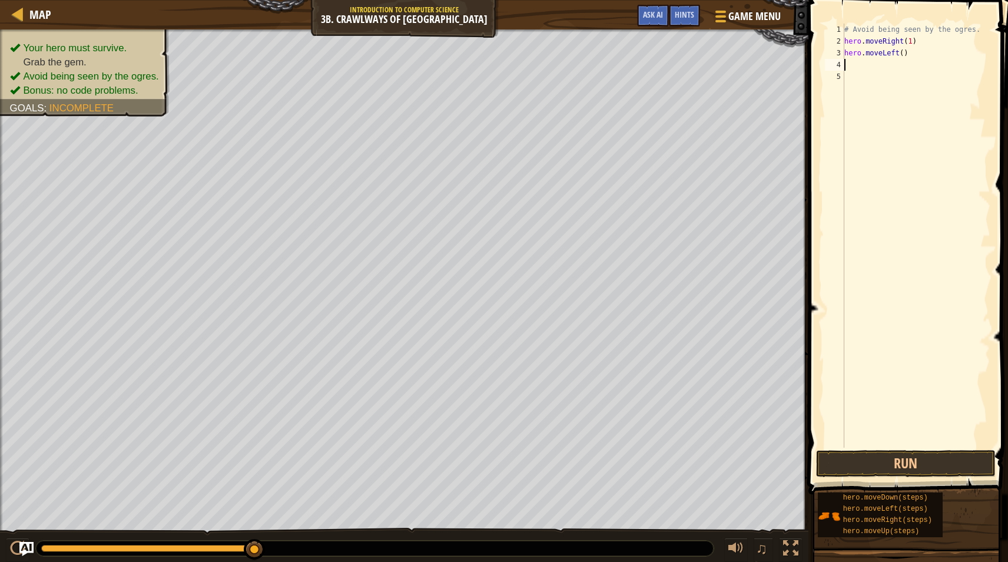
click at [899, 55] on div "# Avoid being seen by the ogres. hero . moveRight ( 1 ) hero . moveLeft ( )" at bounding box center [916, 248] width 148 height 448
type textarea "hero.moveLeft(1)"
click at [875, 64] on div "# Avoid being seen by the ogres. hero . moveRight ( 1 ) hero . moveLeft ( 1 )" at bounding box center [916, 248] width 148 height 448
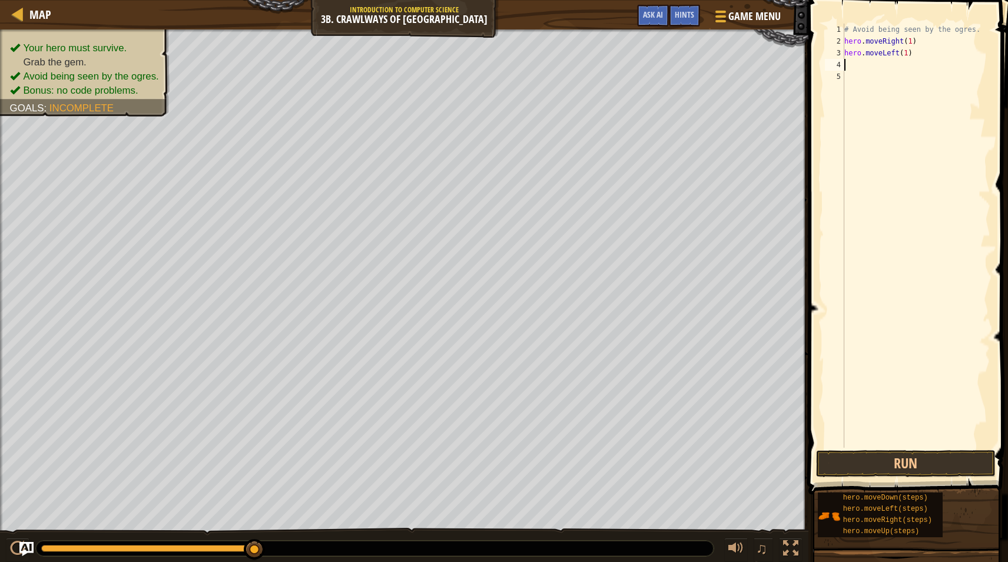
type textarea "h"
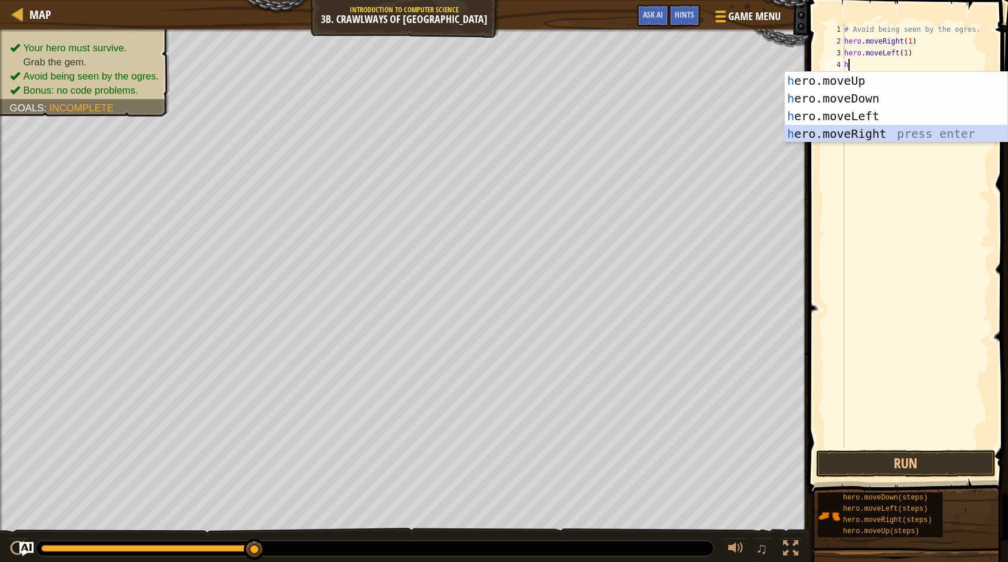
click at [887, 129] on div "h ero.moveUp press enter h ero.moveDown press enter h ero.moveLeft press enter …" at bounding box center [896, 125] width 223 height 106
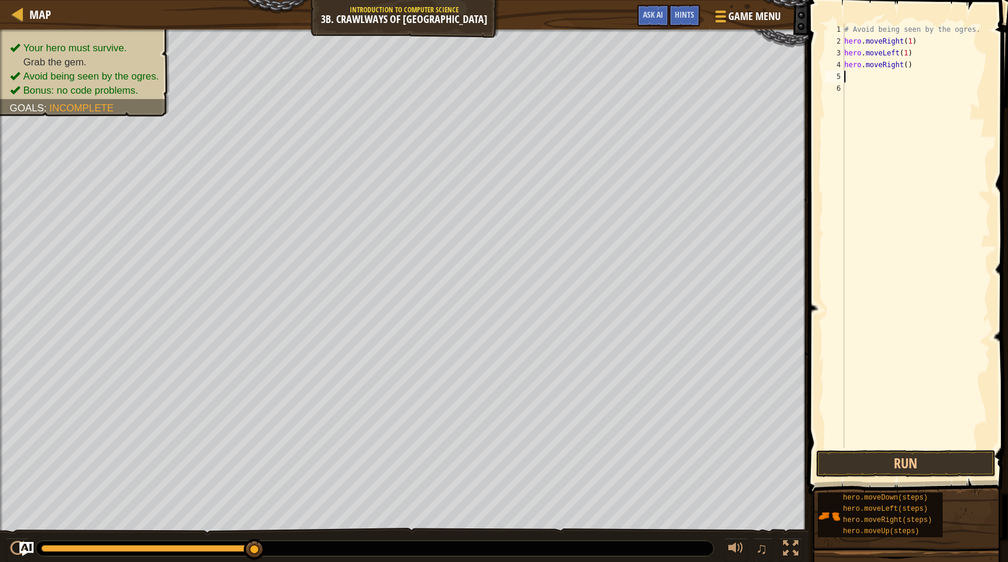
click at [903, 64] on div "# Avoid being seen by the ogres. hero . moveRight ( 1 ) hero . moveLeft ( 1 ) h…" at bounding box center [916, 248] width 148 height 448
type textarea "hero.moveRight(2)"
click at [873, 78] on div "# Avoid being seen by the ogres. hero . moveRight ( 1 ) hero . moveLeft ( 1 ) h…" at bounding box center [916, 248] width 148 height 448
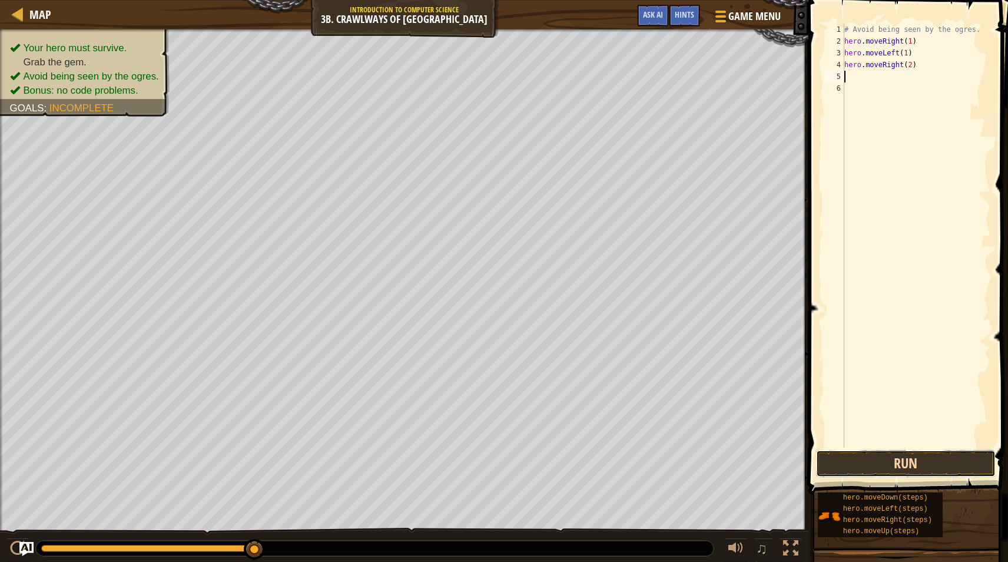
click at [882, 463] on button "Run" at bounding box center [906, 463] width 180 height 27
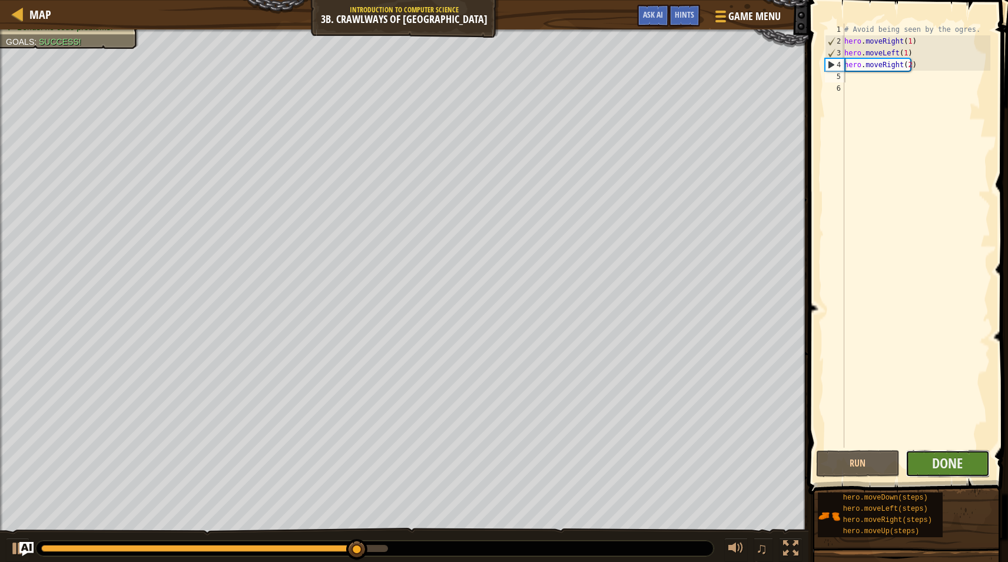
click at [932, 461] on button "Done" at bounding box center [948, 463] width 84 height 27
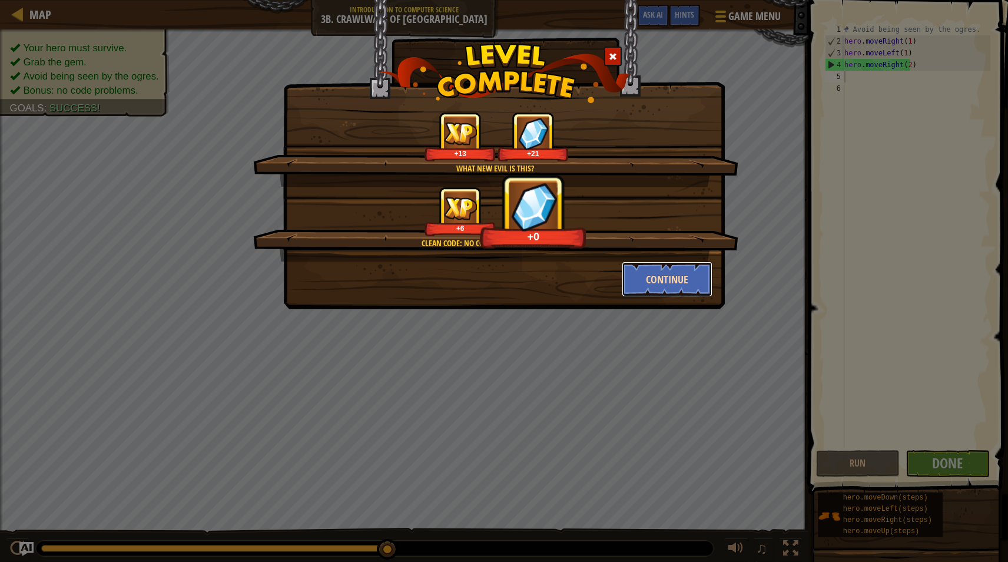
click at [670, 283] on button "Continue" at bounding box center [667, 278] width 91 height 35
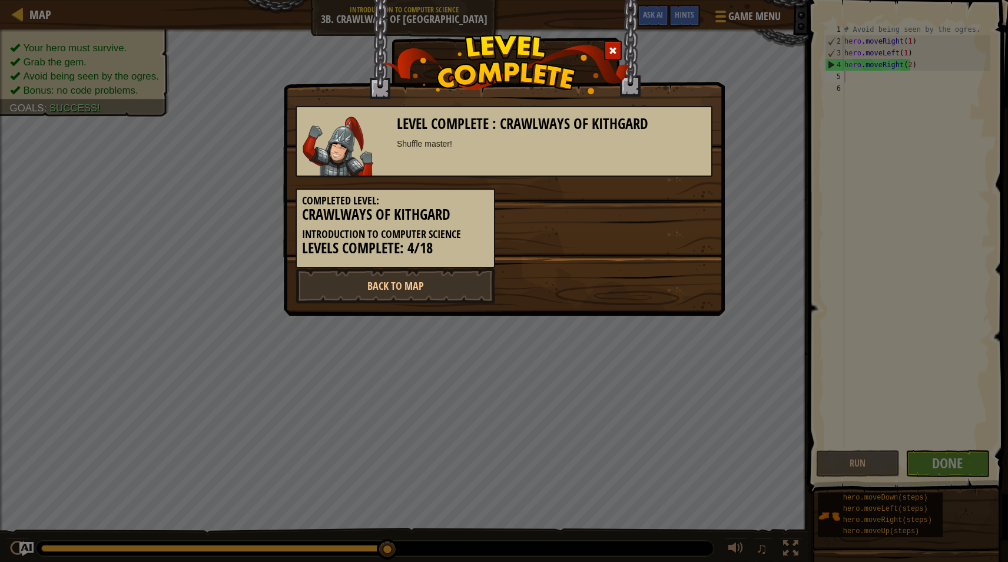
click at [448, 307] on div "Level Complete : Crawlways of Kithgard Shuffle master! Completed Level: Crawlwa…" at bounding box center [504, 158] width 442 height 316
click at [455, 296] on link "Back to Map" at bounding box center [396, 285] width 200 height 35
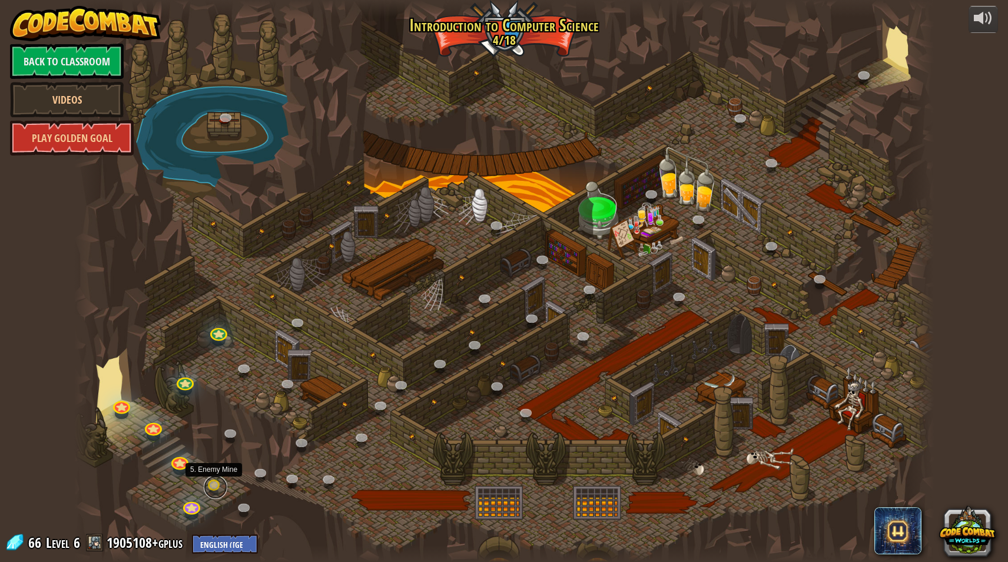
click at [211, 482] on link at bounding box center [216, 487] width 24 height 24
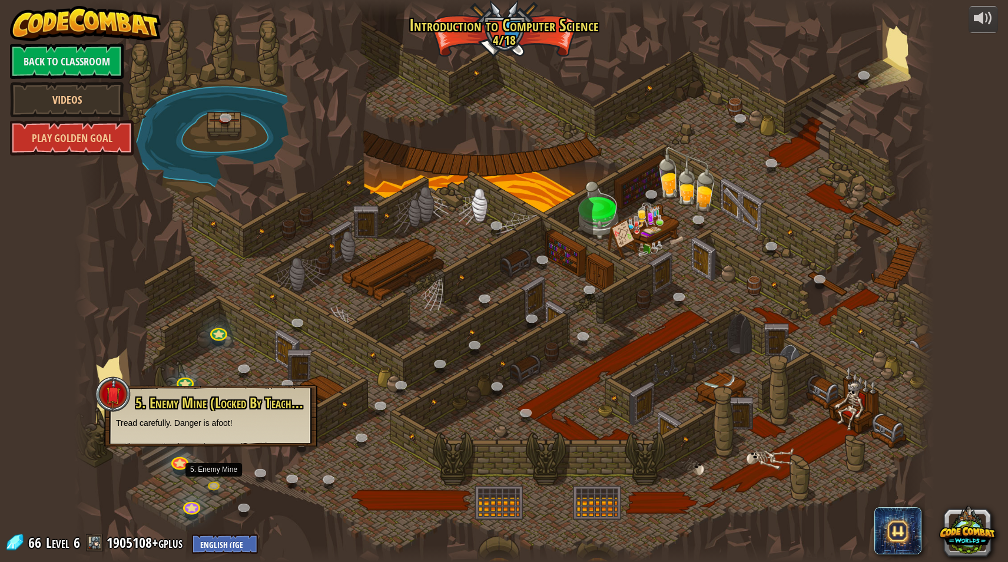
click at [288, 305] on div at bounding box center [504, 281] width 860 height 562
